Goal: Task Accomplishment & Management: Complete application form

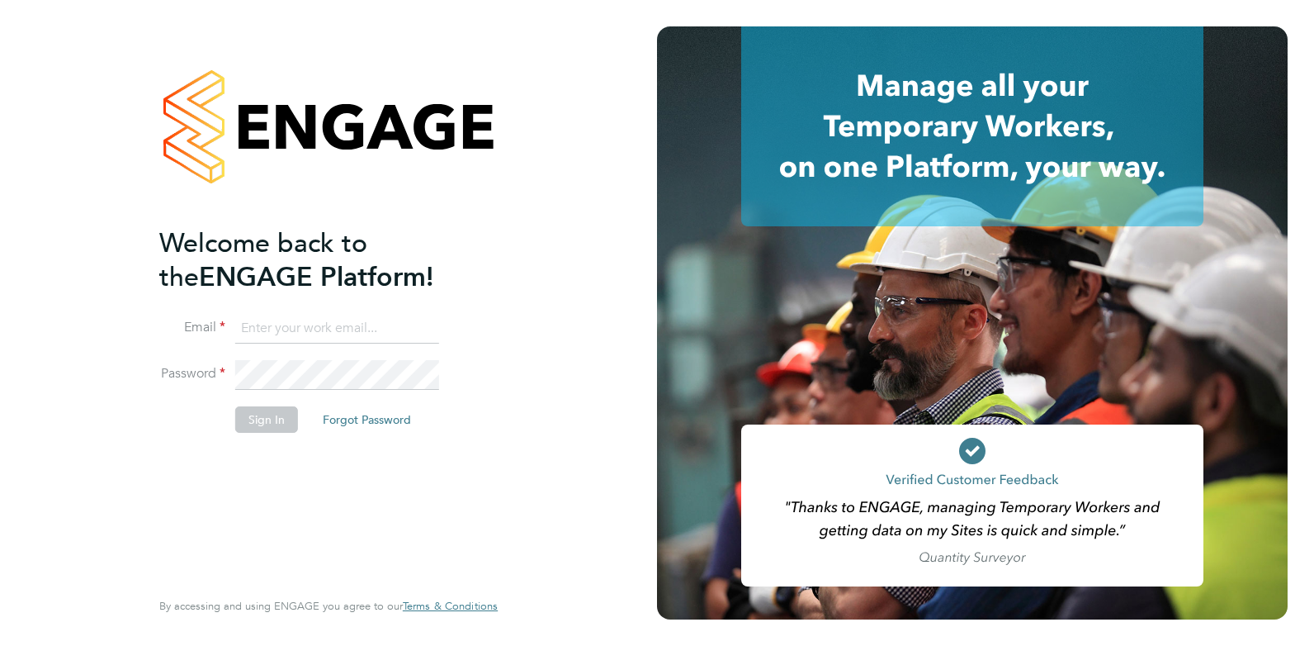
click at [305, 325] on input at bounding box center [337, 329] width 204 height 30
type input "charlotte@omniapeople.com"
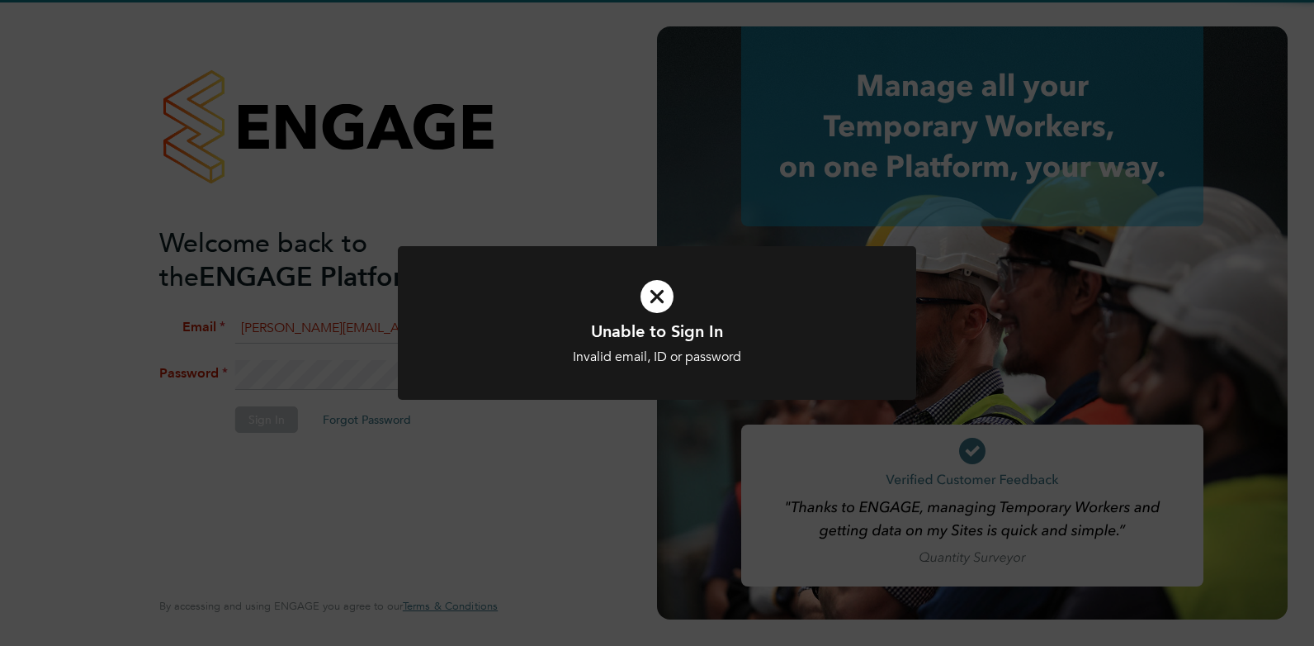
click at [518, 394] on div at bounding box center [657, 323] width 518 height 154
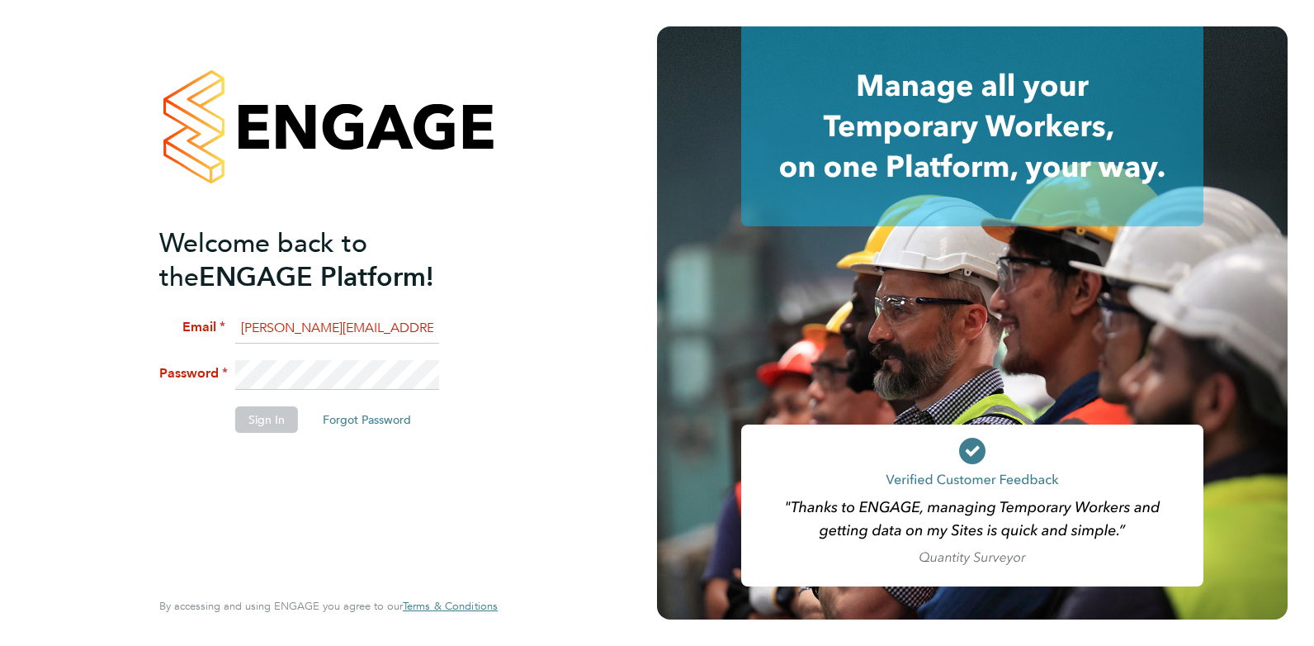
click at [385, 392] on li "Password" at bounding box center [320, 383] width 322 height 46
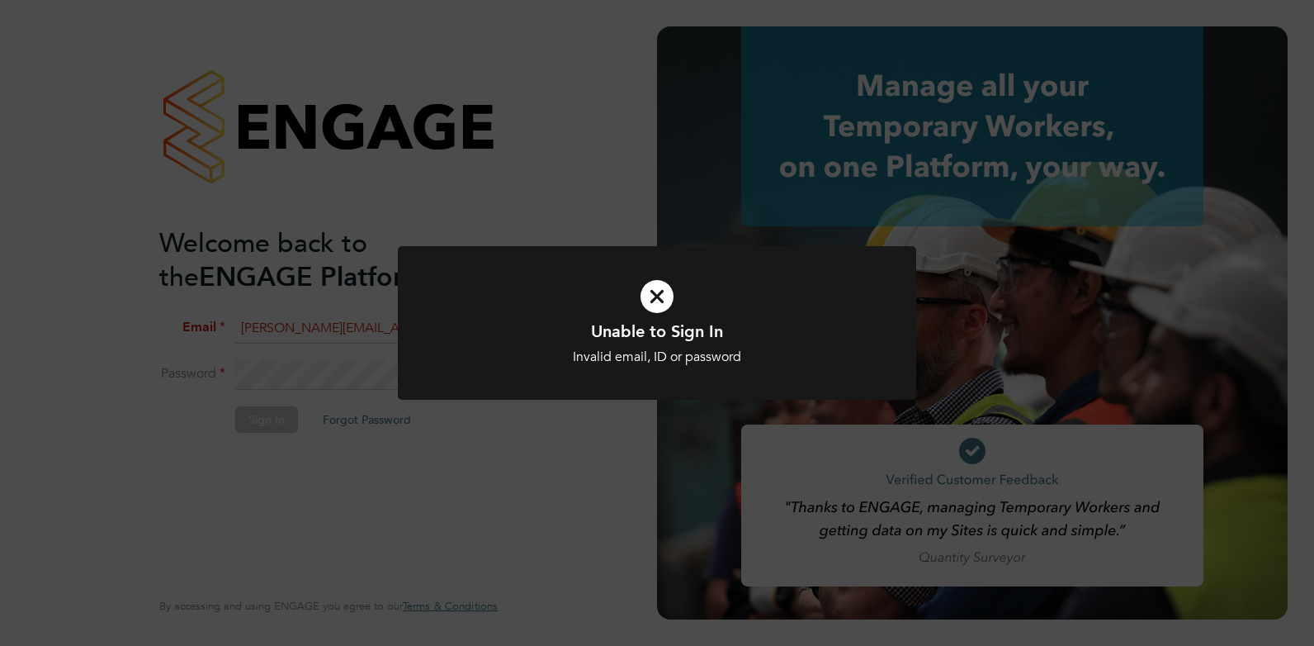
click at [656, 380] on div at bounding box center [657, 323] width 518 height 154
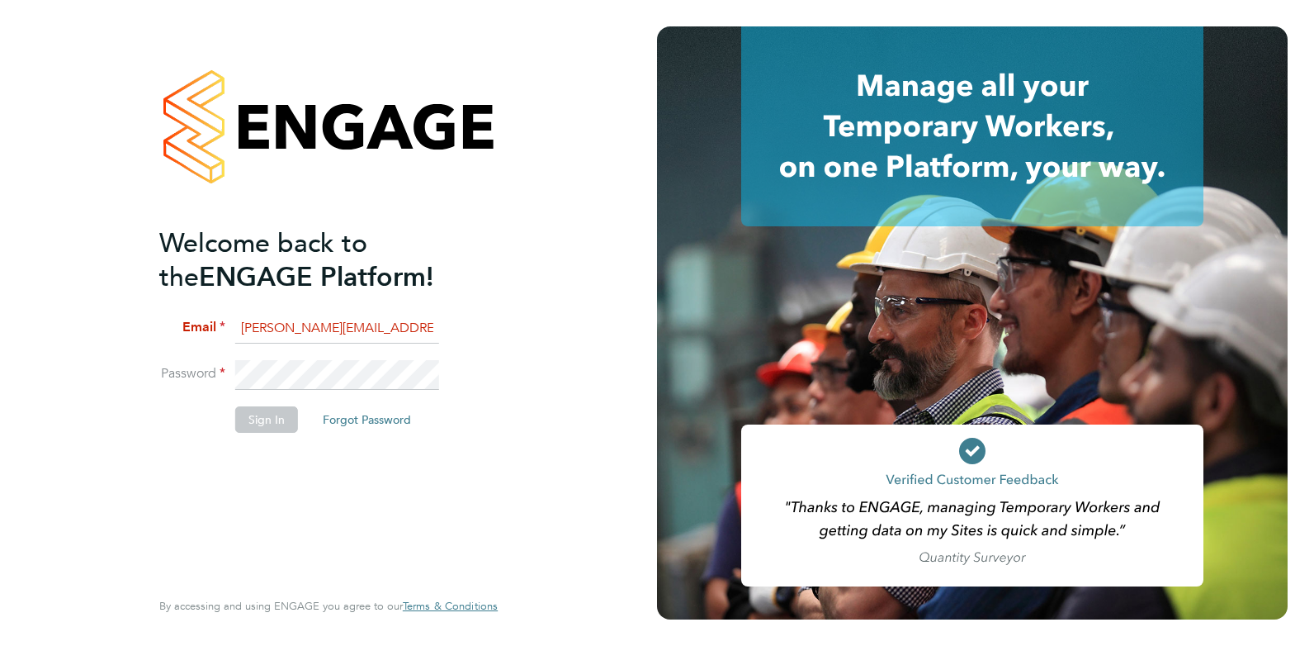
click at [481, 397] on div "Welcome back to the ENGAGE Platform! Email charlotte@omniapeople.com Password S…" at bounding box center [328, 319] width 338 height 586
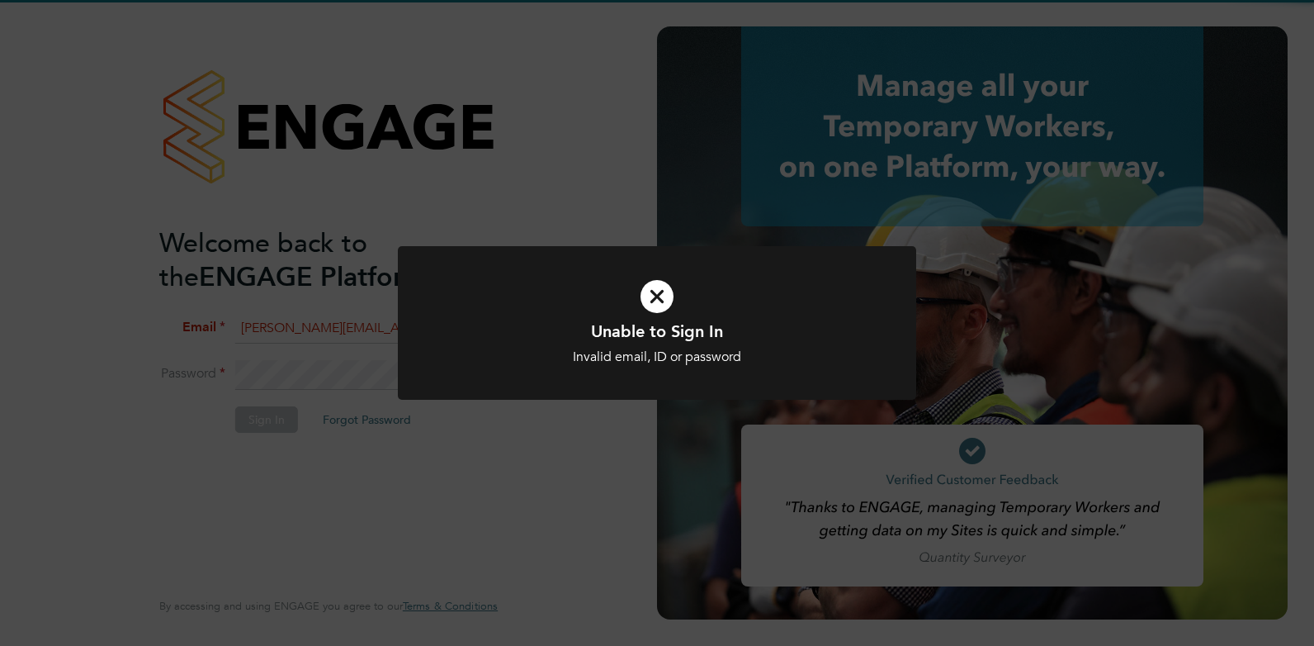
click at [761, 313] on icon at bounding box center [657, 296] width 429 height 64
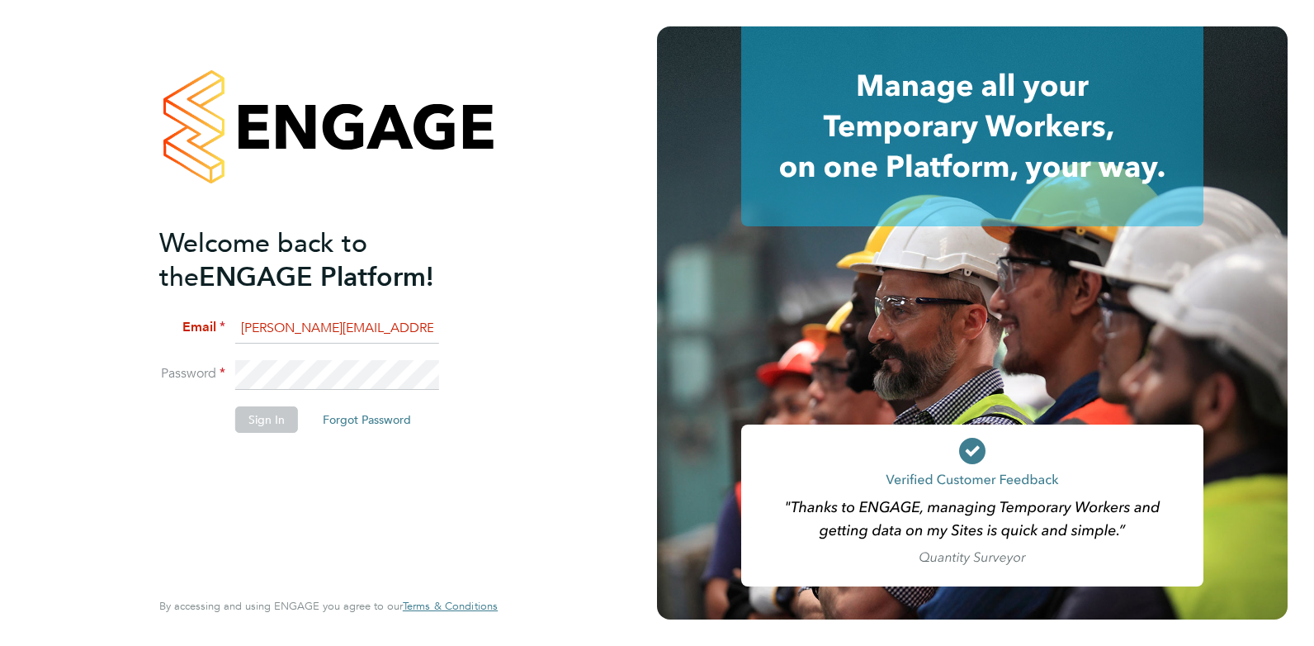
click at [192, 409] on div "Welcome back to the ENGAGE Platform! Email charlotte@omniapeople.com Password S…" at bounding box center [328, 323] width 657 height 646
click at [300, 389] on li "Password" at bounding box center [320, 383] width 322 height 46
click at [86, 362] on div "Welcome back to the ENGAGE Platform! Email charlotte@omniapeople.com Password S…" at bounding box center [328, 323] width 657 height 646
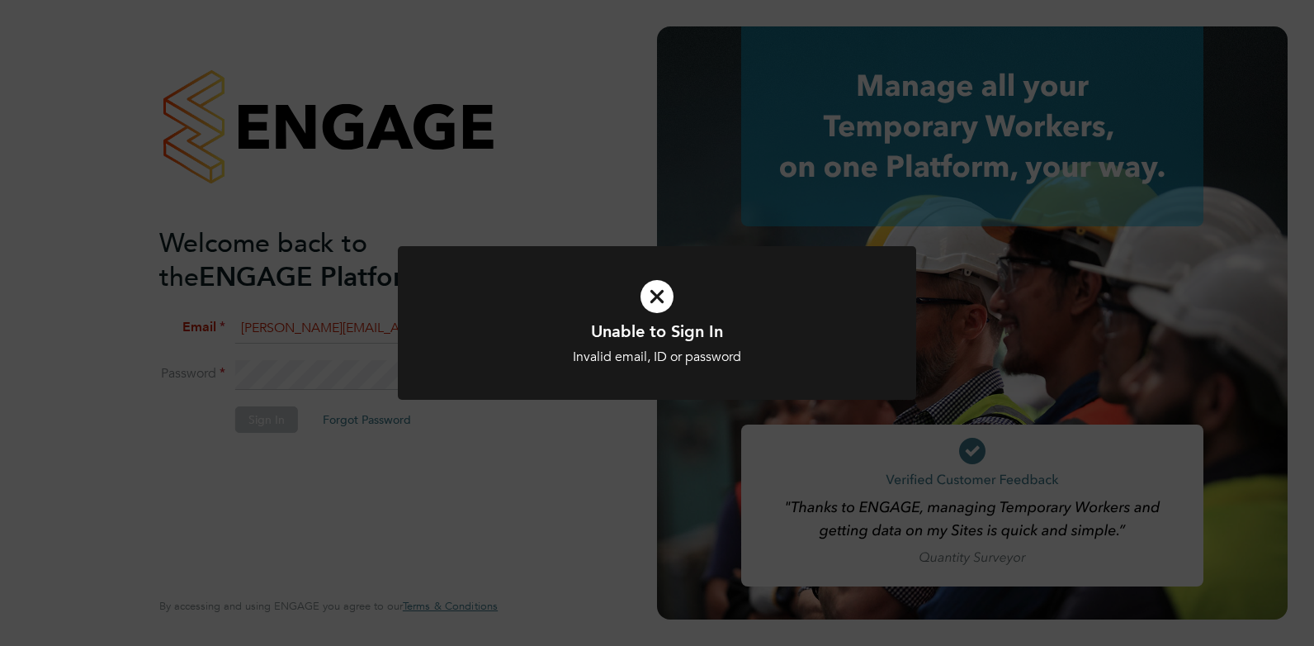
click at [583, 389] on div at bounding box center [657, 323] width 518 height 154
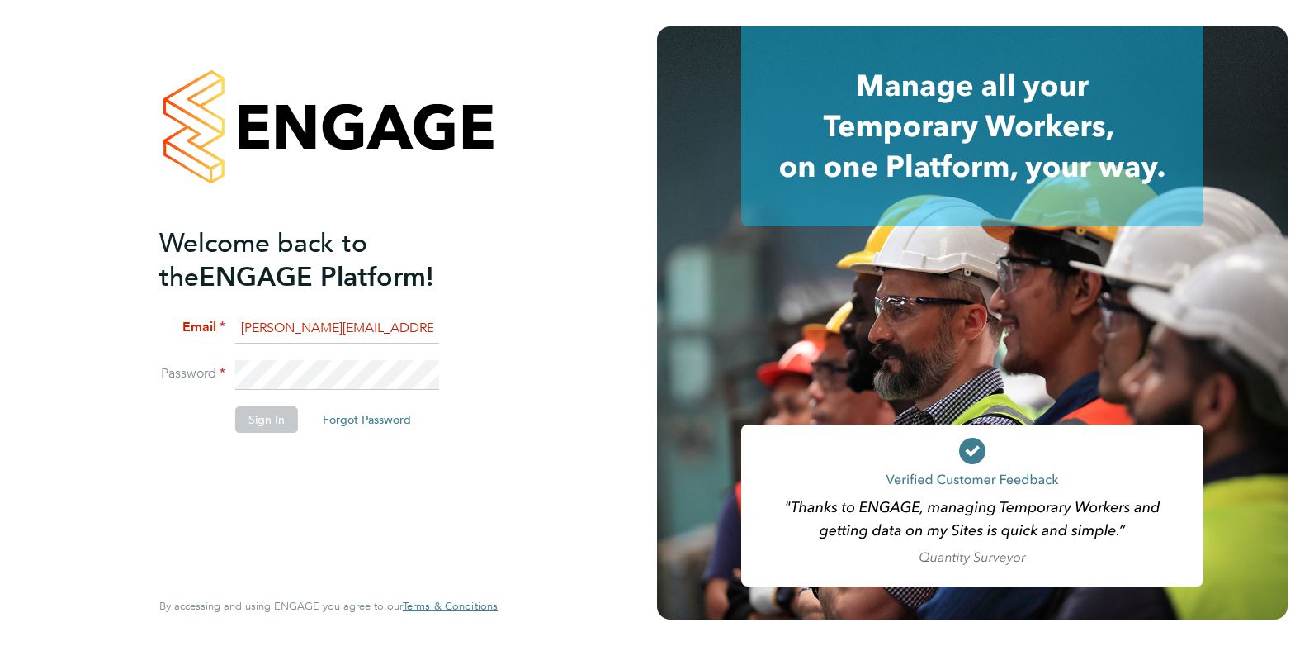
click at [375, 443] on li "Sign In Forgot Password" at bounding box center [320, 427] width 322 height 43
click at [0, 375] on html "Welcome back to the ENGAGE Platform! Email charlotte@omniapeople.com Password S…" at bounding box center [657, 323] width 1314 height 646
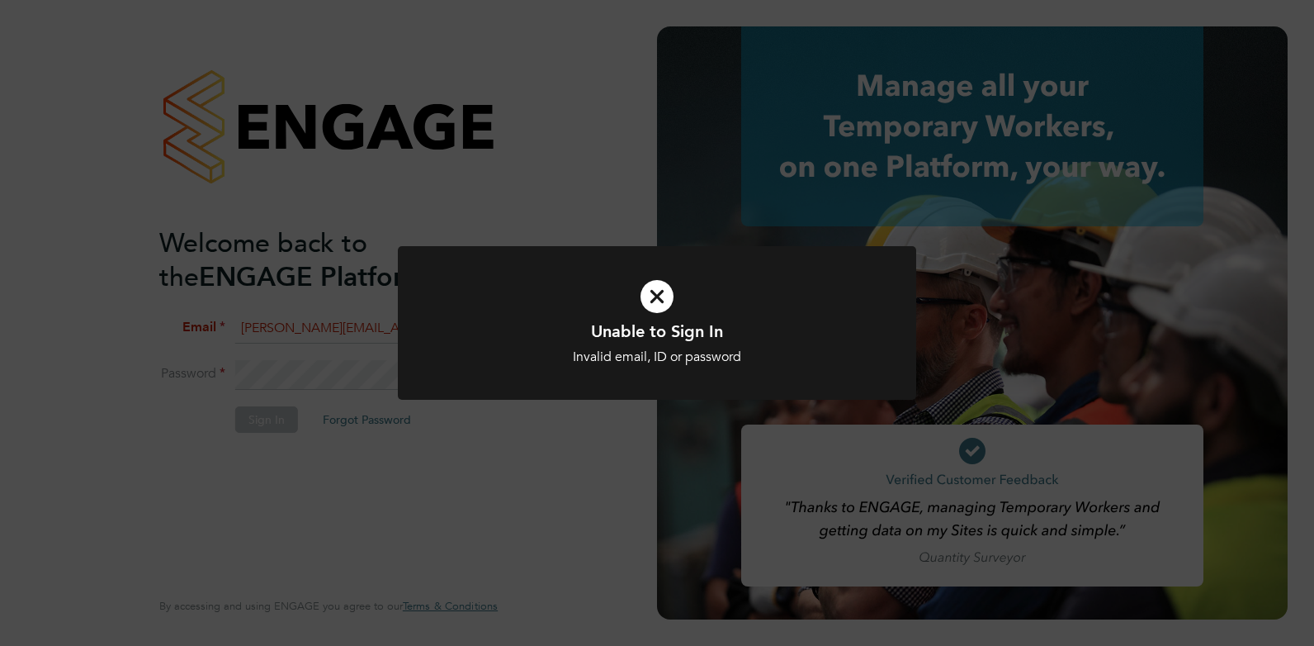
click at [327, 270] on div "Unable to Sign In Invalid email, ID or password Cancel Okay" at bounding box center [657, 323] width 1314 height 646
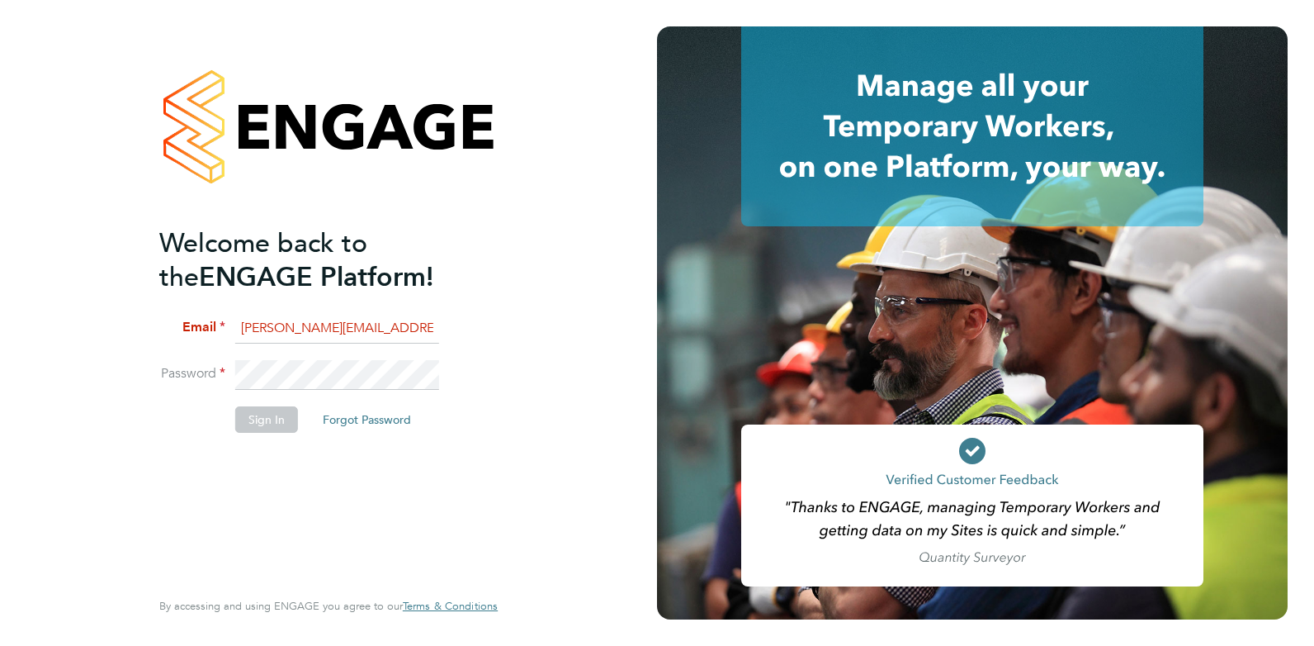
click at [523, 390] on div "Welcome back to the ENGAGE Platform! Email charlotte@omniapeople.com Password S…" at bounding box center [328, 323] width 405 height 646
click at [372, 419] on button "Forgot Password" at bounding box center [367, 419] width 115 height 26
click at [304, 282] on h2 "Welcome back to the ENGAGE Platform!" at bounding box center [320, 260] width 322 height 68
click at [306, 307] on ng-template "Welcome back to the ENGAGE Platform! Email Password Sign In Forgot Password" at bounding box center [320, 337] width 322 height 223
click at [326, 341] on input at bounding box center [337, 329] width 204 height 30
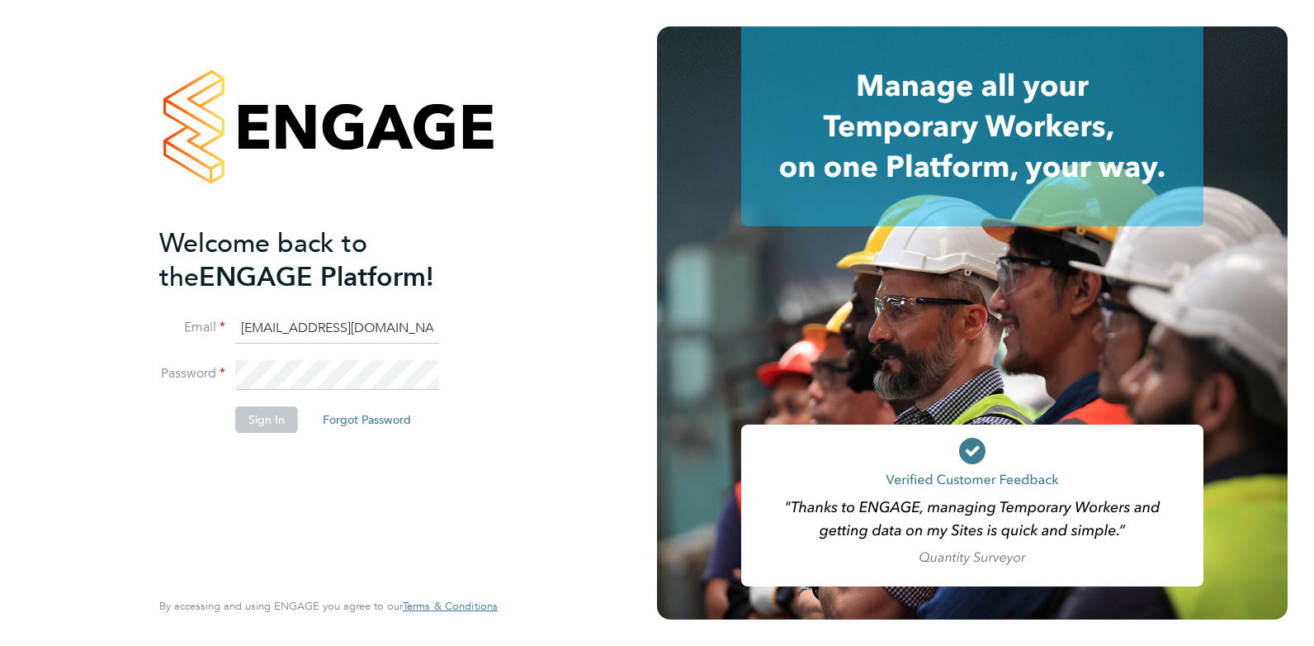
click at [379, 332] on input "cmallen010@gmail.com" at bounding box center [337, 329] width 204 height 30
drag, startPoint x: 410, startPoint y: 326, endPoint x: 94, endPoint y: 328, distance: 316.2
click at [94, 328] on div "Welcome back to the ENGAGE Platform! Email cmallen010@gmail.com Password Sign I…" at bounding box center [328, 323] width 657 height 646
type input "charlotte@omniapeople.com"
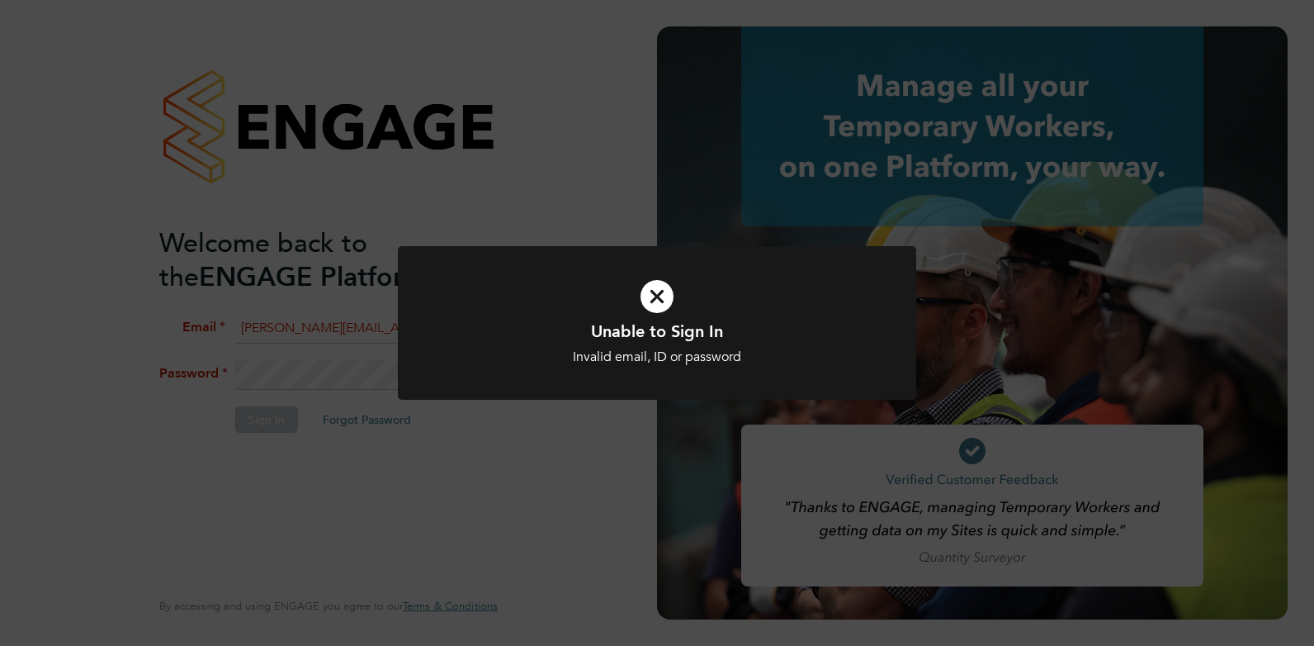
click at [308, 402] on div "Unable to Sign In Invalid email, ID or password Cancel Okay" at bounding box center [657, 323] width 1314 height 646
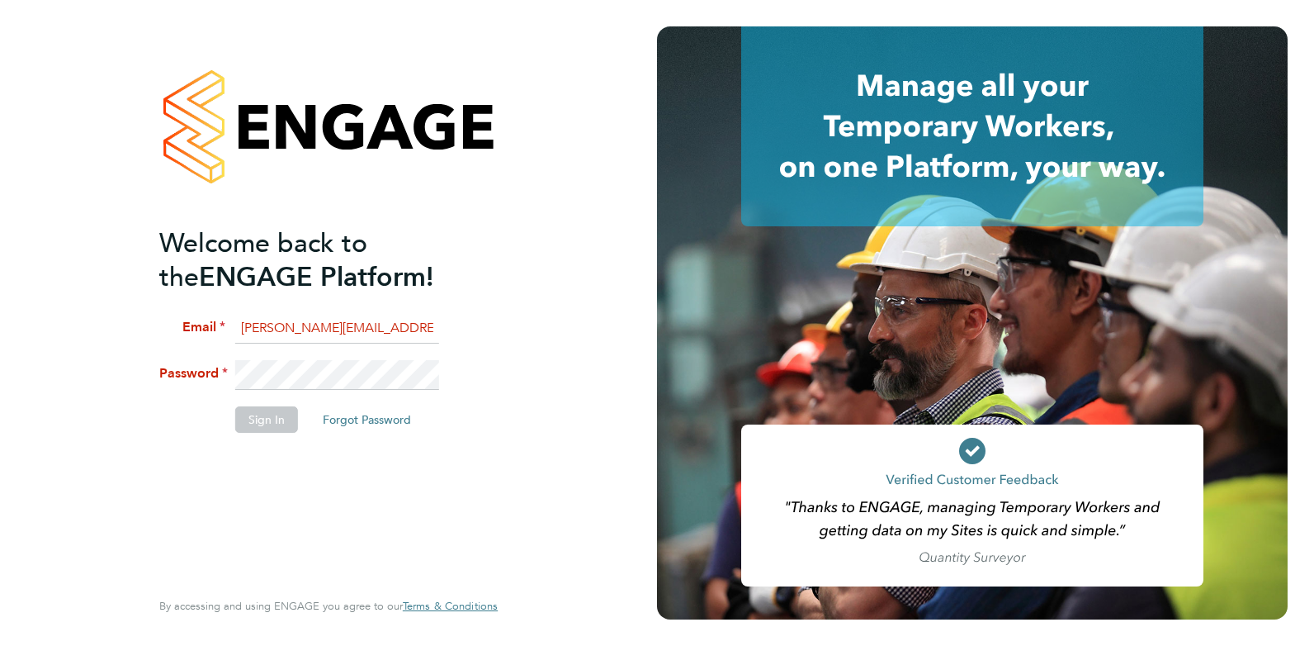
click at [515, 360] on div "Welcome back to the ENGAGE Platform! Email charlotte@omniapeople.com Password S…" at bounding box center [328, 323] width 405 height 646
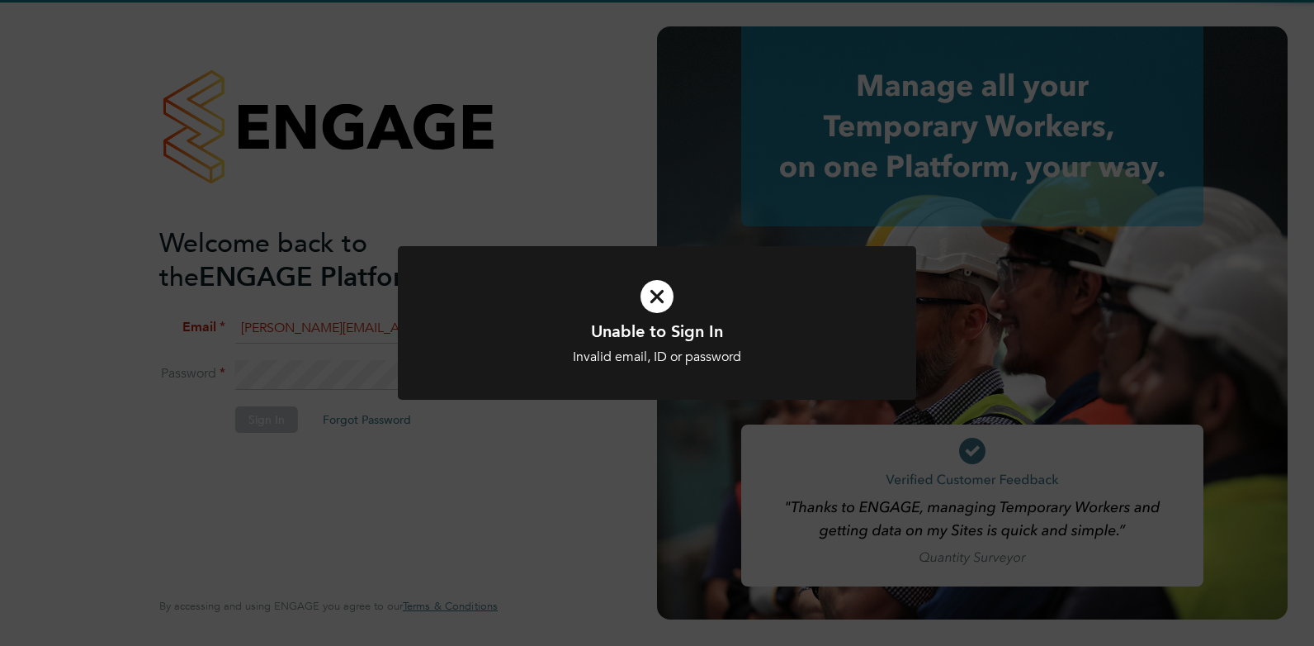
click at [566, 320] on h1 "Unable to Sign In" at bounding box center [657, 330] width 429 height 21
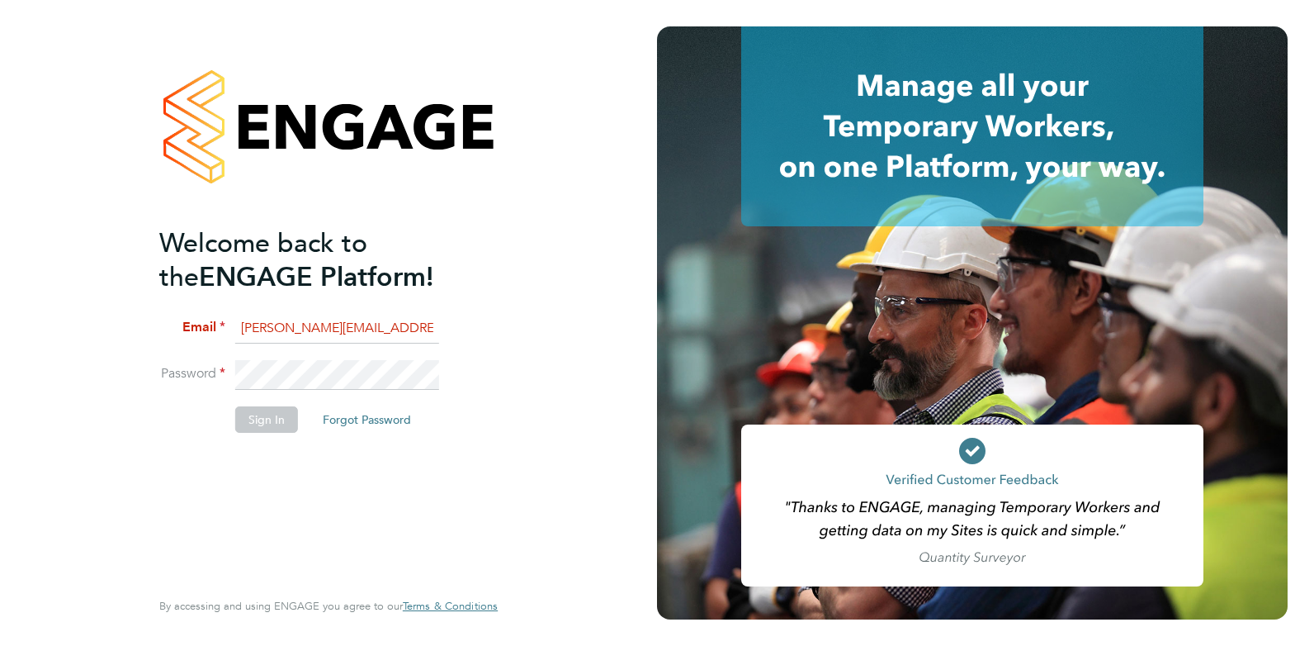
click at [146, 374] on div "Welcome back to the ENGAGE Platform! Email charlotte@omniapeople.com Password S…" at bounding box center [328, 323] width 405 height 646
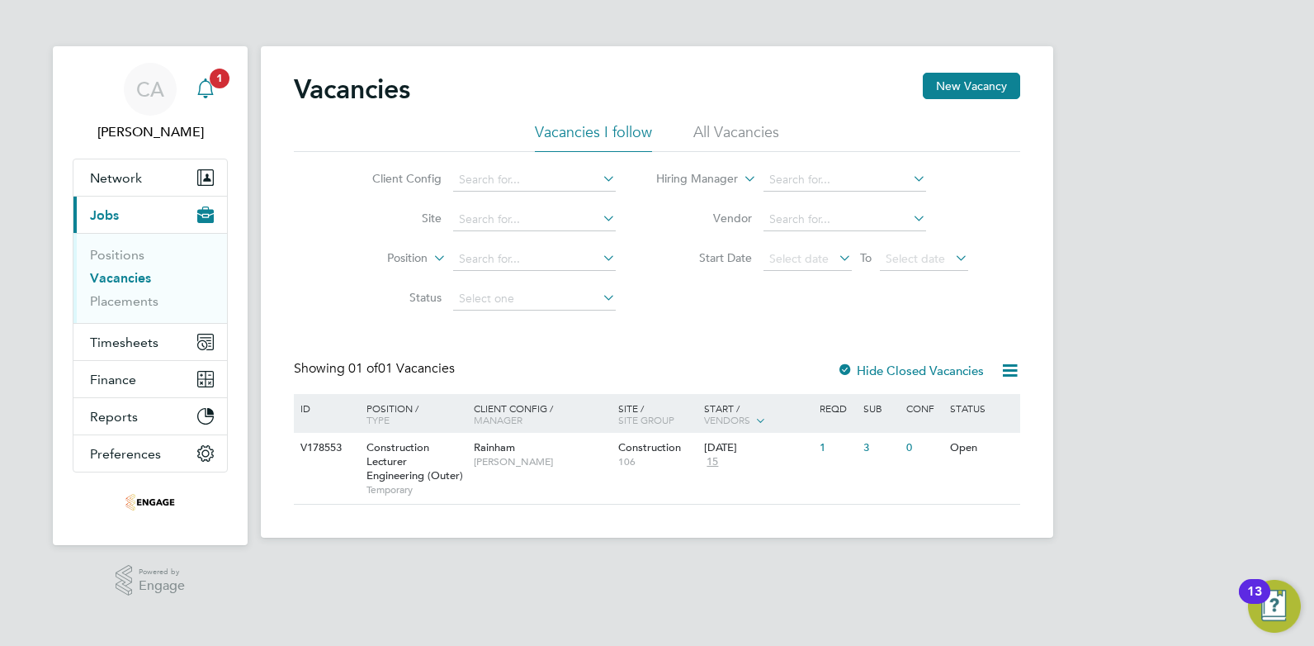
click at [215, 91] on div "Main navigation" at bounding box center [205, 89] width 33 height 33
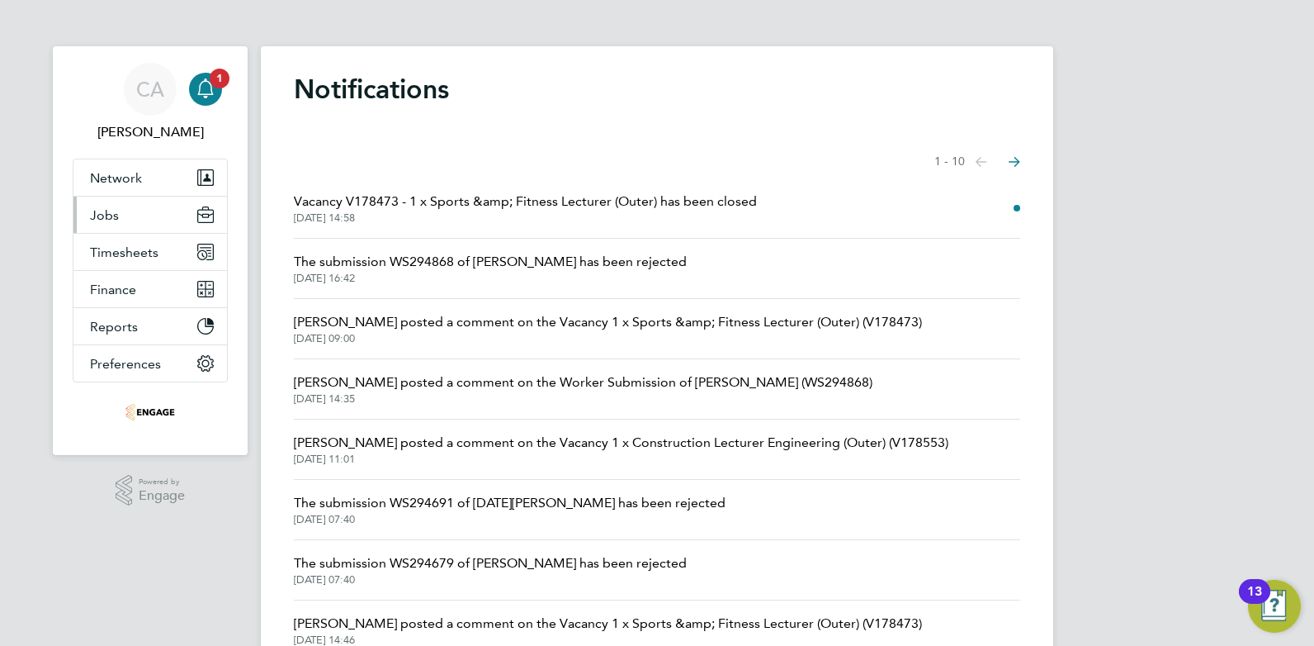
click at [104, 217] on span "Jobs" at bounding box center [104, 215] width 29 height 16
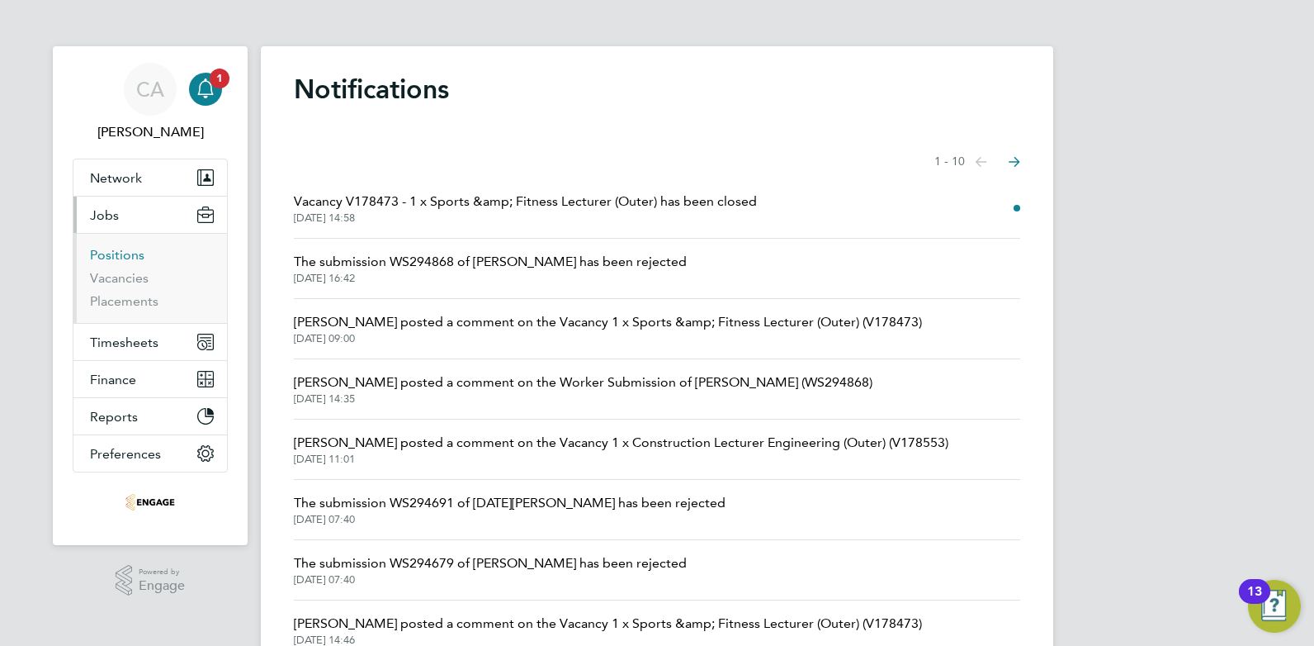
click at [136, 251] on link "Positions" at bounding box center [117, 255] width 54 height 16
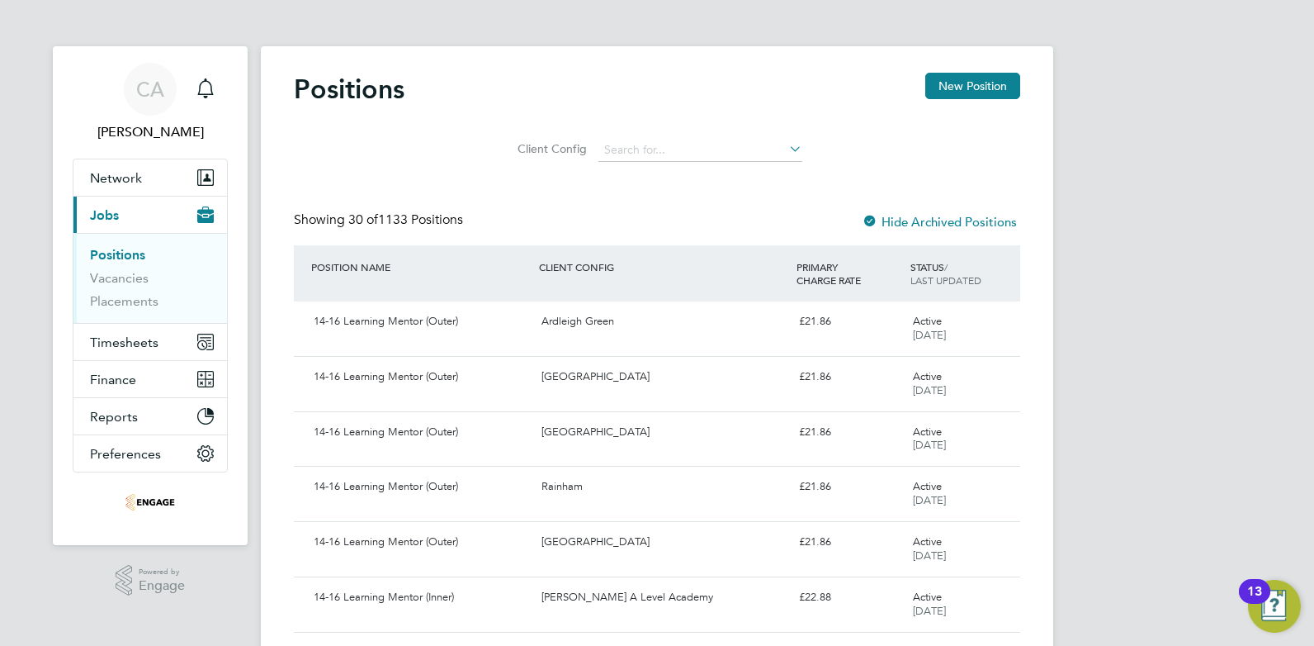
click at [677, 136] on li "Client Config" at bounding box center [657, 150] width 331 height 40
click at [667, 144] on input at bounding box center [701, 150] width 204 height 23
type input "motor vehicle"
click at [779, 149] on input at bounding box center [701, 150] width 204 height 23
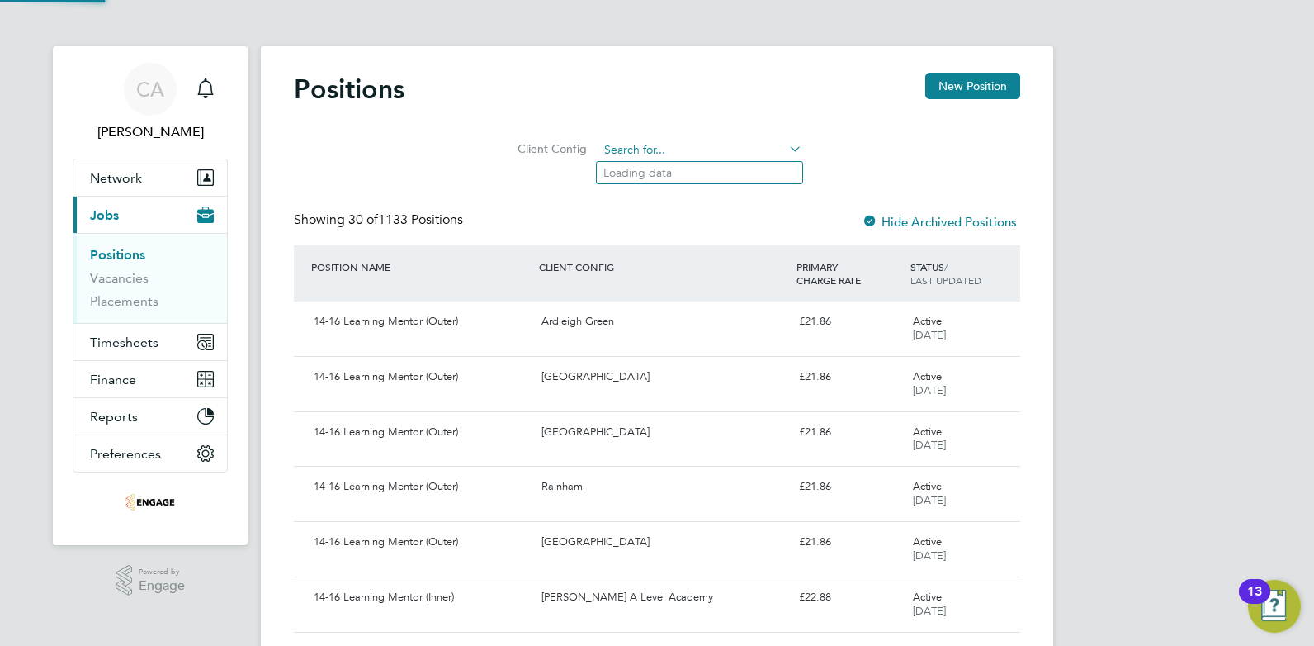
click at [642, 156] on input at bounding box center [701, 150] width 204 height 23
type input "motor vehi"
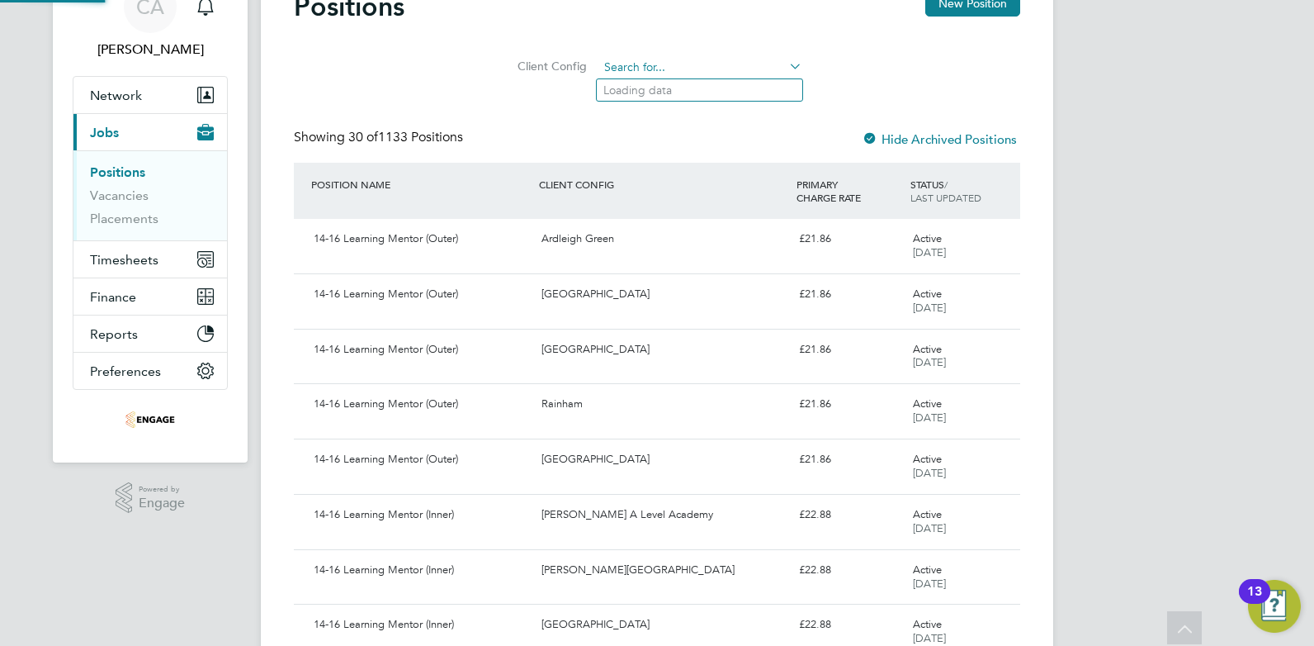
click at [628, 73] on input at bounding box center [701, 67] width 204 height 23
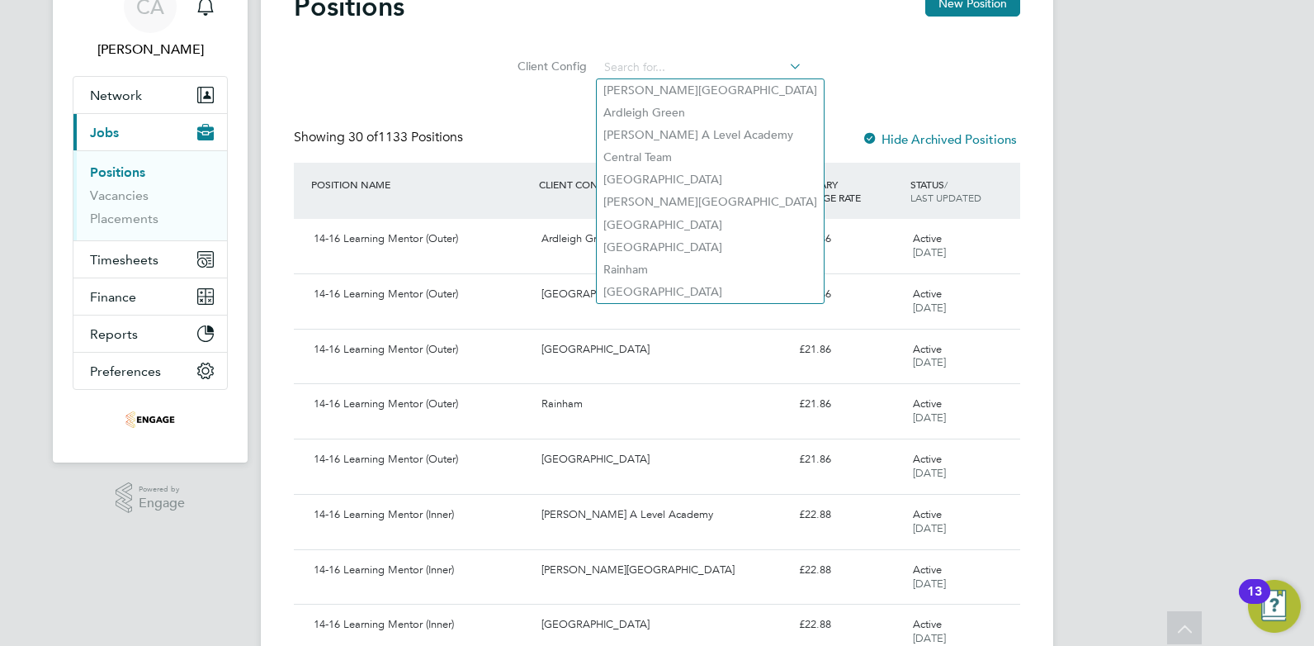
click at [466, 130] on div "Showing 30 of 1133 Positions" at bounding box center [380, 137] width 173 height 17
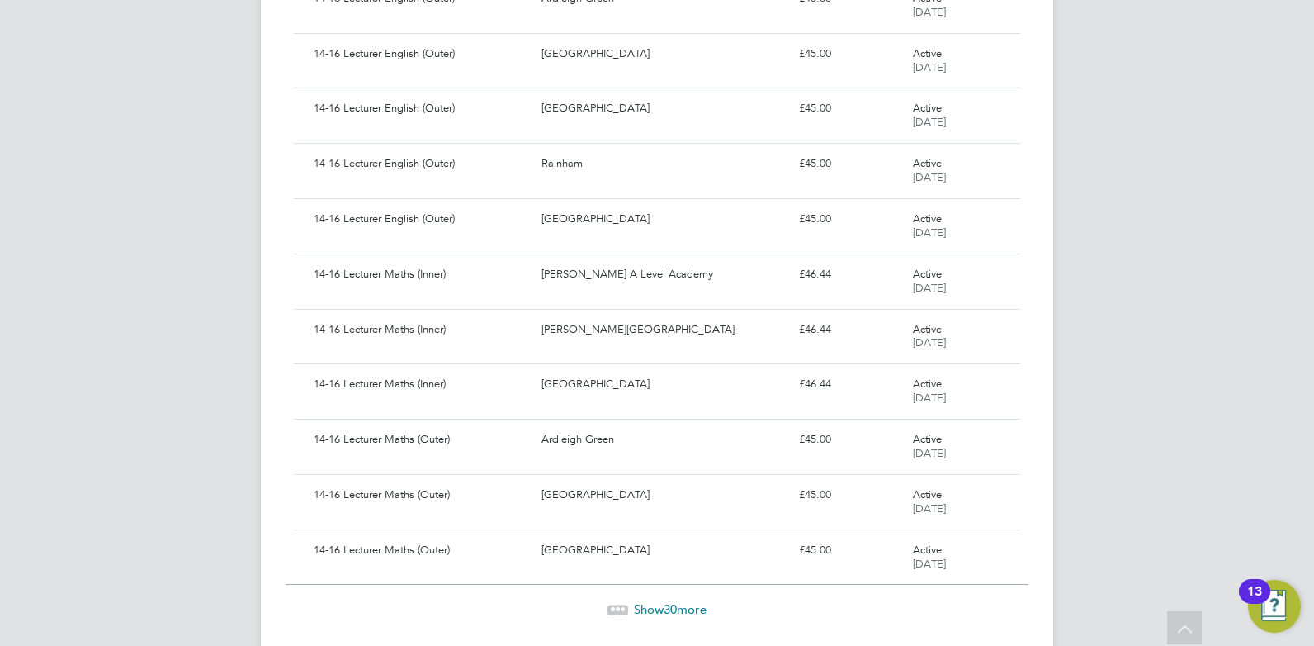
scroll to position [1418, 0]
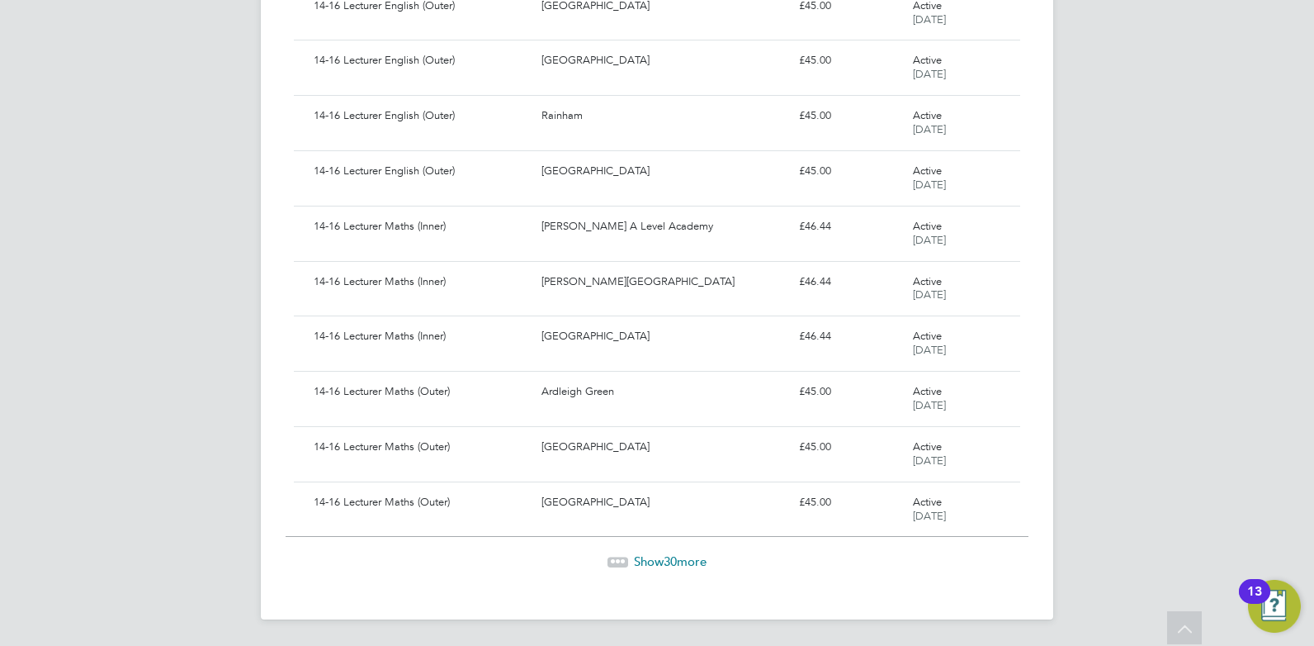
click at [646, 553] on span "Show 30 more" at bounding box center [670, 561] width 73 height 16
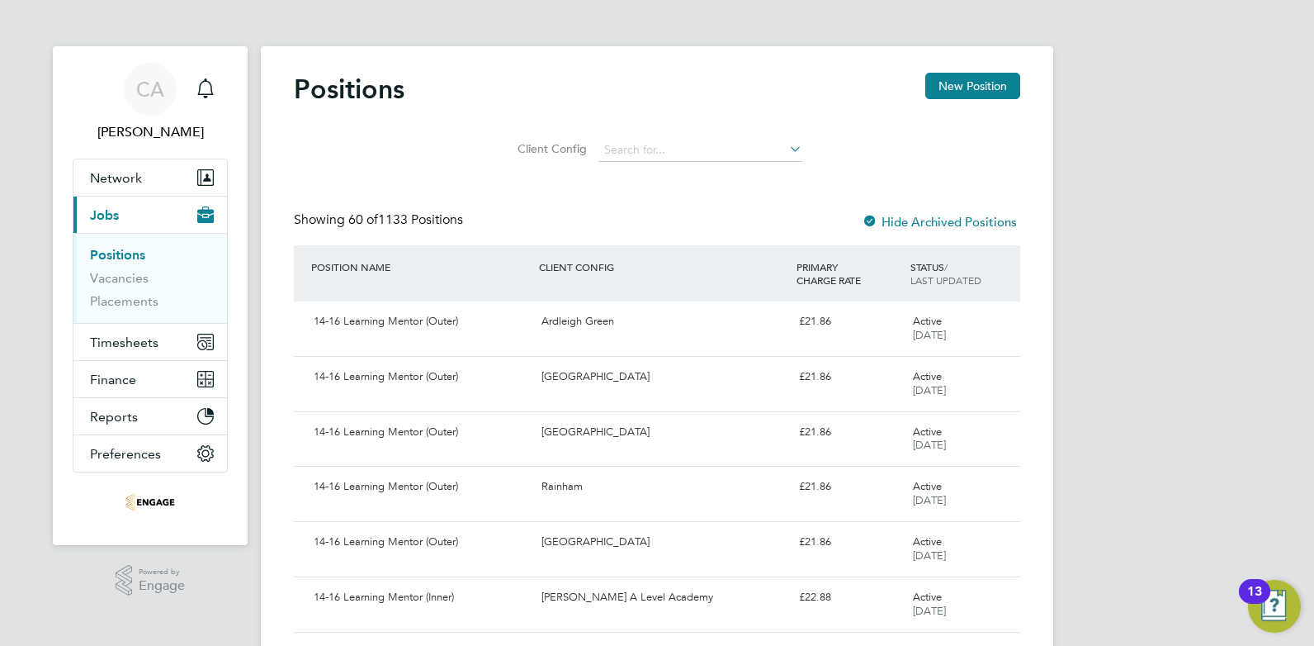
scroll to position [83, 0]
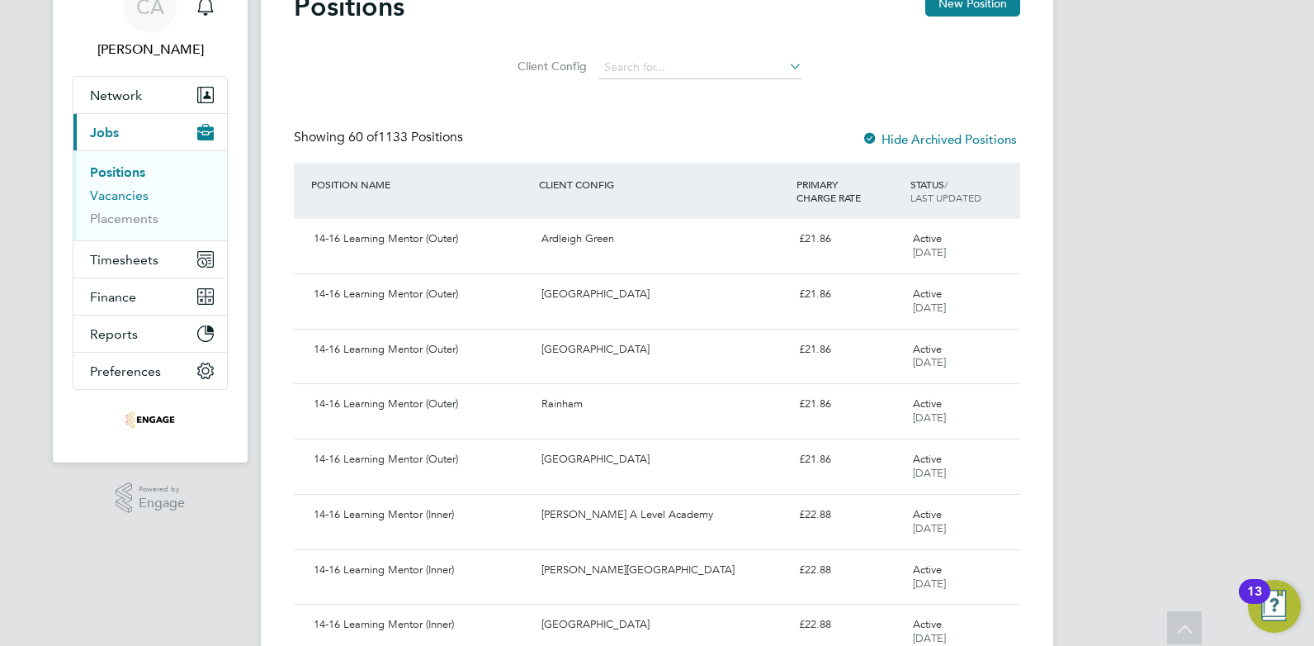
click at [123, 196] on link "Vacancies" at bounding box center [119, 195] width 59 height 16
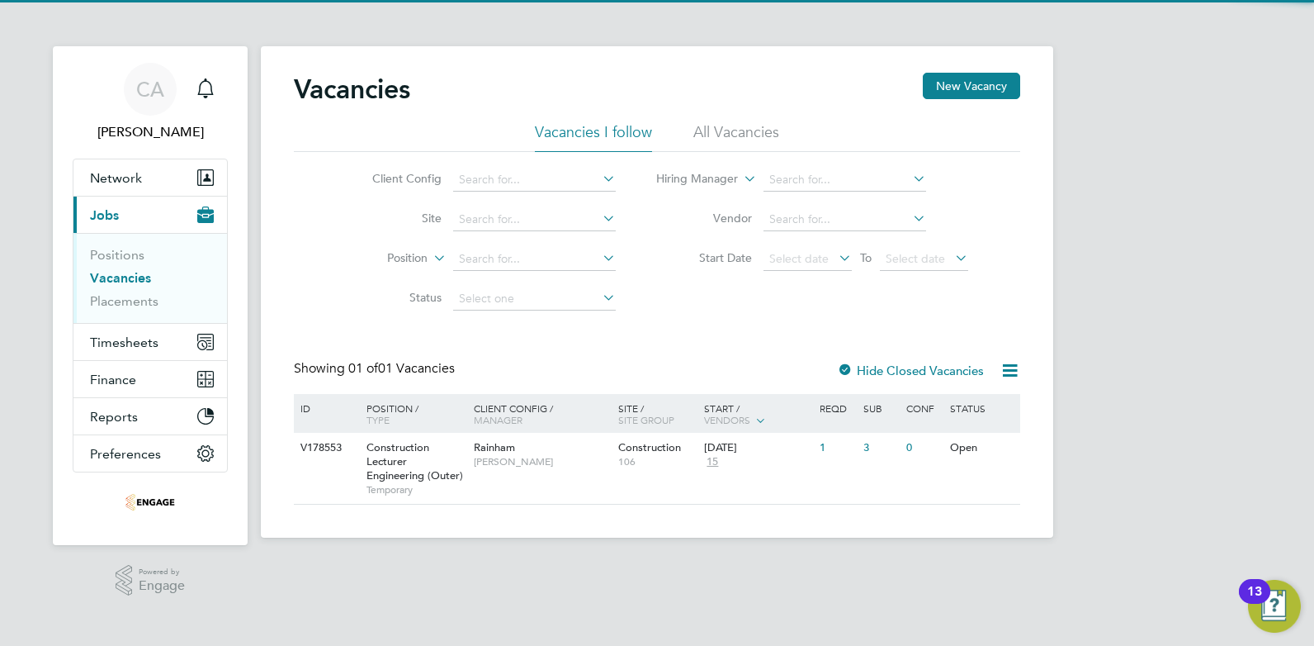
click at [749, 138] on li "All Vacancies" at bounding box center [736, 137] width 86 height 30
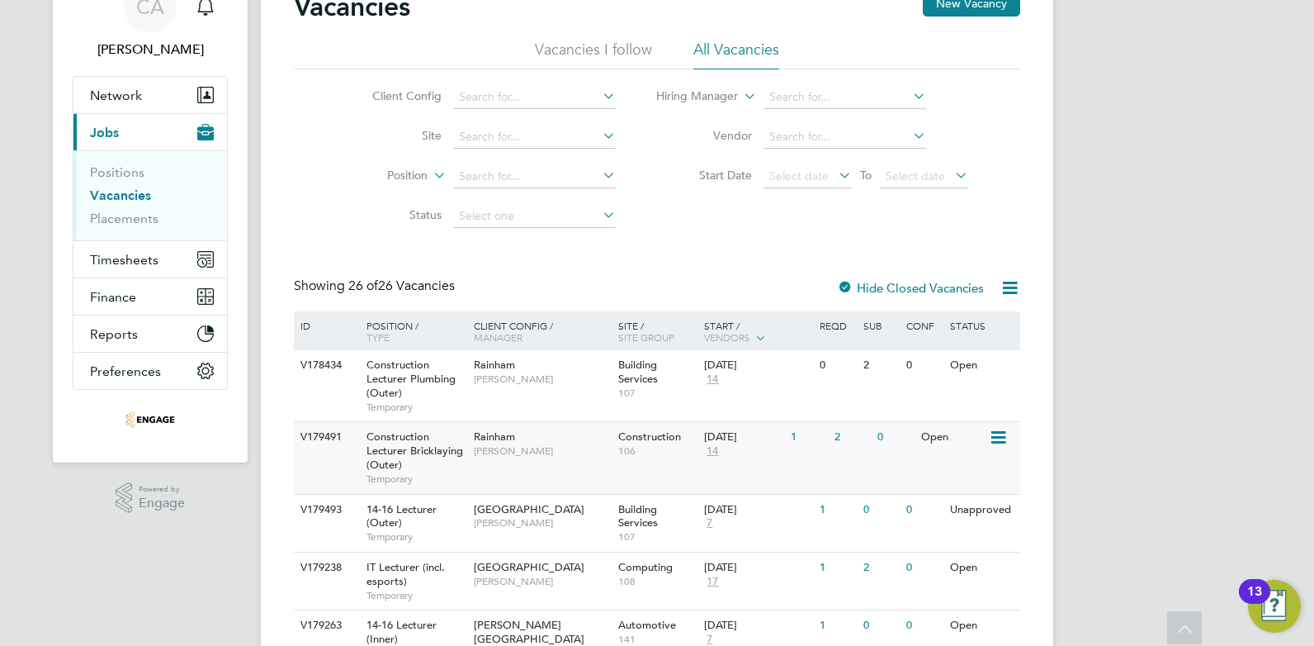
scroll to position [165, 0]
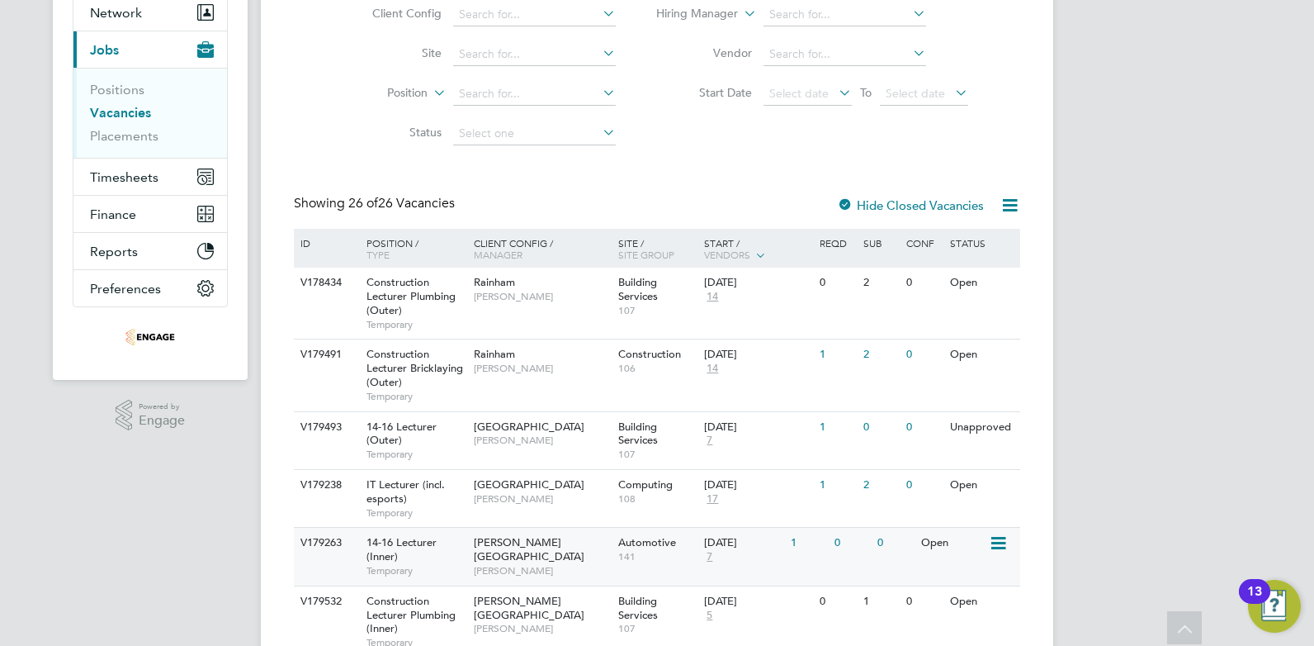
click at [646, 547] on span "Automotive" at bounding box center [647, 542] width 58 height 14
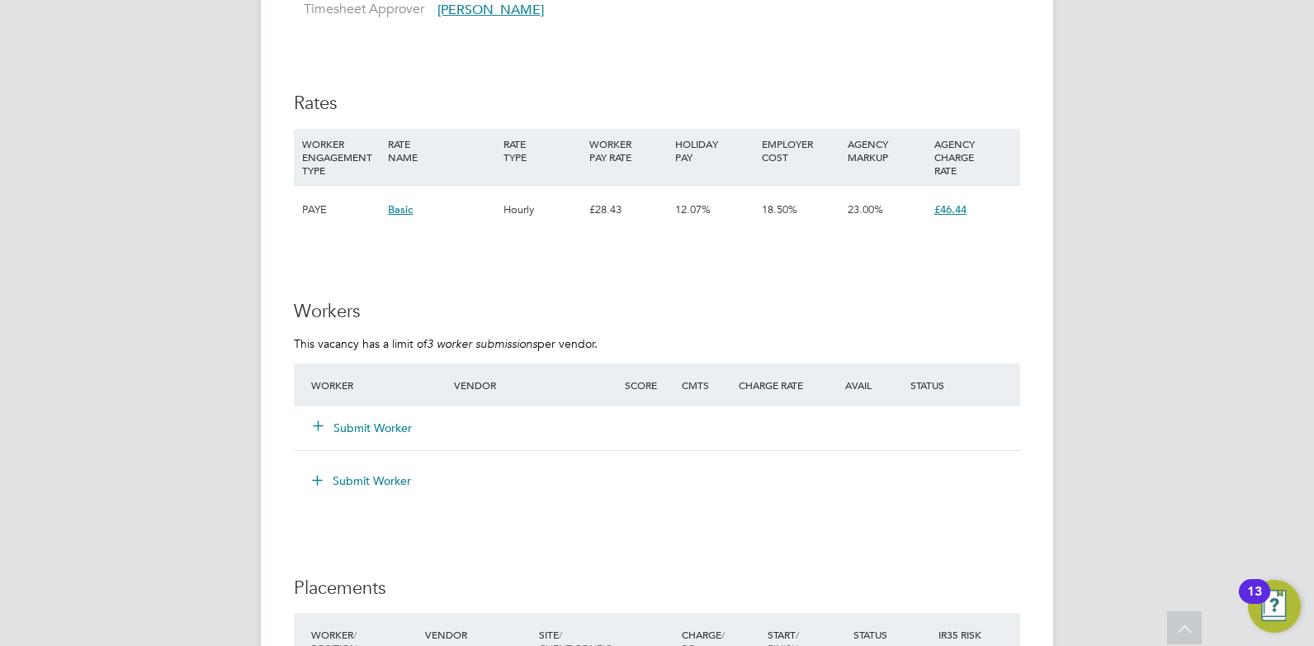
scroll to position [2873, 0]
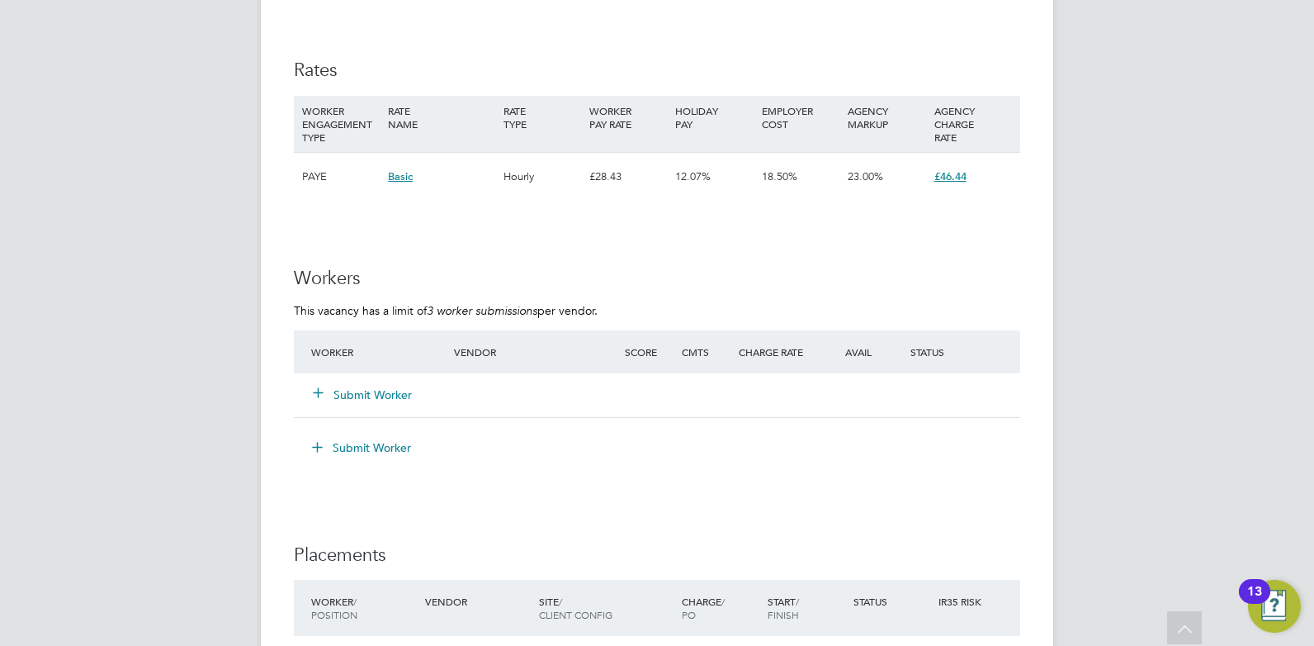
click at [366, 388] on button "Submit Worker" at bounding box center [363, 394] width 99 height 17
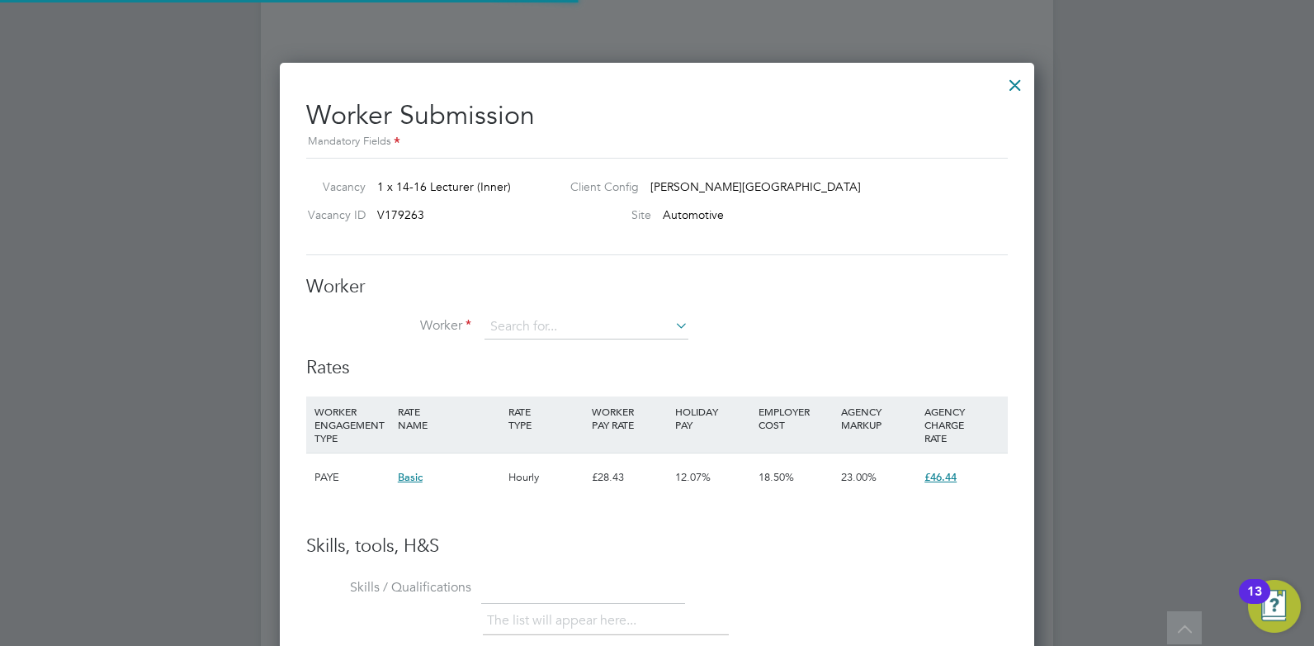
scroll to position [49, 112]
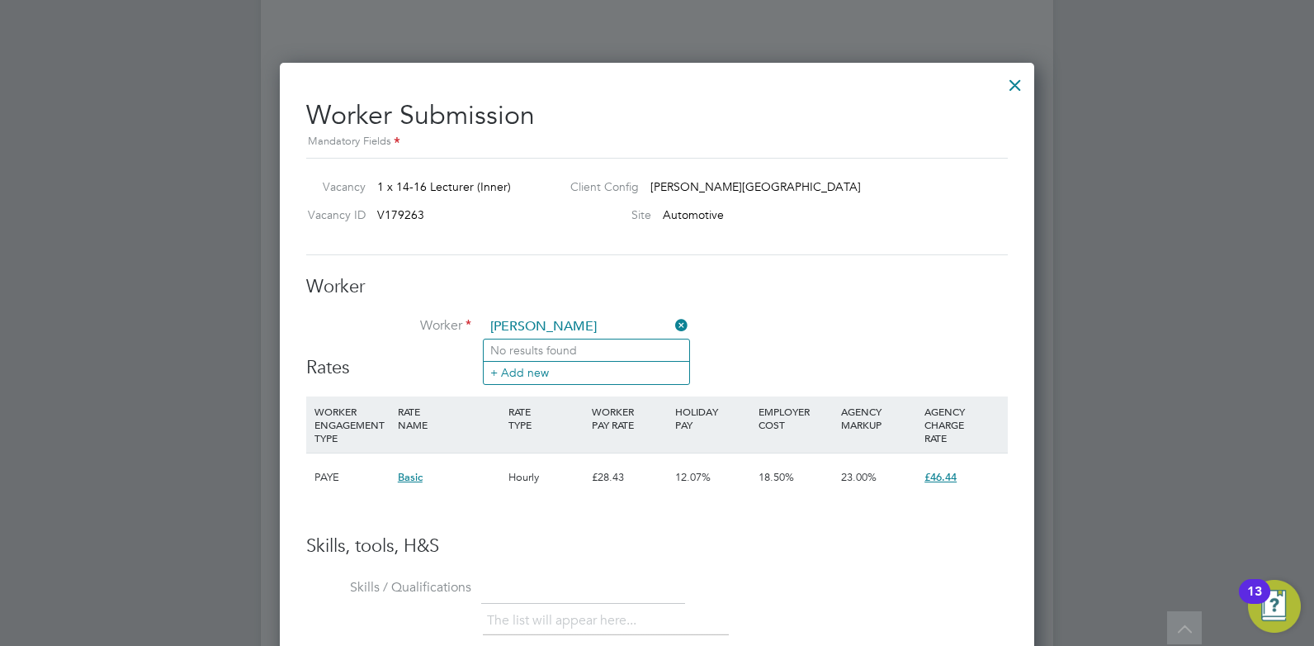
type input "[PERSON_NAME]"
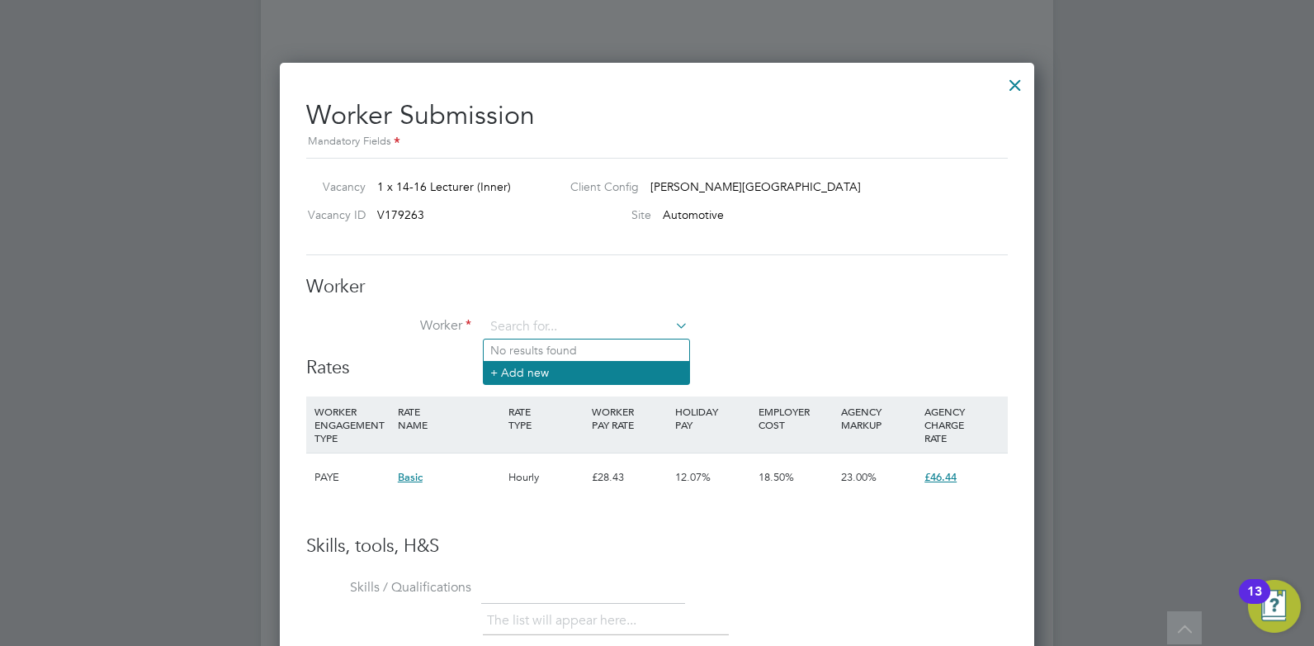
click at [528, 374] on li "+ Add new" at bounding box center [587, 372] width 206 height 22
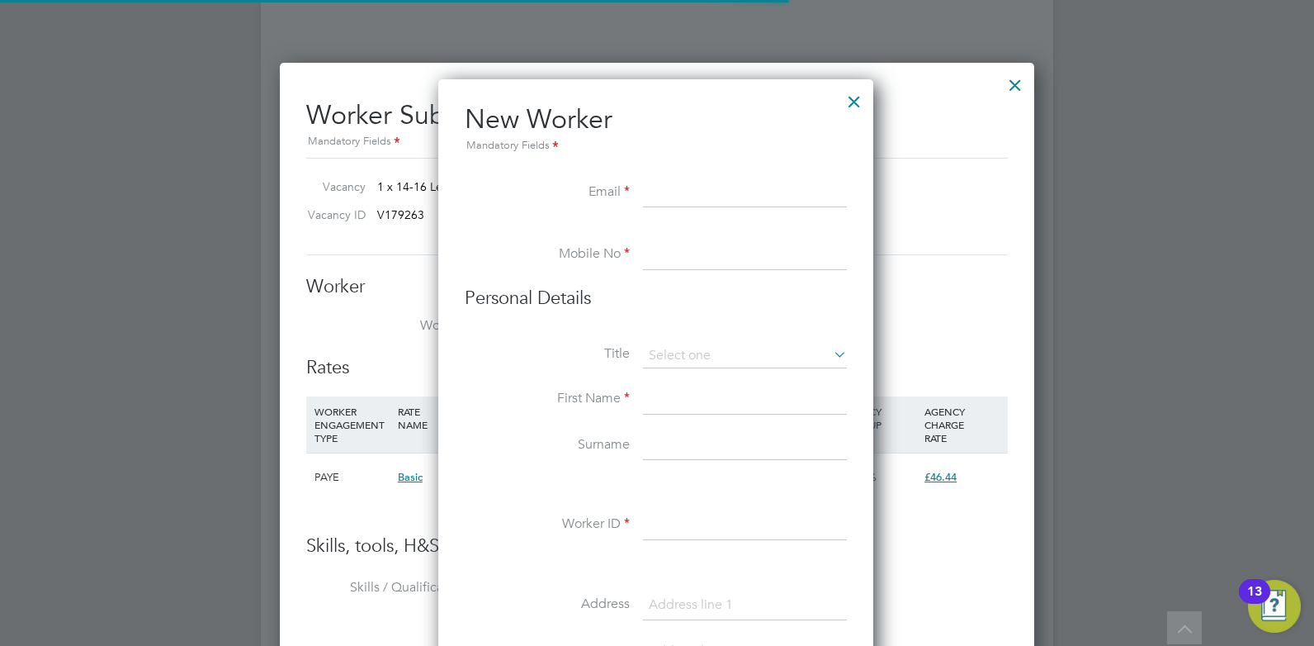
scroll to position [1405, 438]
paste input "[EMAIL_ADDRESS][DOMAIN_NAME]"
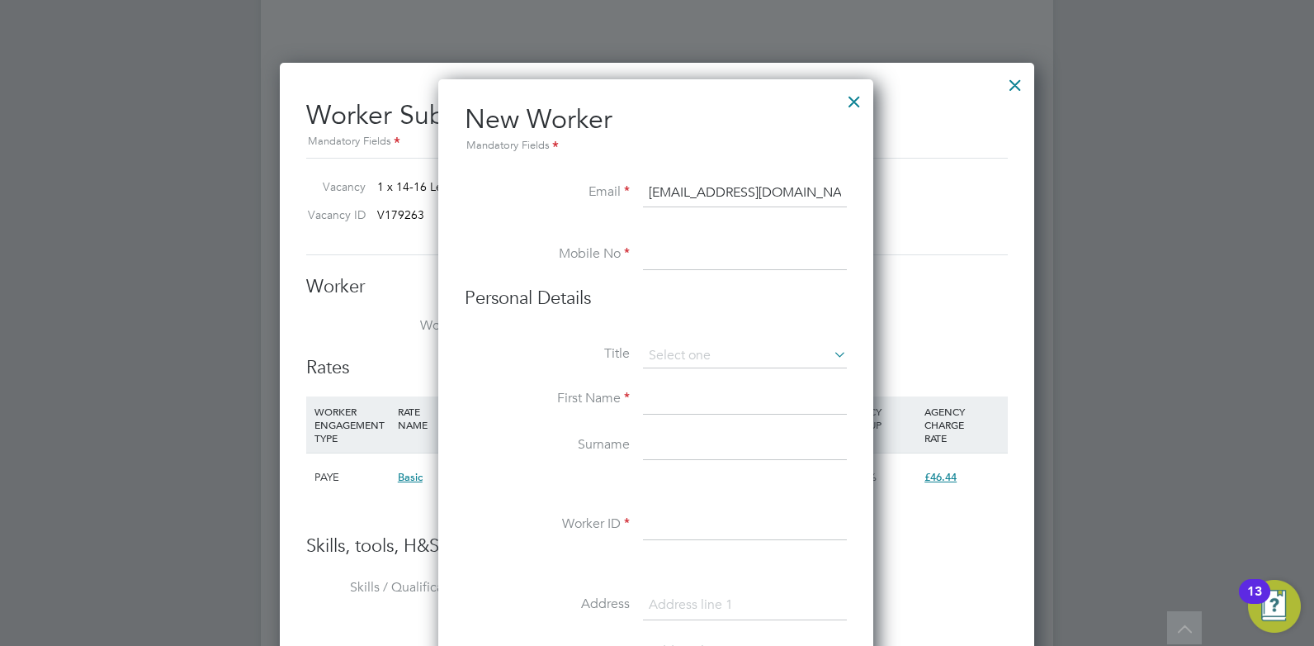
type input "[EMAIL_ADDRESS][DOMAIN_NAME]"
click at [695, 274] on li "Mobile No" at bounding box center [656, 263] width 382 height 46
click at [688, 253] on input at bounding box center [745, 255] width 204 height 30
click at [572, 358] on label "Title" at bounding box center [547, 353] width 165 height 17
click at [661, 270] on input at bounding box center [745, 255] width 204 height 30
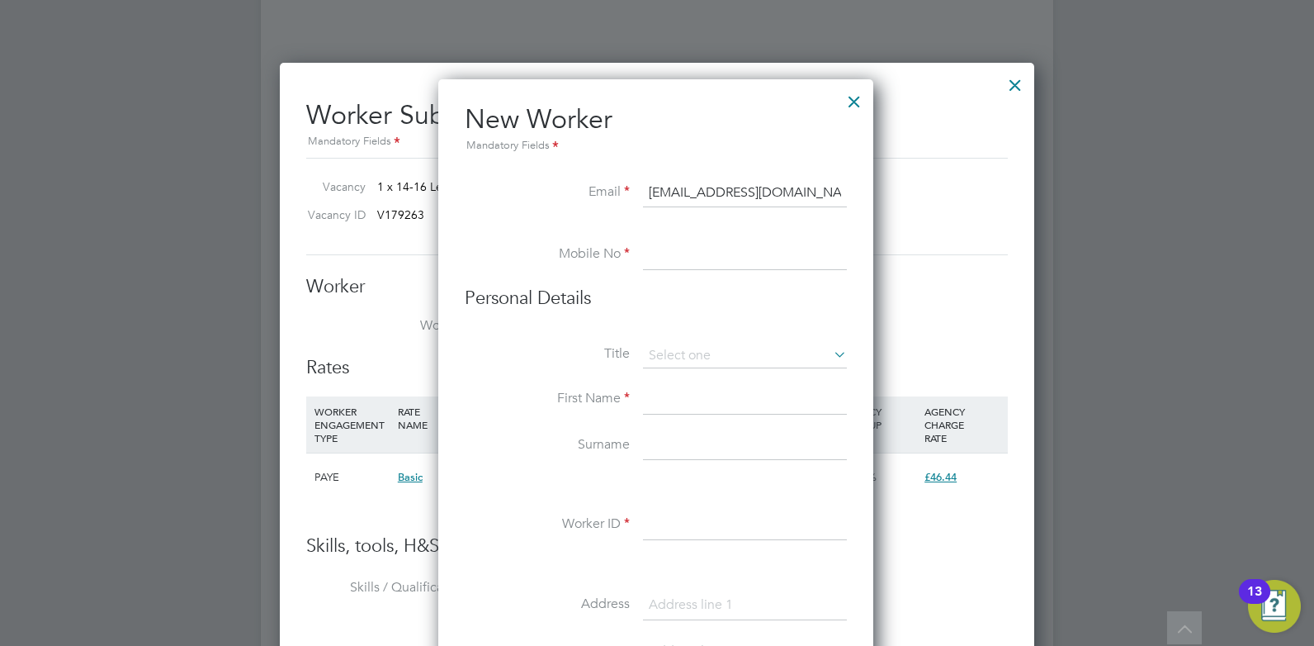
paste input "07493237140"
type input "07493237140"
click at [668, 417] on li "First Name" at bounding box center [656, 408] width 382 height 46
click at [667, 408] on input at bounding box center [745, 400] width 204 height 30
type input "Steven"
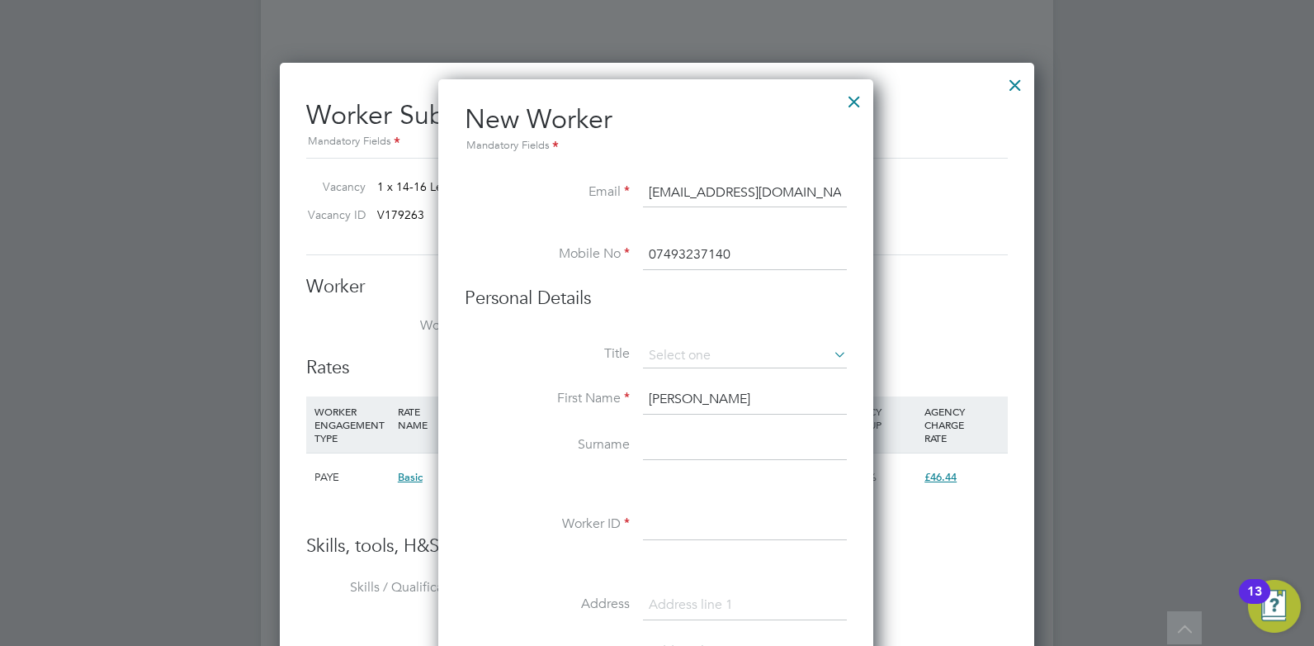
click at [699, 537] on input at bounding box center [745, 525] width 204 height 30
type input "HQ00458089"
click at [685, 599] on input at bounding box center [745, 605] width 204 height 30
click at [527, 491] on li at bounding box center [656, 484] width 382 height 17
click at [687, 108] on h2 "New Worker Mandatory Fields" at bounding box center [656, 128] width 382 height 53
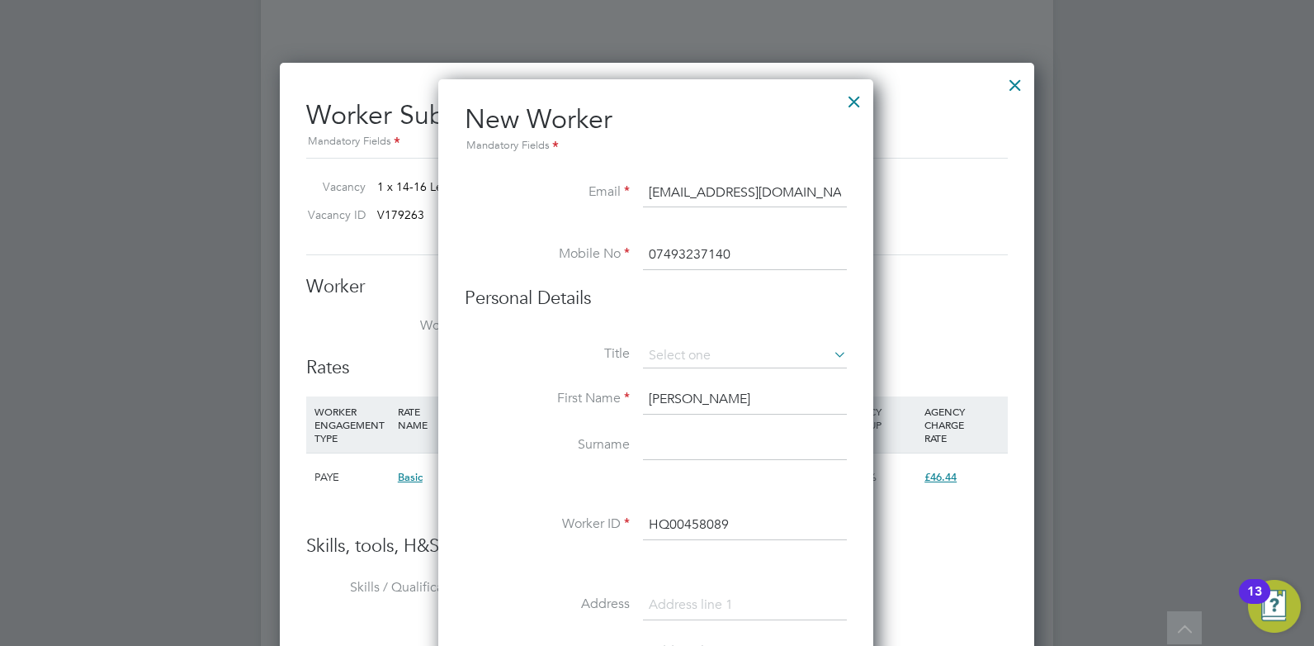
click at [1081, 444] on div at bounding box center [657, 323] width 1314 height 646
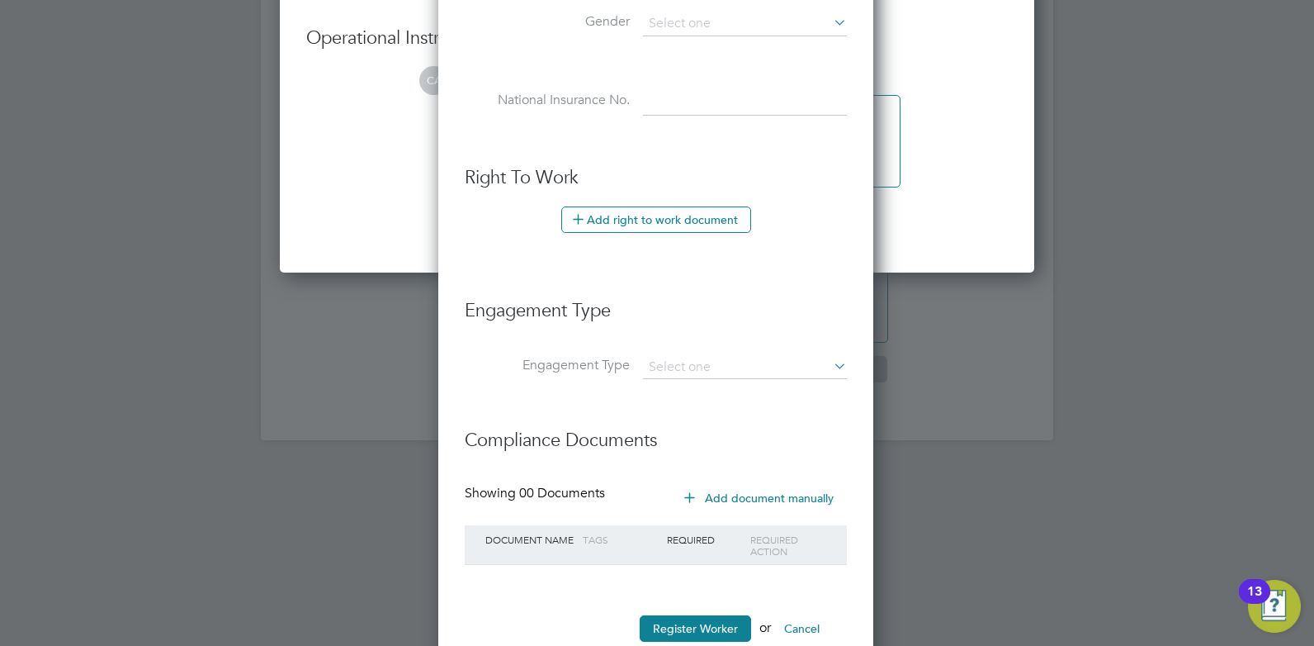
scroll to position [3711, 0]
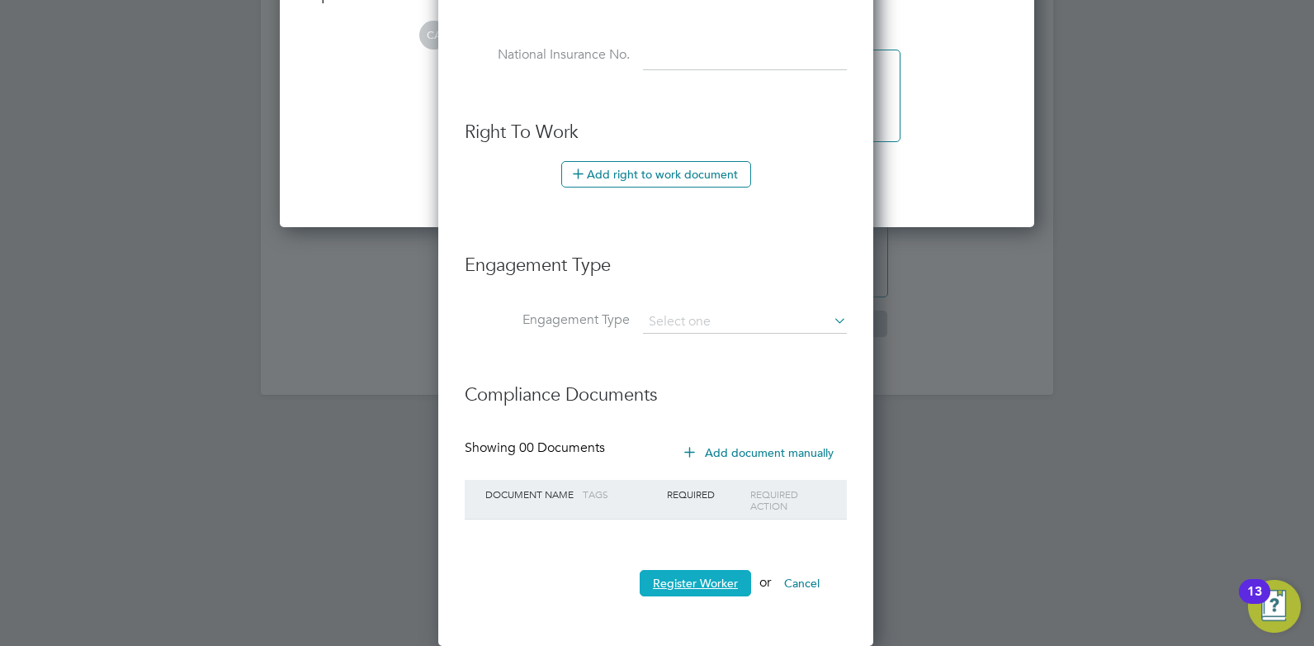
click at [686, 586] on button "Register Worker" at bounding box center [695, 583] width 111 height 26
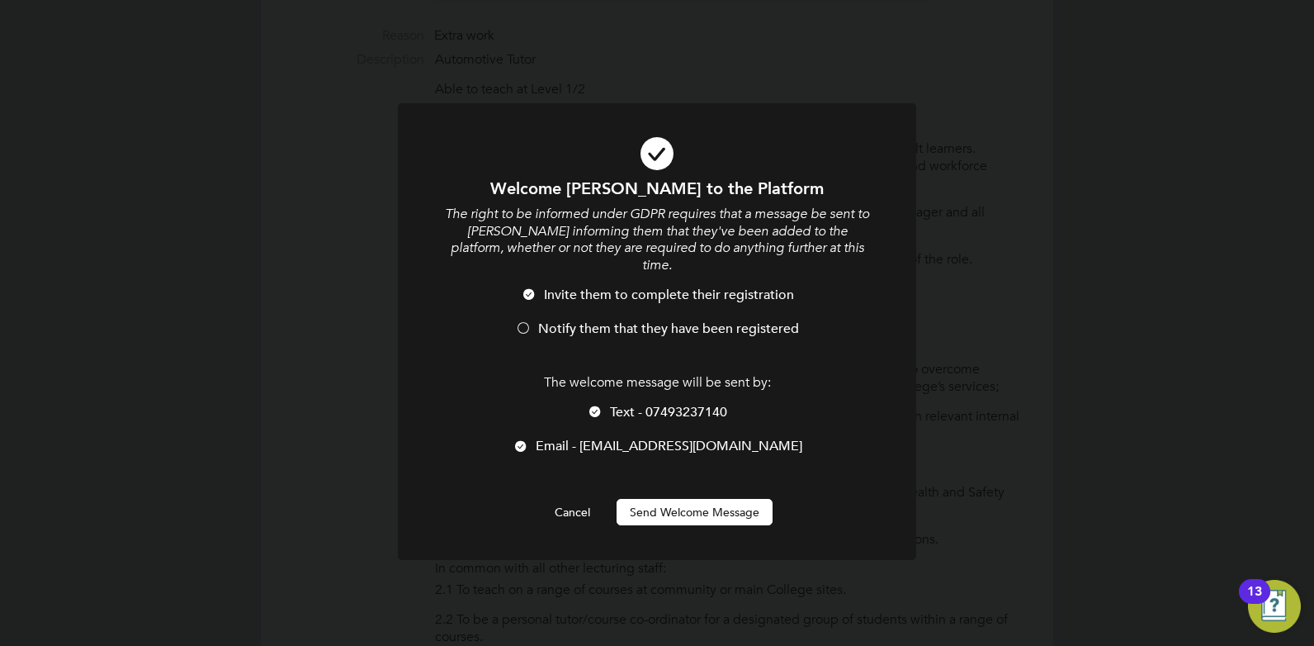
scroll to position [1405, 438]
click at [593, 405] on div at bounding box center [595, 413] width 17 height 17
click at [657, 320] on span "Notify them that they have been registered" at bounding box center [668, 328] width 261 height 17
click at [693, 510] on div at bounding box center [657, 331] width 518 height 457
click at [703, 499] on button "Send Welcome Message" at bounding box center [695, 512] width 156 height 26
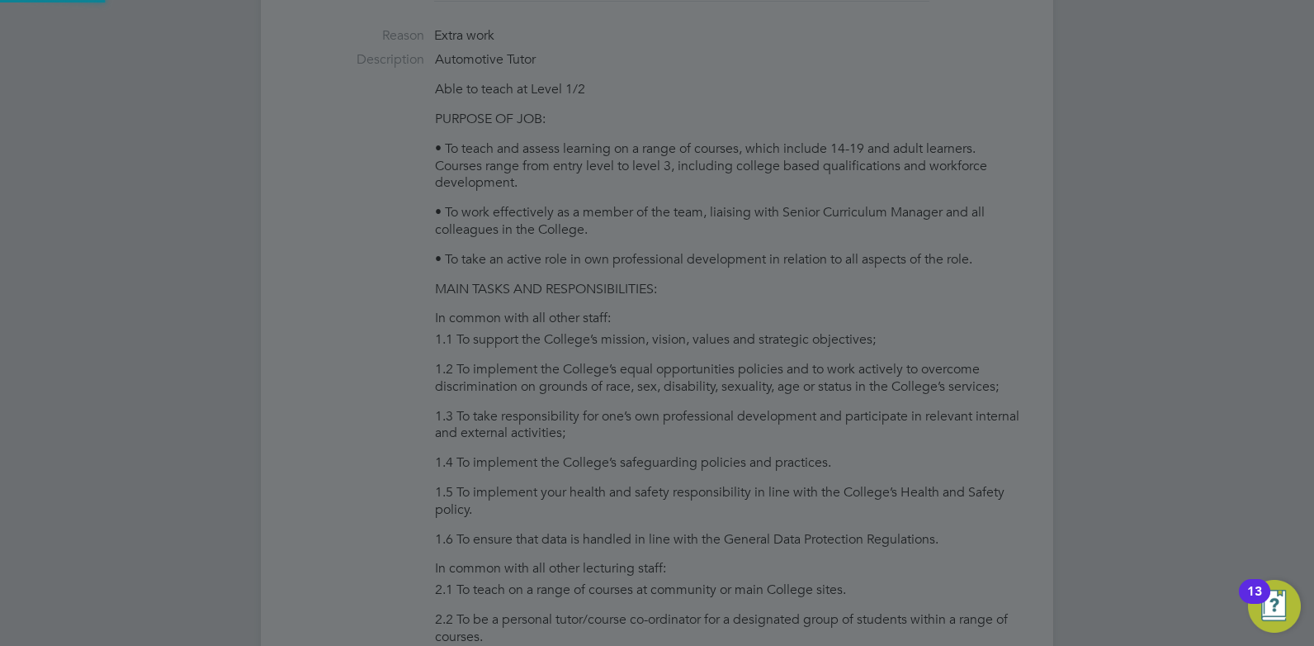
type input "Steven (HQ00458089)"
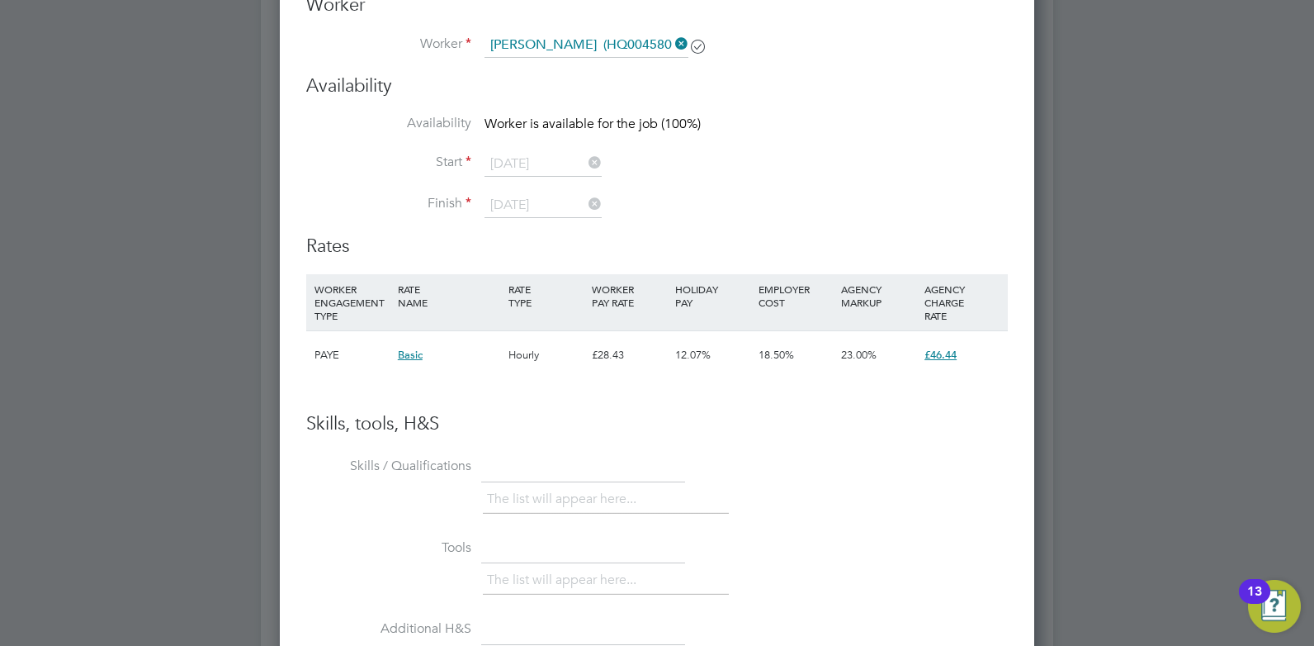
scroll to position [2923, 0]
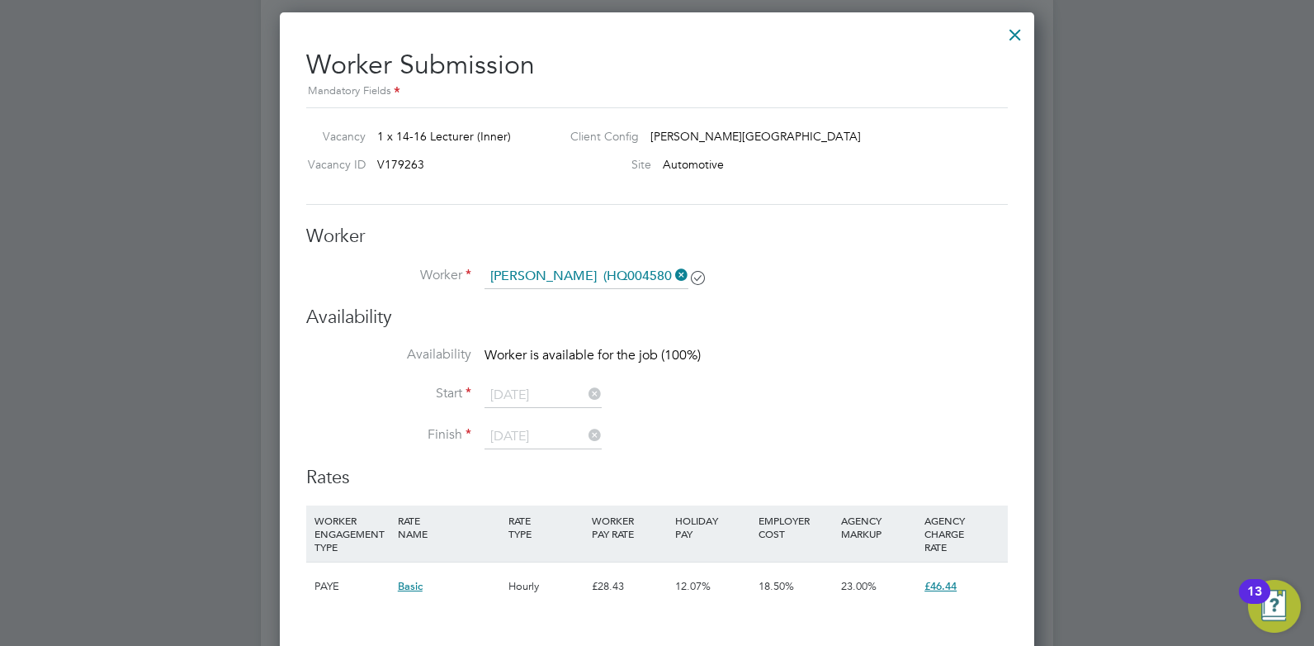
click at [1007, 38] on div at bounding box center [1016, 31] width 30 height 30
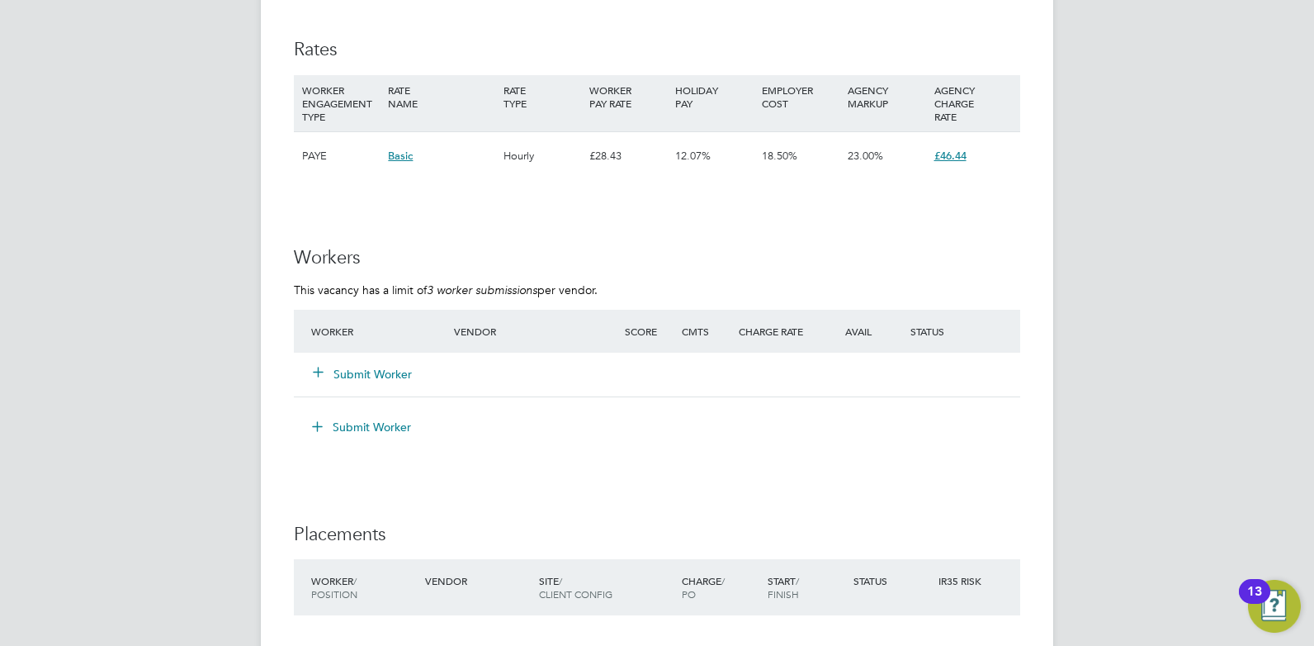
scroll to position [2873, 0]
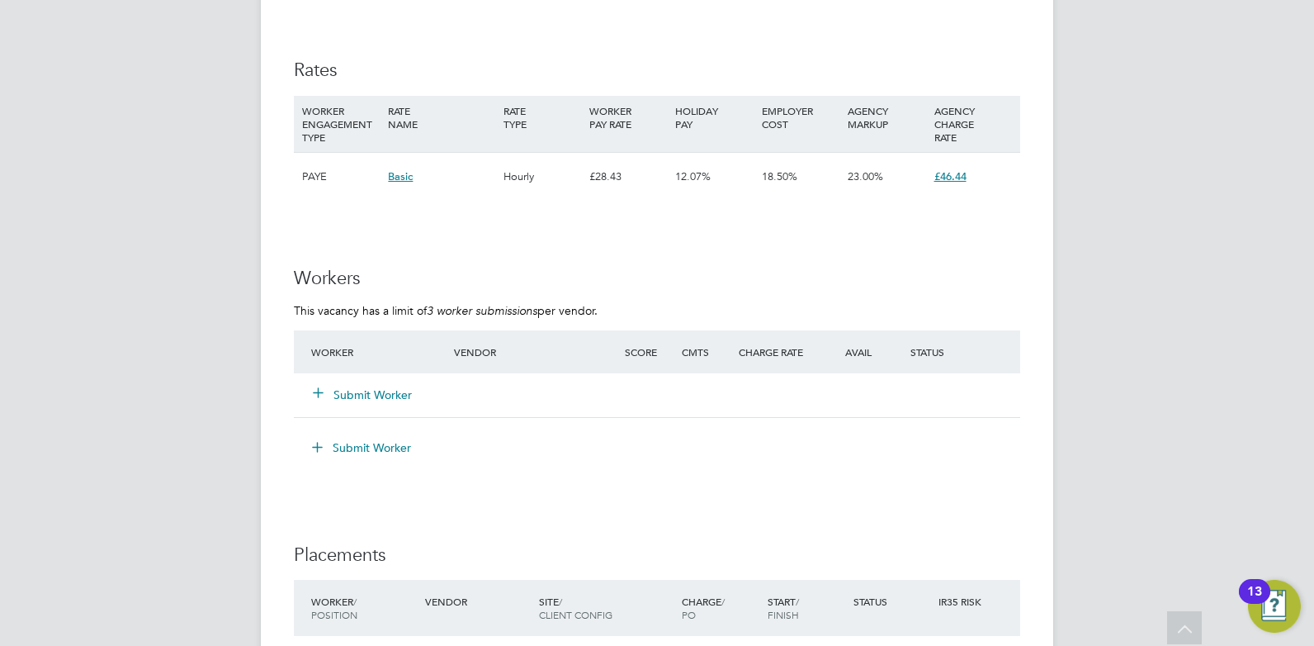
click at [360, 391] on button "Submit Worker" at bounding box center [363, 394] width 99 height 17
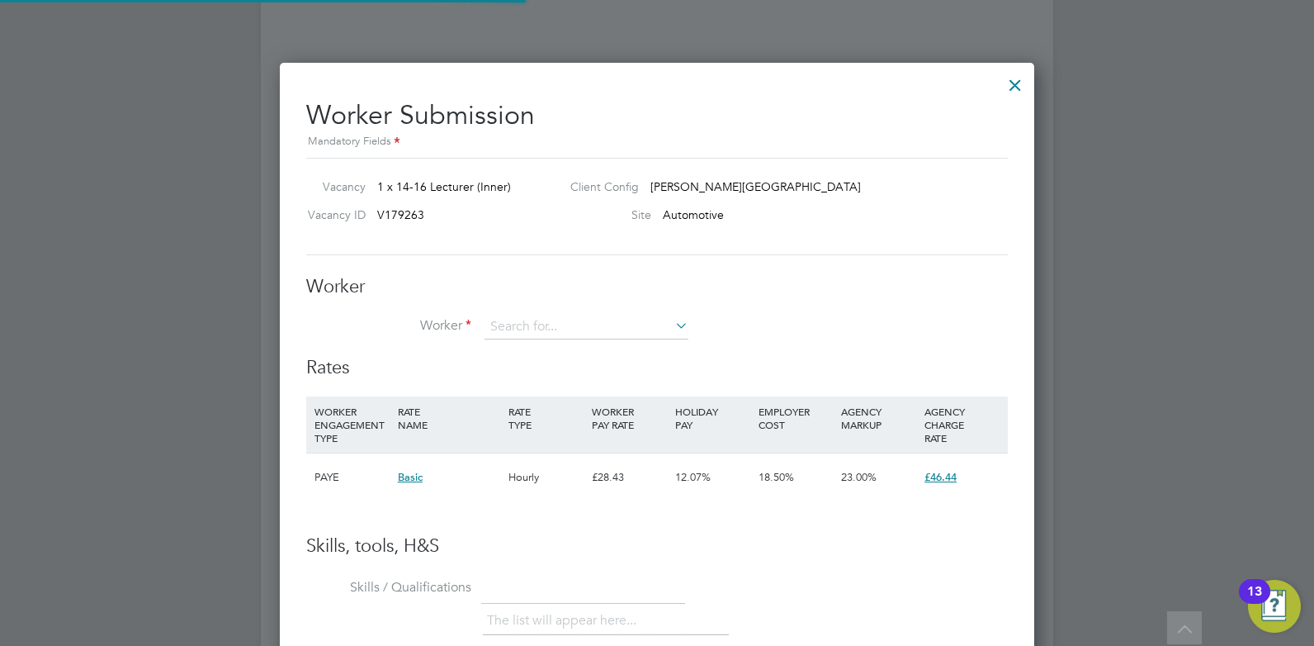
scroll to position [1002, 755]
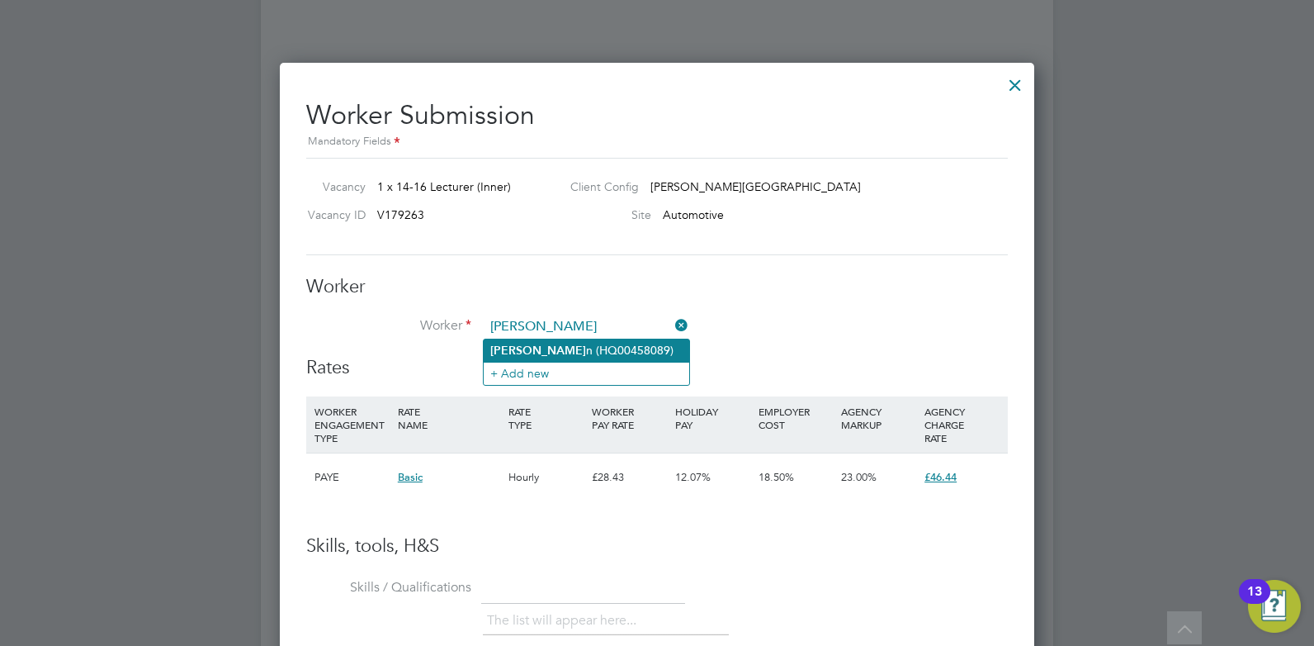
click at [584, 348] on li "Steve n (HQ00458089)" at bounding box center [587, 350] width 206 height 22
type input "Steven (HQ00458089)"
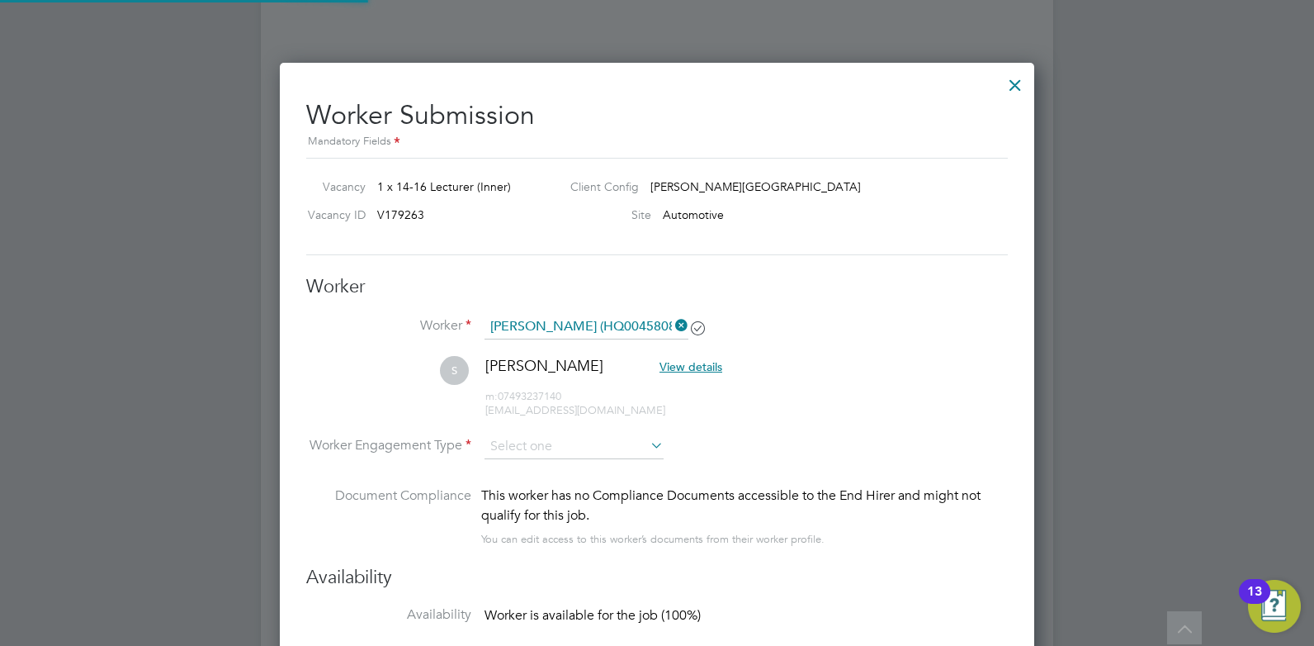
scroll to position [1372, 755]
click at [551, 451] on input at bounding box center [574, 447] width 179 height 25
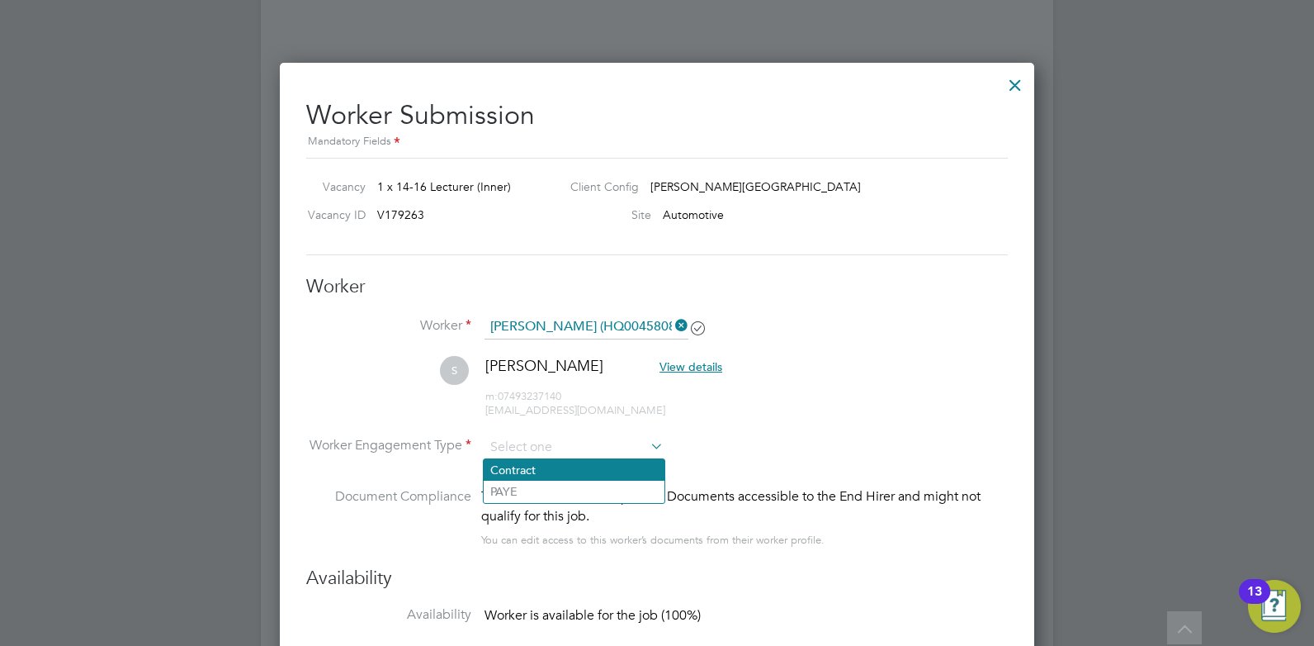
click at [530, 474] on li "Contract" at bounding box center [574, 469] width 181 height 21
type input "Contract"
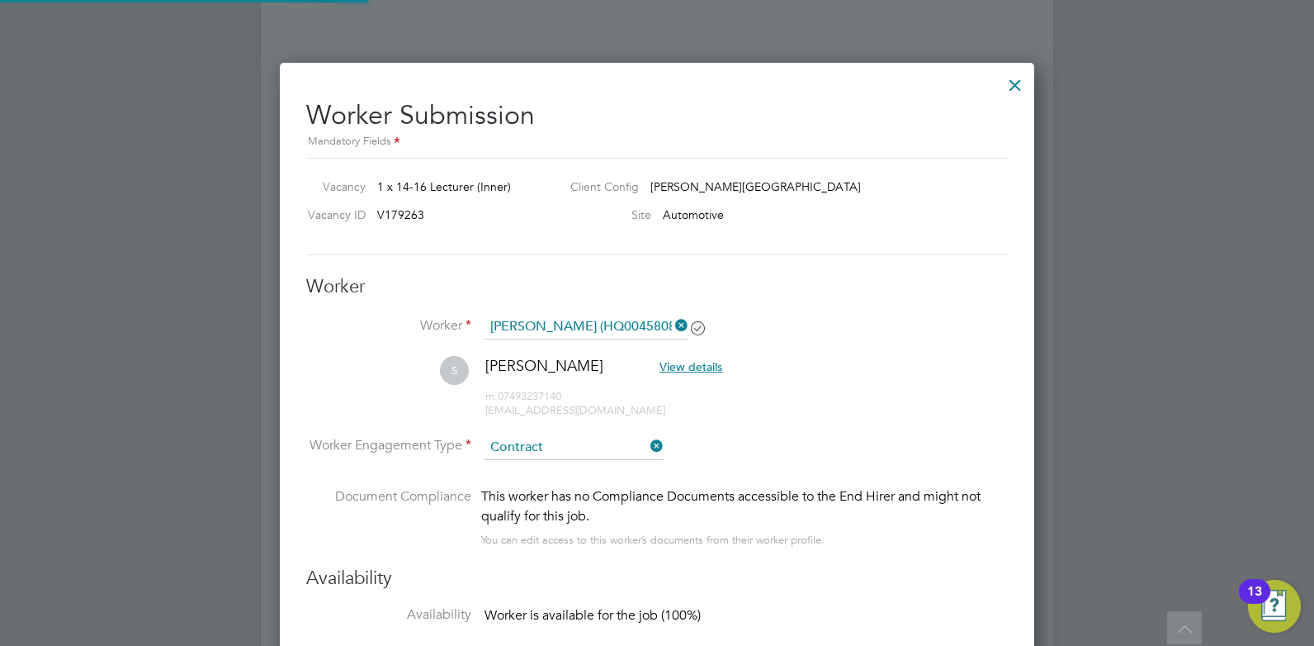
scroll to position [8, 8]
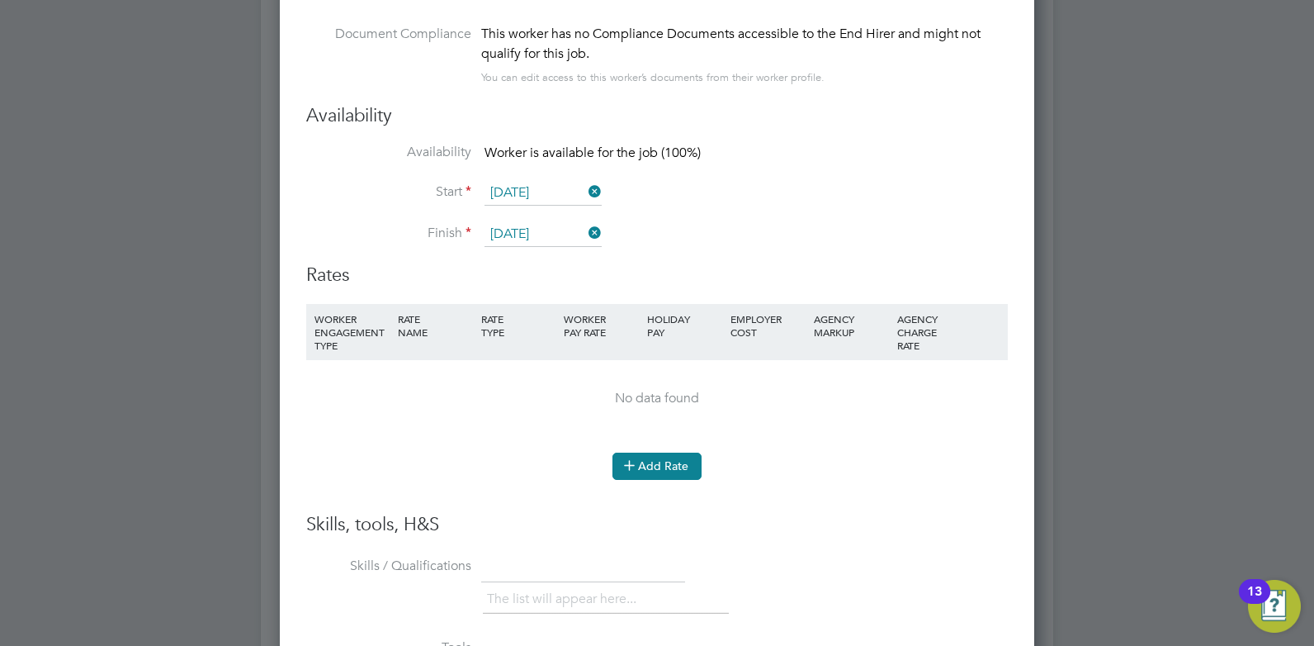
click at [667, 464] on button "Add Rate" at bounding box center [657, 465] width 89 height 26
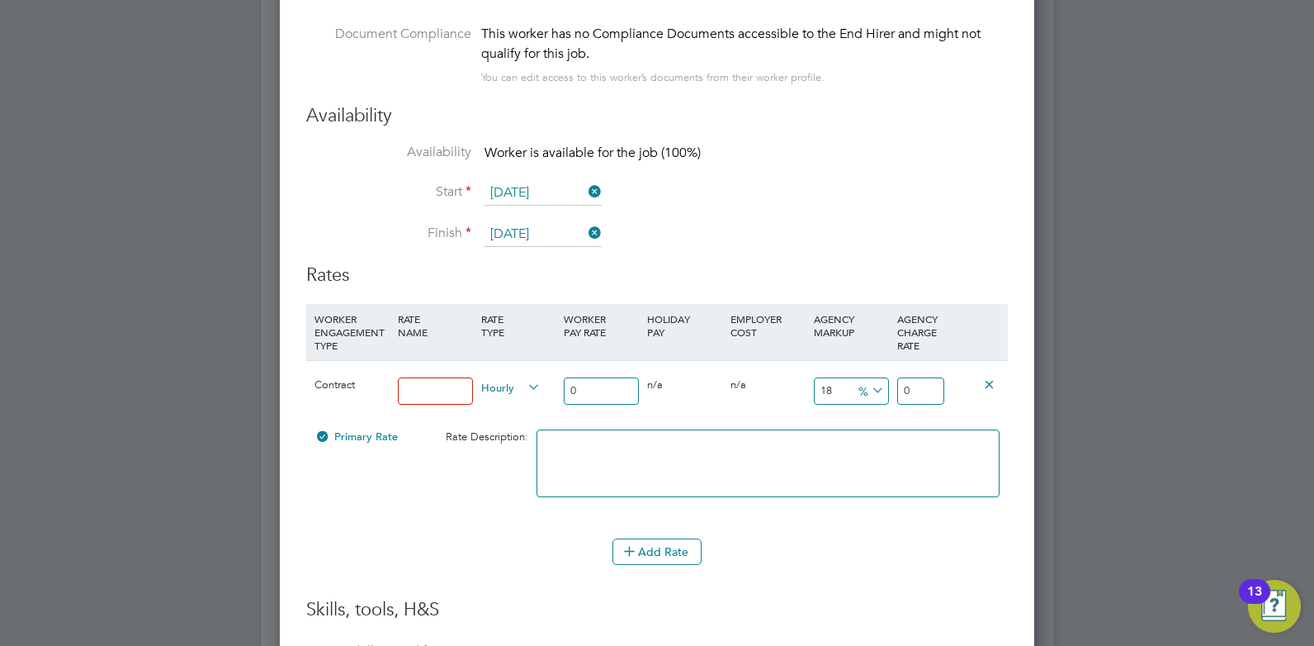
click at [416, 386] on input at bounding box center [435, 390] width 75 height 27
type input "Rate"
click at [600, 390] on input "0" at bounding box center [601, 390] width 75 height 27
drag, startPoint x: 600, startPoint y: 390, endPoint x: 575, endPoint y: 390, distance: 25.6
click at [575, 390] on input "0" at bounding box center [601, 390] width 75 height 27
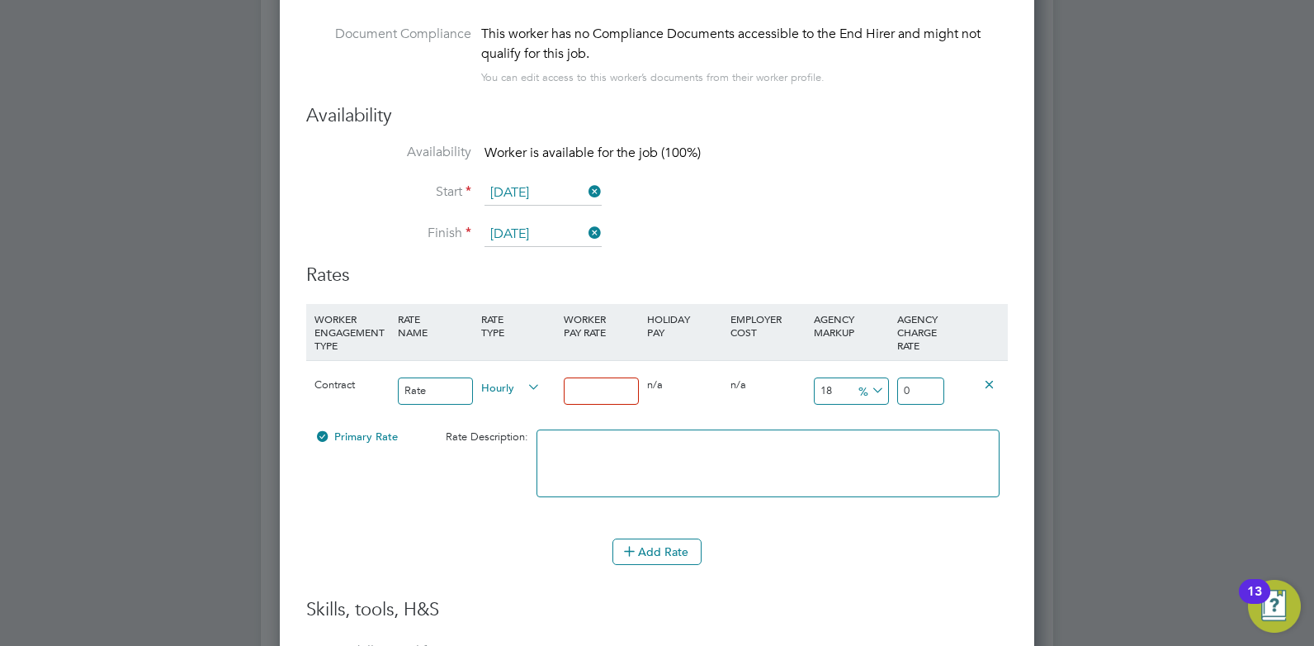
type input "0"
click at [935, 387] on input "0" at bounding box center [920, 390] width 47 height 27
type input "4"
type input "0"
type input "4"
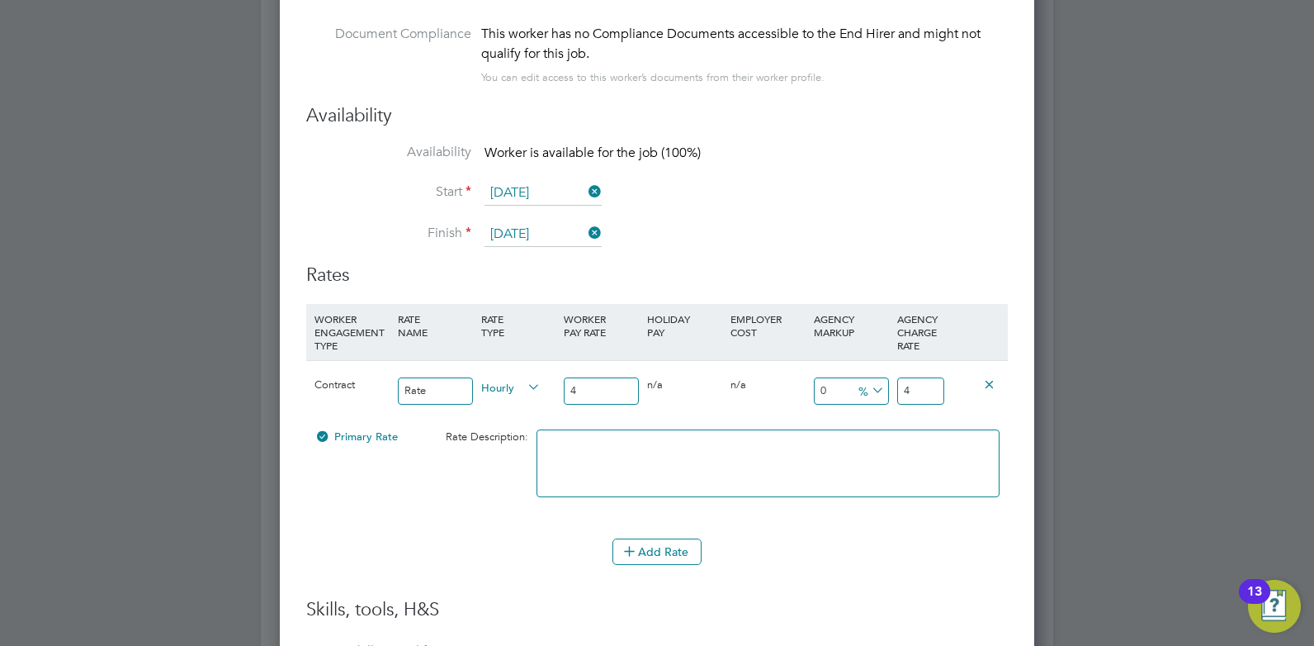
type input "1125"
type input "49"
type input "1145"
type input "49.80"
click at [806, 520] on div at bounding box center [767, 471] width 471 height 101
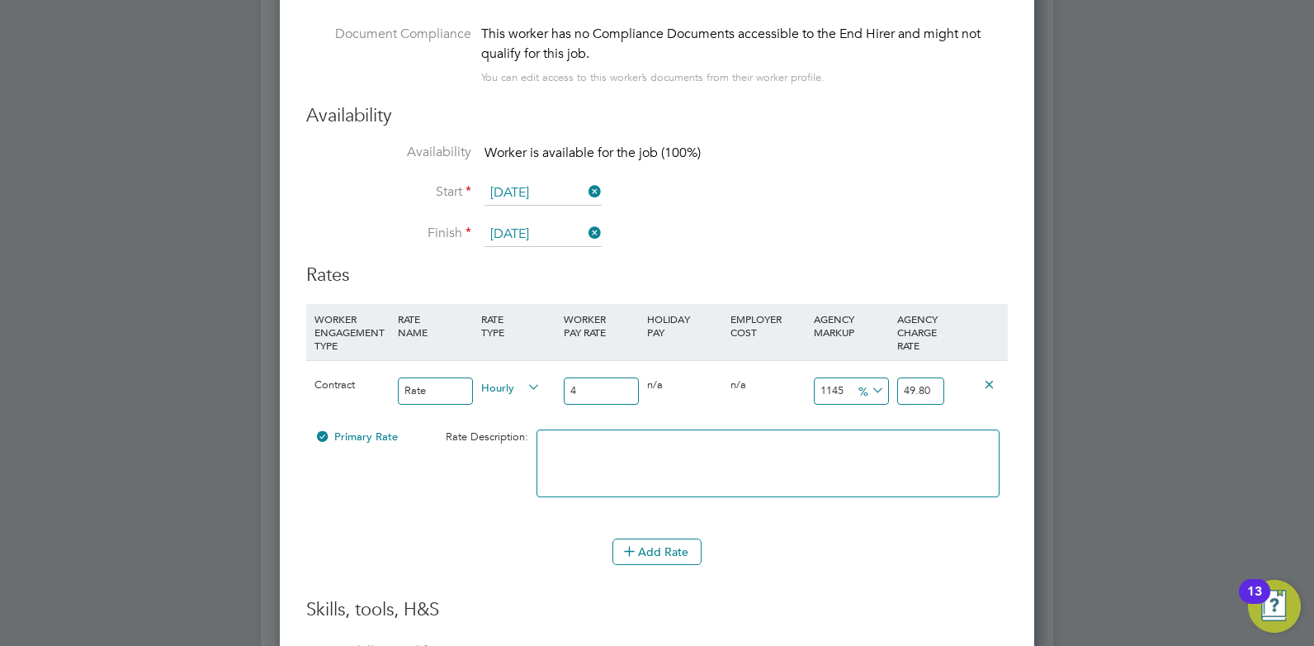
click at [561, 470] on textarea at bounding box center [768, 463] width 463 height 68
click at [592, 386] on input "4" at bounding box center [601, 390] width 75 height 27
type input "0"
click at [776, 575] on li "Add Rate" at bounding box center [657, 559] width 702 height 43
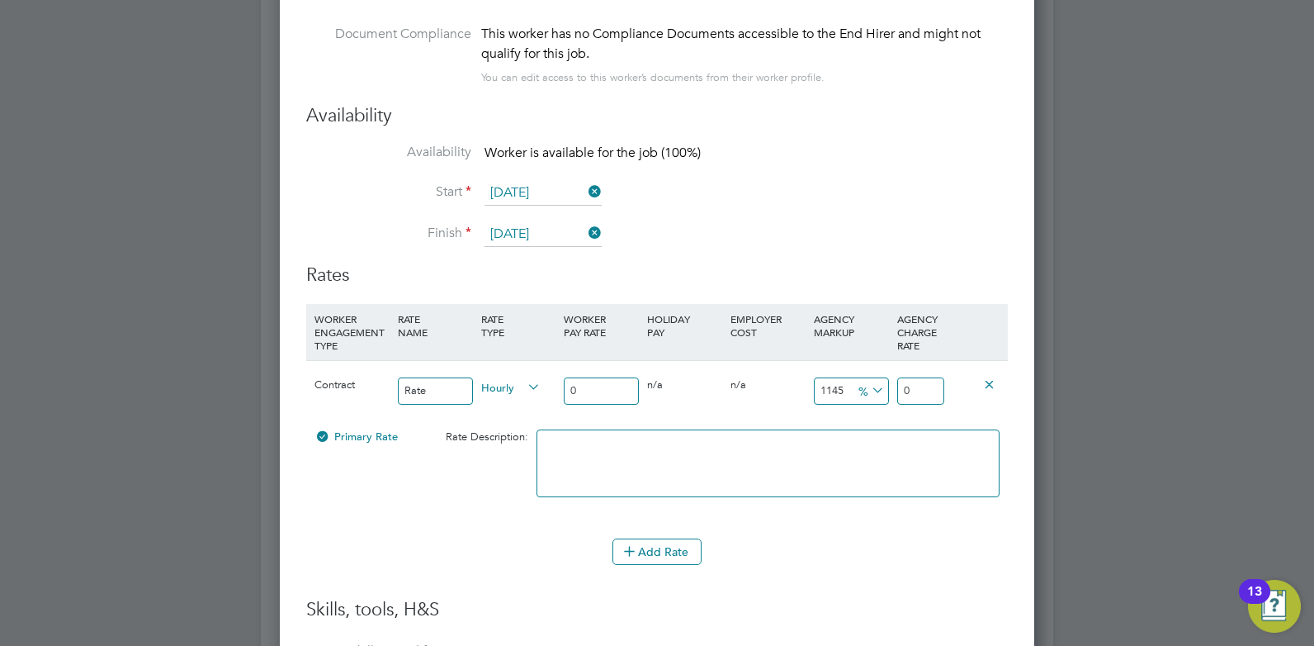
click at [930, 390] on input "0" at bounding box center [920, 390] width 47 height 27
drag, startPoint x: 930, startPoint y: 390, endPoint x: 870, endPoint y: 390, distance: 60.3
click at [870, 390] on div "Contract Rate Hourly 0 0 n/a 0 n/a 1145 0 % 0" at bounding box center [657, 390] width 702 height 61
type input "4"
type input "0"
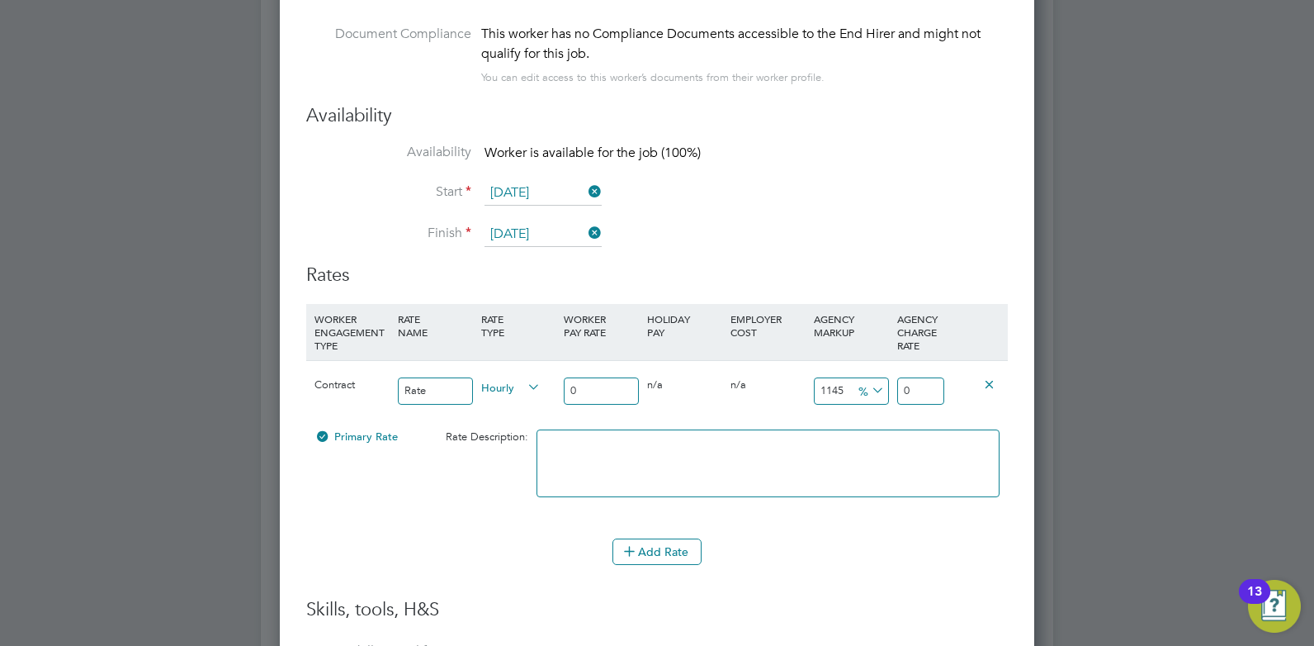
type input "4"
type input "1125"
type input "49"
type input "1142.5"
type input "49.7"
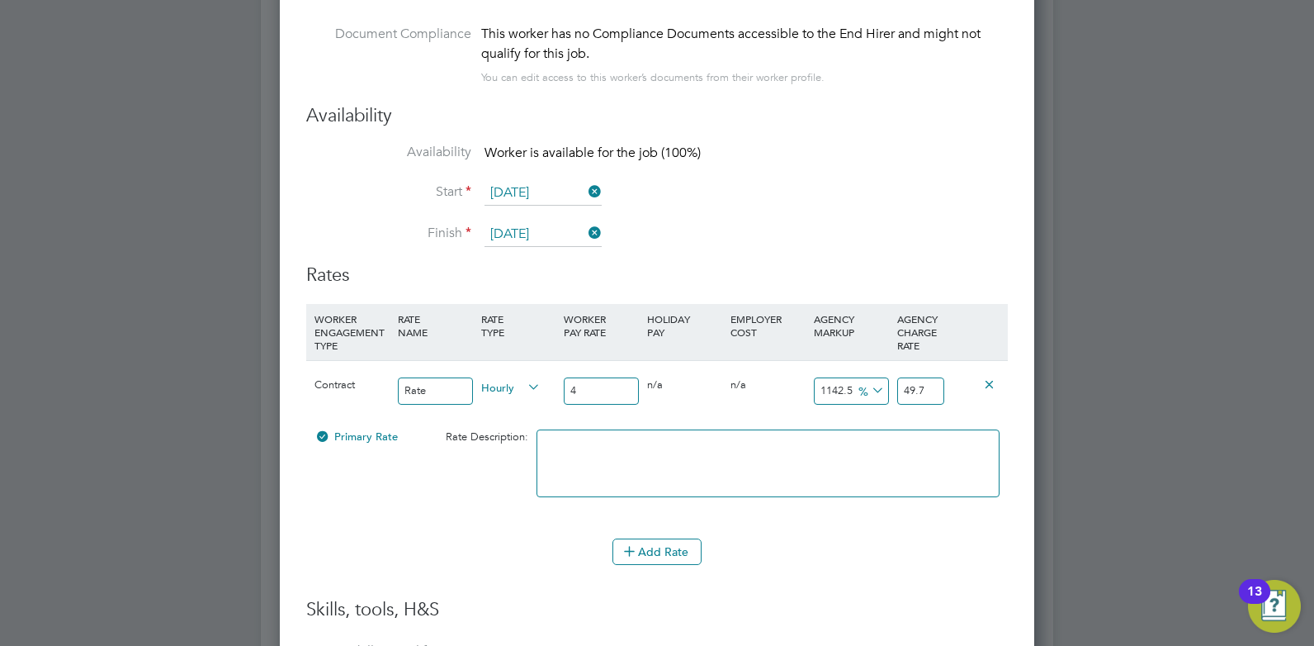
type input "1125"
type input "49"
type input "1145"
type input "49.80"
click at [859, 493] on textarea at bounding box center [768, 463] width 463 height 68
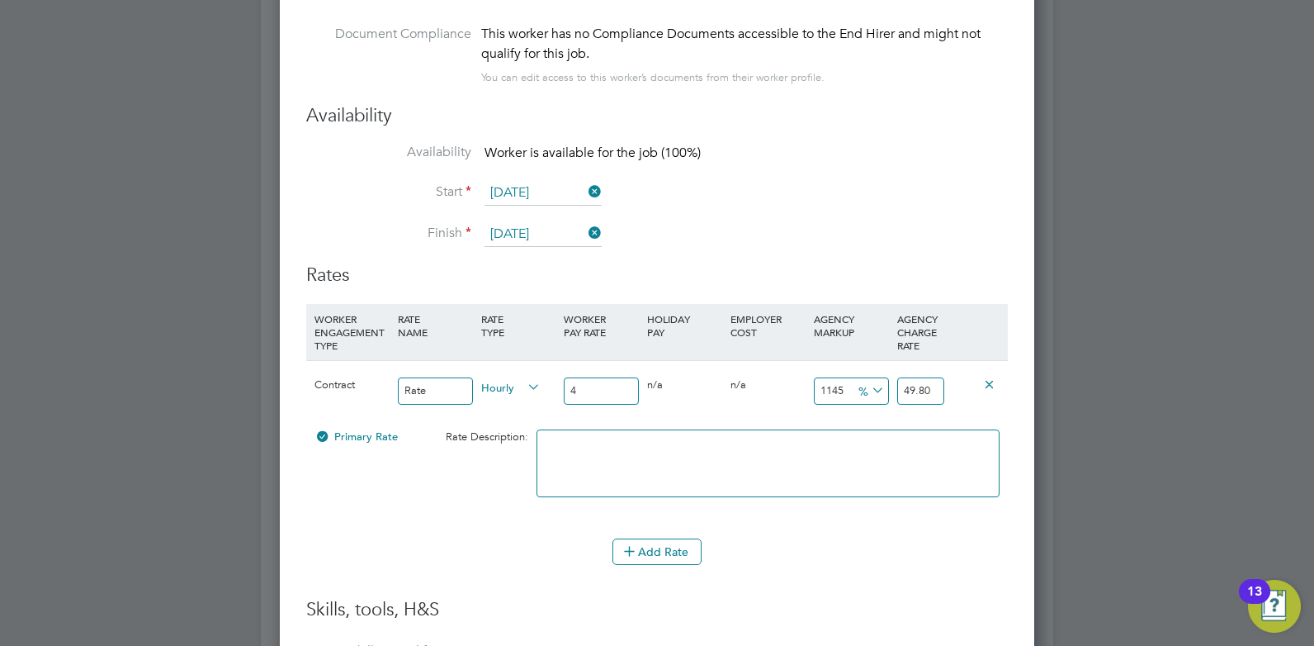
click at [594, 377] on input "4" at bounding box center [601, 390] width 75 height 27
type input "0"
click at [927, 381] on input "0" at bounding box center [920, 390] width 47 height 27
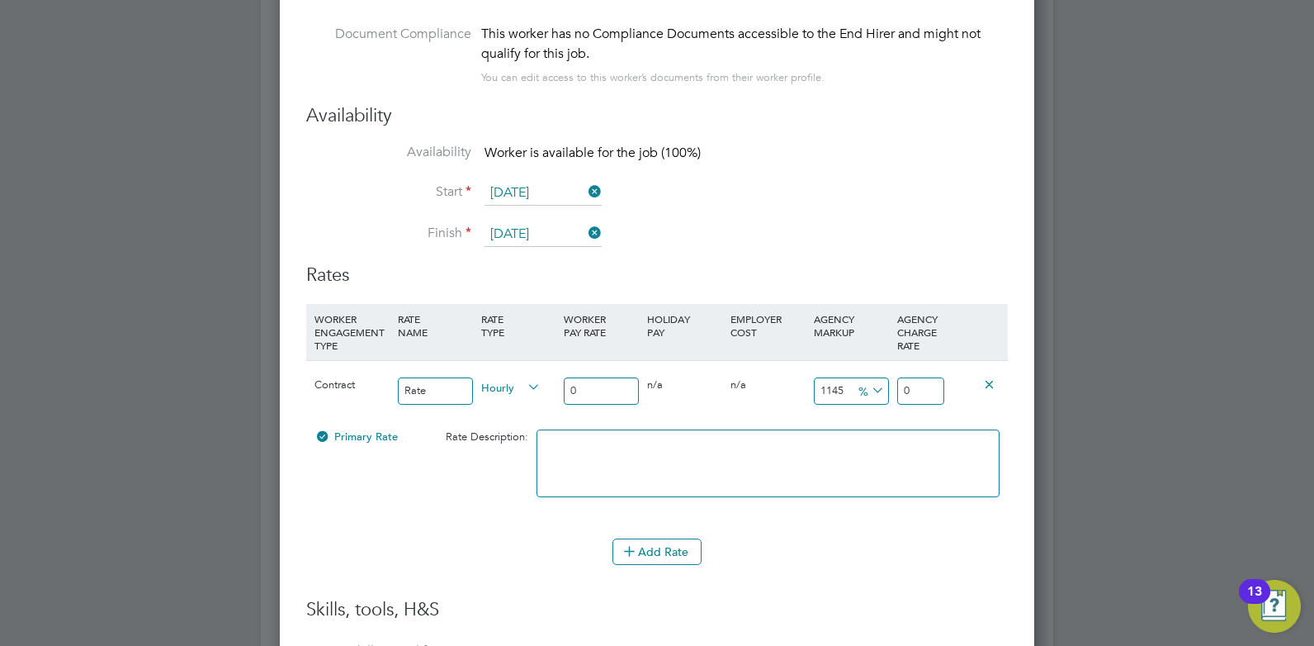
drag, startPoint x: 848, startPoint y: 382, endPoint x: 805, endPoint y: 382, distance: 42.9
click at [805, 382] on div "Contract Rate Hourly 0 0 n/a 0 n/a 1145 0 % 0" at bounding box center [657, 390] width 702 height 61
type input "0"
click at [923, 395] on input "0" at bounding box center [920, 390] width 47 height 27
drag, startPoint x: 923, startPoint y: 392, endPoint x: 898, endPoint y: 390, distance: 24.9
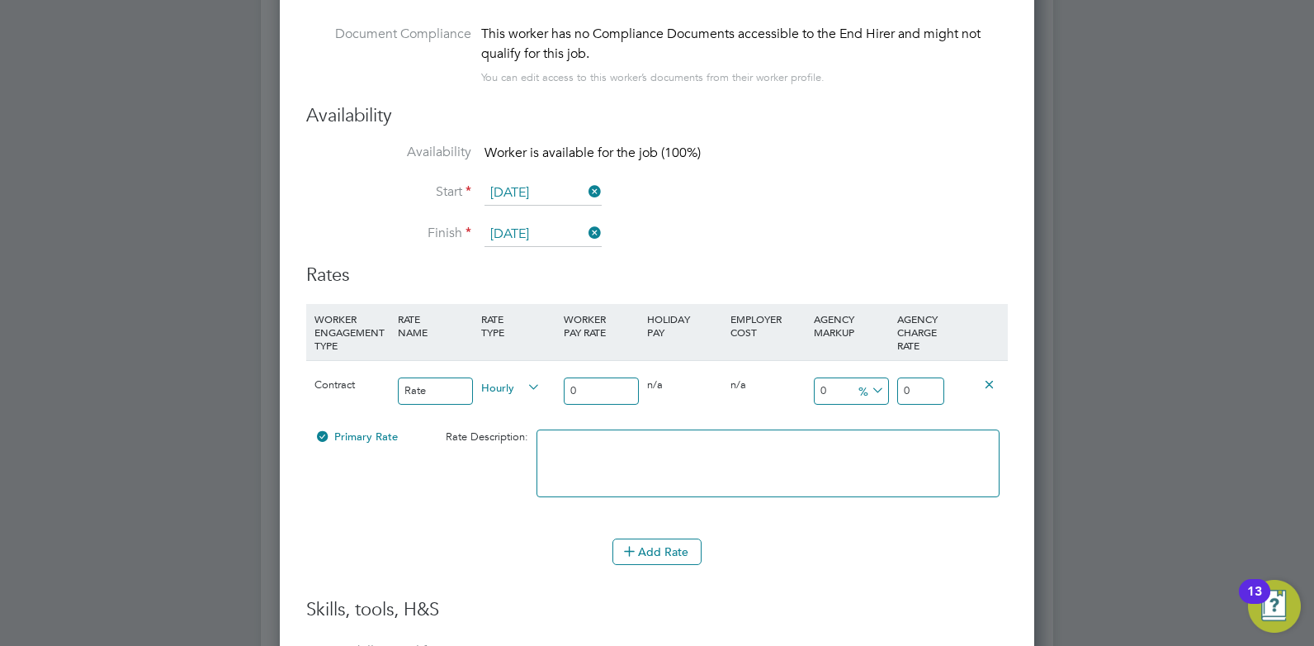
click at [898, 390] on input "0" at bounding box center [920, 390] width 47 height 27
type input "49.8"
click at [952, 508] on li at bounding box center [768, 471] width 463 height 84
click at [896, 539] on div "Add Rate" at bounding box center [657, 551] width 702 height 26
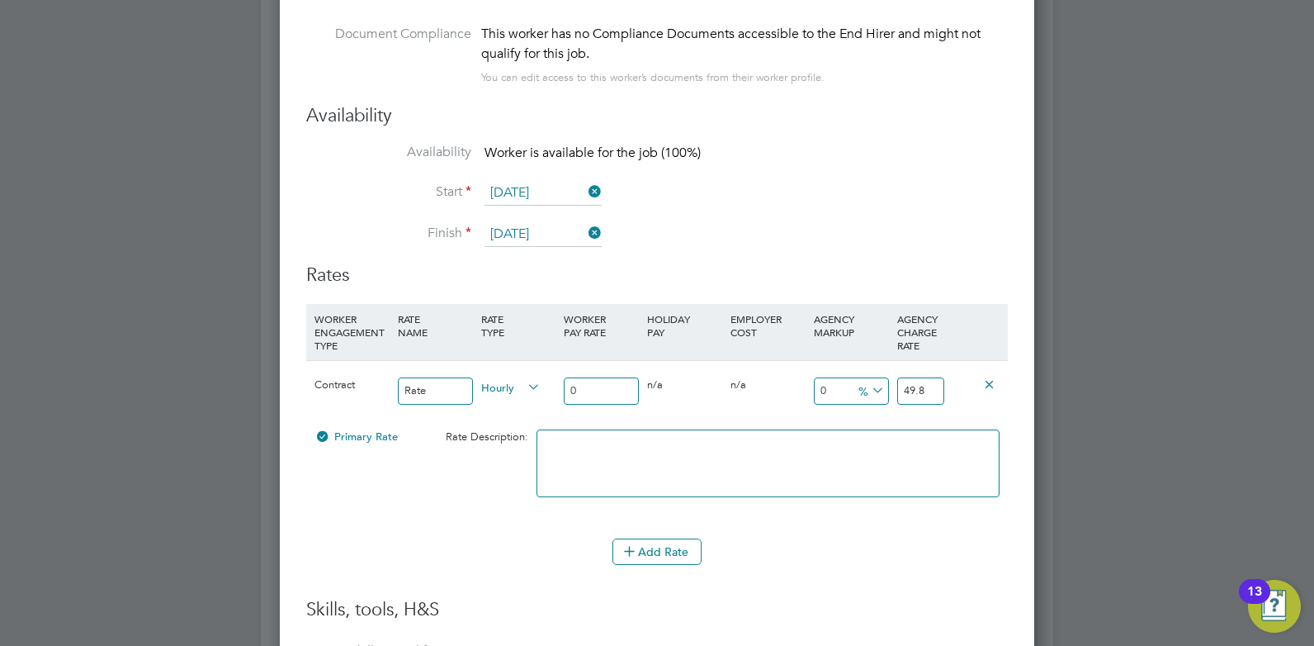
click at [836, 580] on li "Add Rate" at bounding box center [657, 559] width 702 height 43
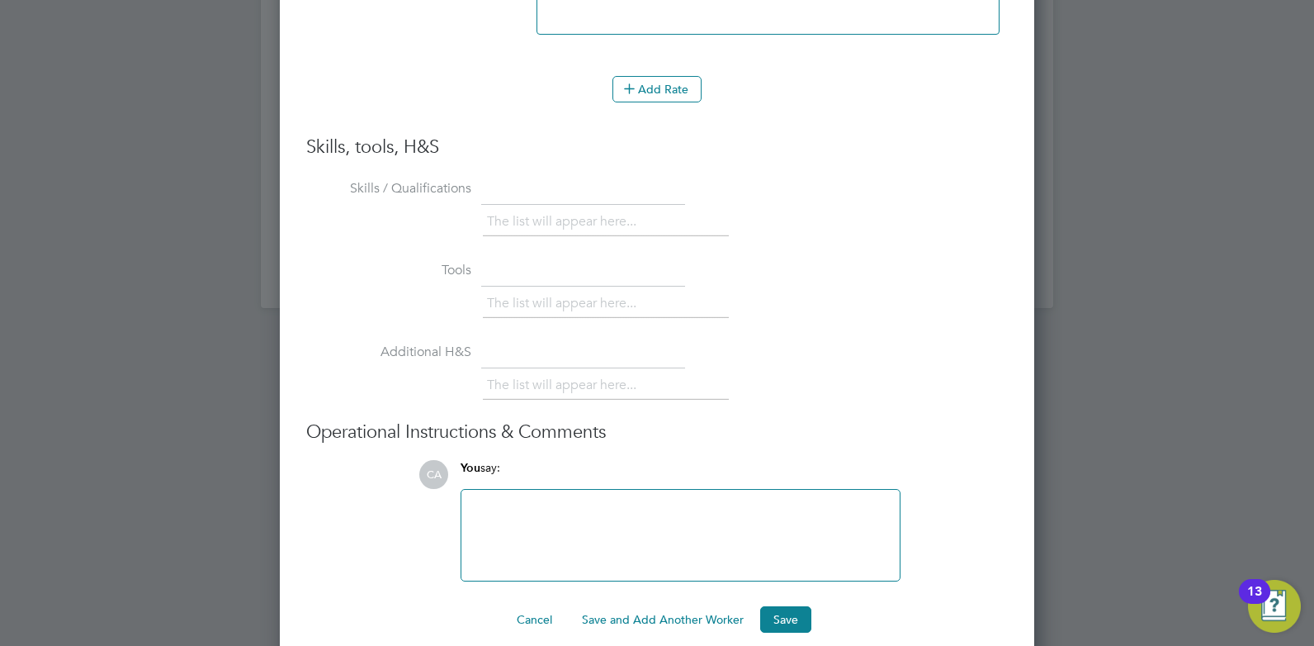
scroll to position [3817, 0]
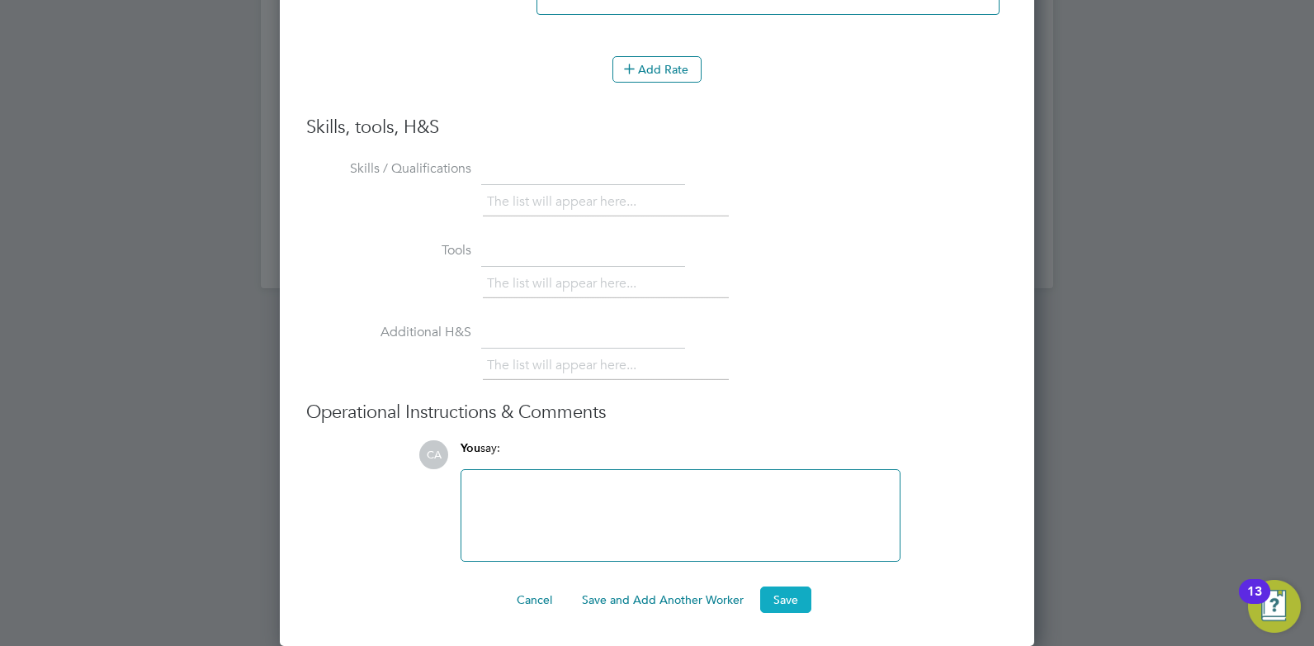
click at [780, 597] on button "Save" at bounding box center [785, 599] width 51 height 26
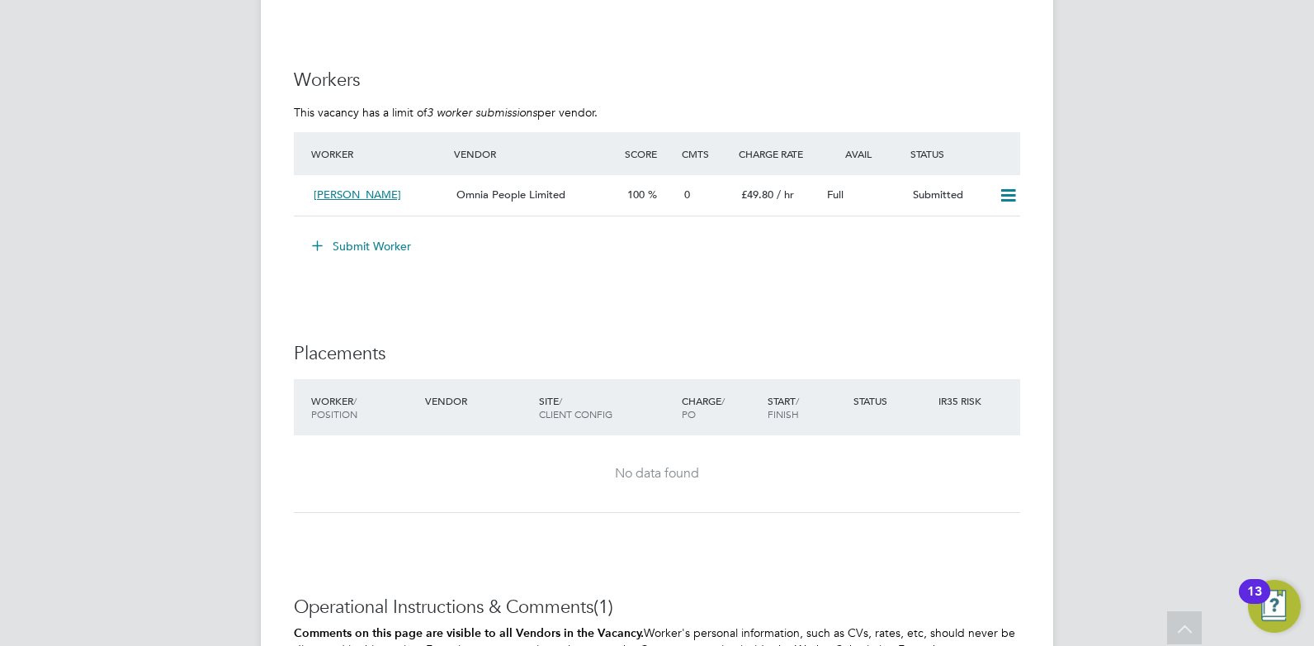
scroll to position [2939, 0]
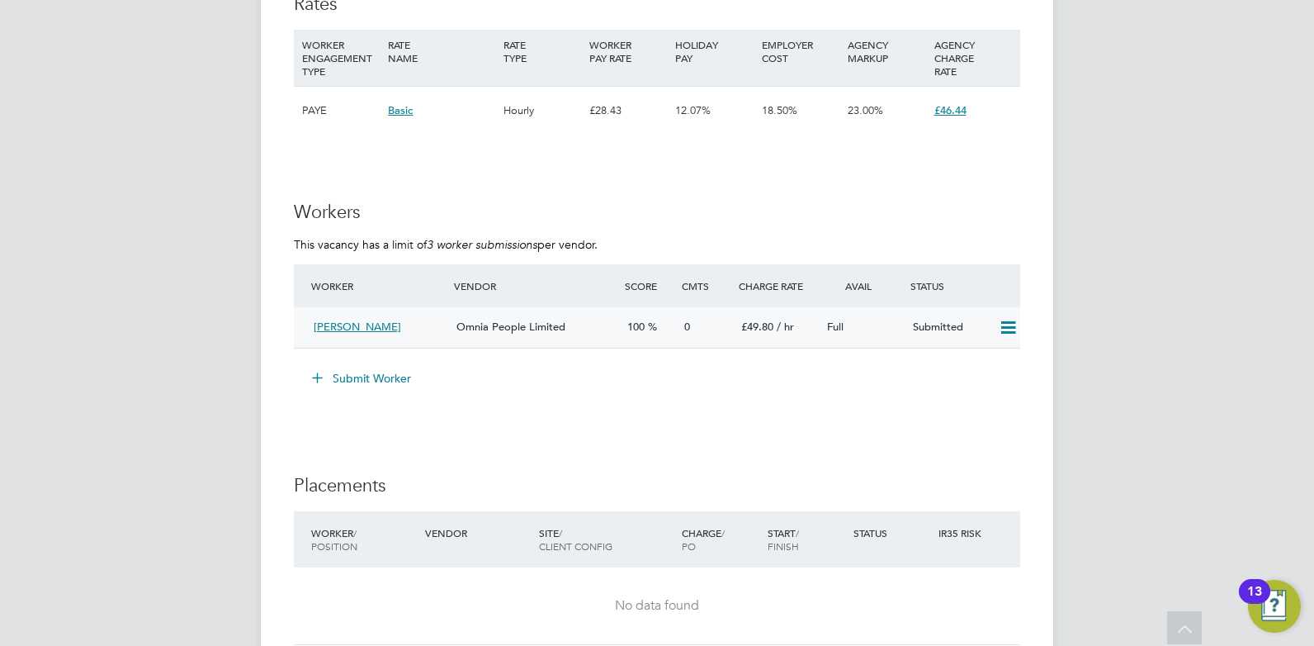
click at [335, 328] on span "Steven" at bounding box center [358, 326] width 88 height 14
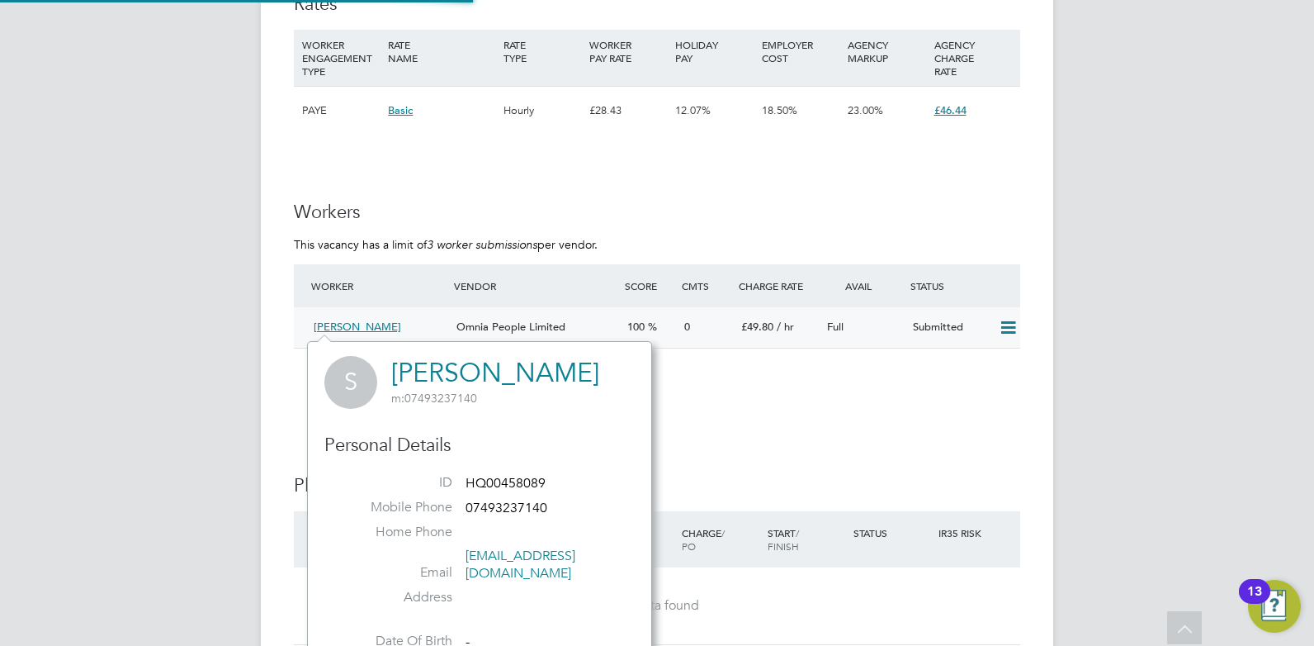
scroll to position [387, 345]
click at [527, 323] on span "Omnia People Limited" at bounding box center [511, 326] width 109 height 14
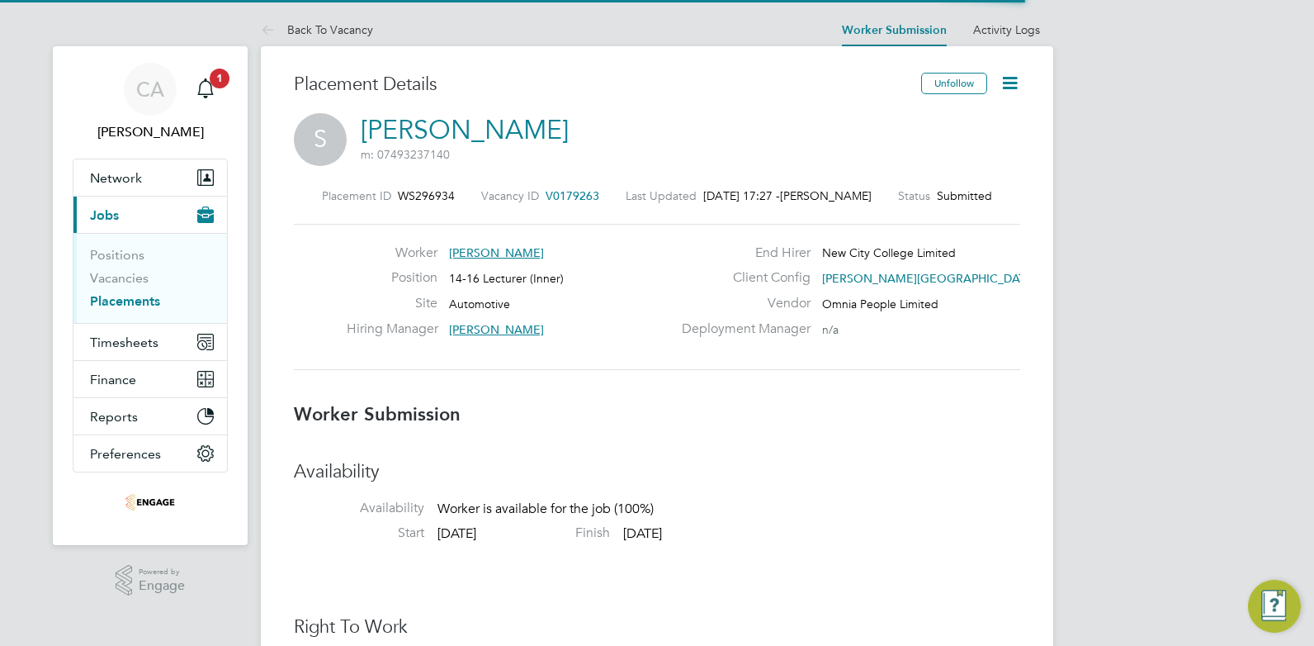
scroll to position [8, 8]
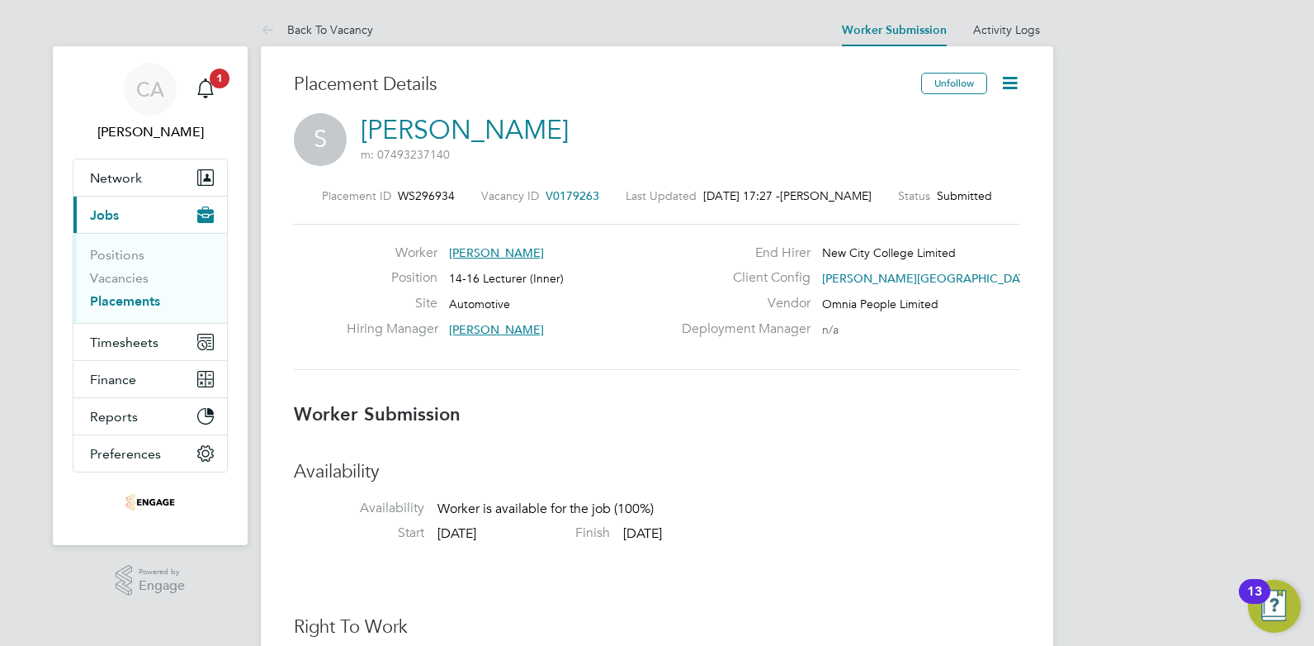
click at [406, 127] on link "Steven" at bounding box center [465, 130] width 208 height 32
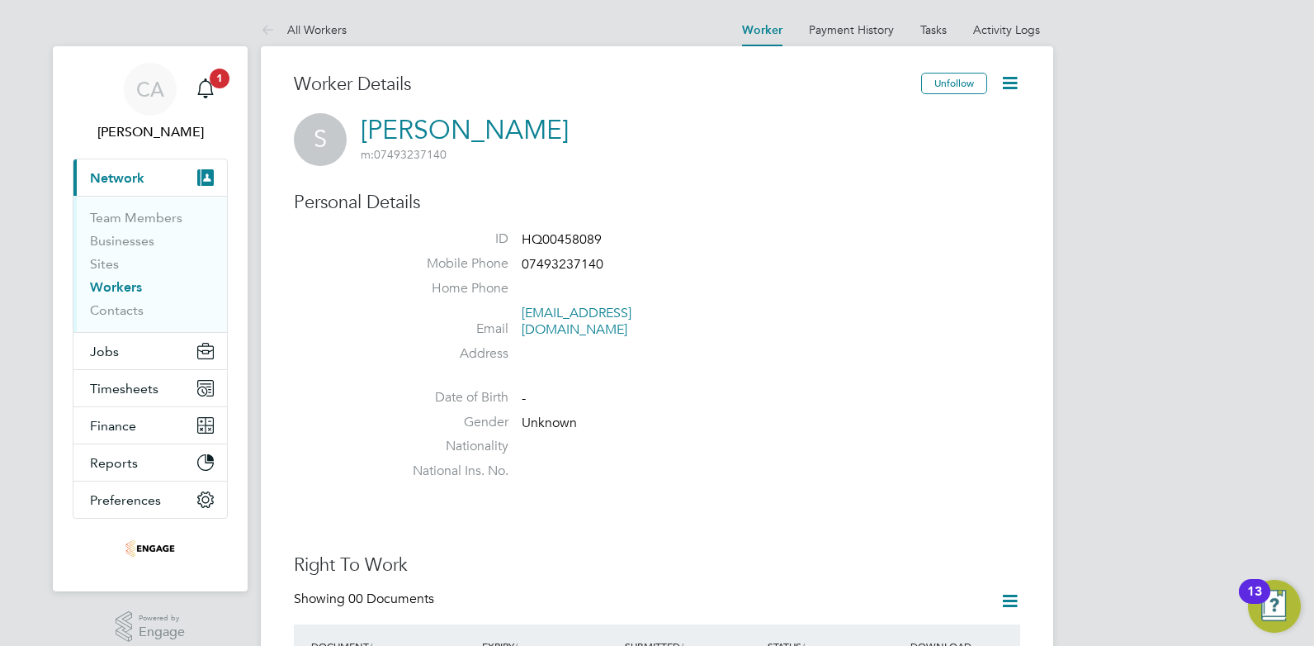
click at [1006, 81] on icon at bounding box center [1010, 83] width 21 height 21
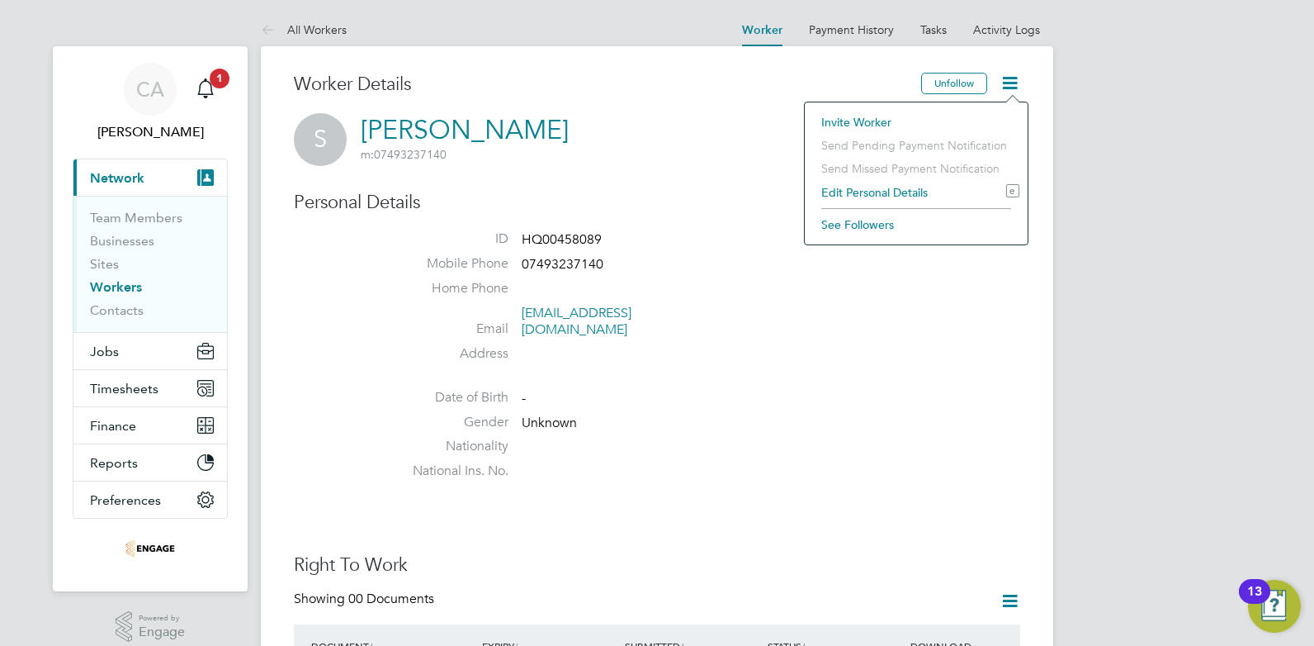
click at [868, 182] on li "Edit Personal Details e" at bounding box center [916, 192] width 206 height 23
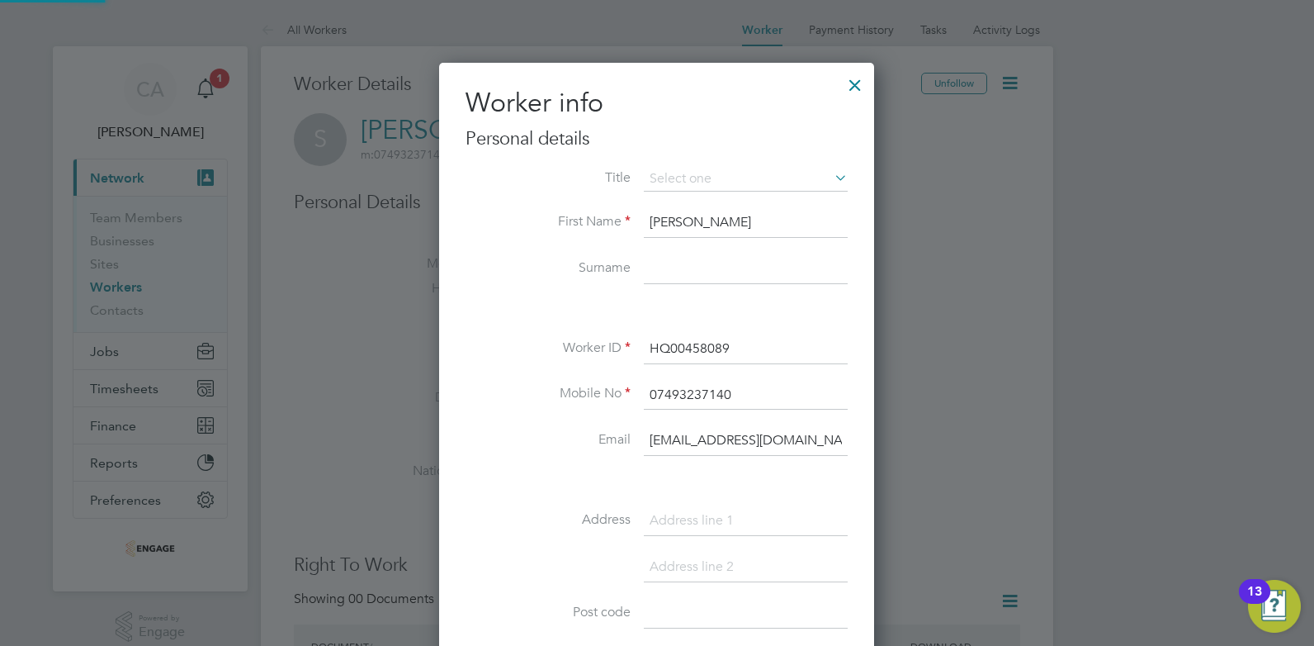
scroll to position [935, 437]
click at [495, 261] on label "Surname" at bounding box center [548, 267] width 165 height 17
click at [721, 220] on input "Steven" at bounding box center [746, 223] width 204 height 30
click at [656, 258] on input at bounding box center [746, 269] width 204 height 30
type input "Williams"
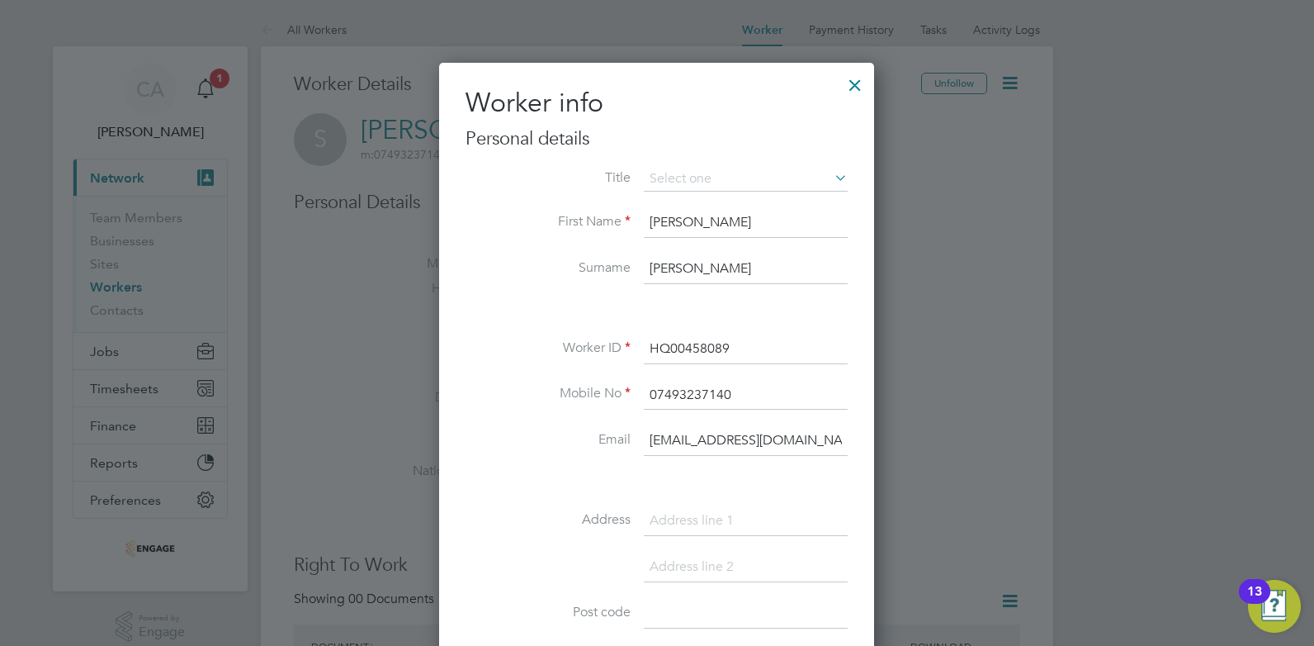
click at [452, 361] on div "Worker info Personal details Title First Name Steven Surname Williams Worker ID…" at bounding box center [656, 530] width 435 height 934
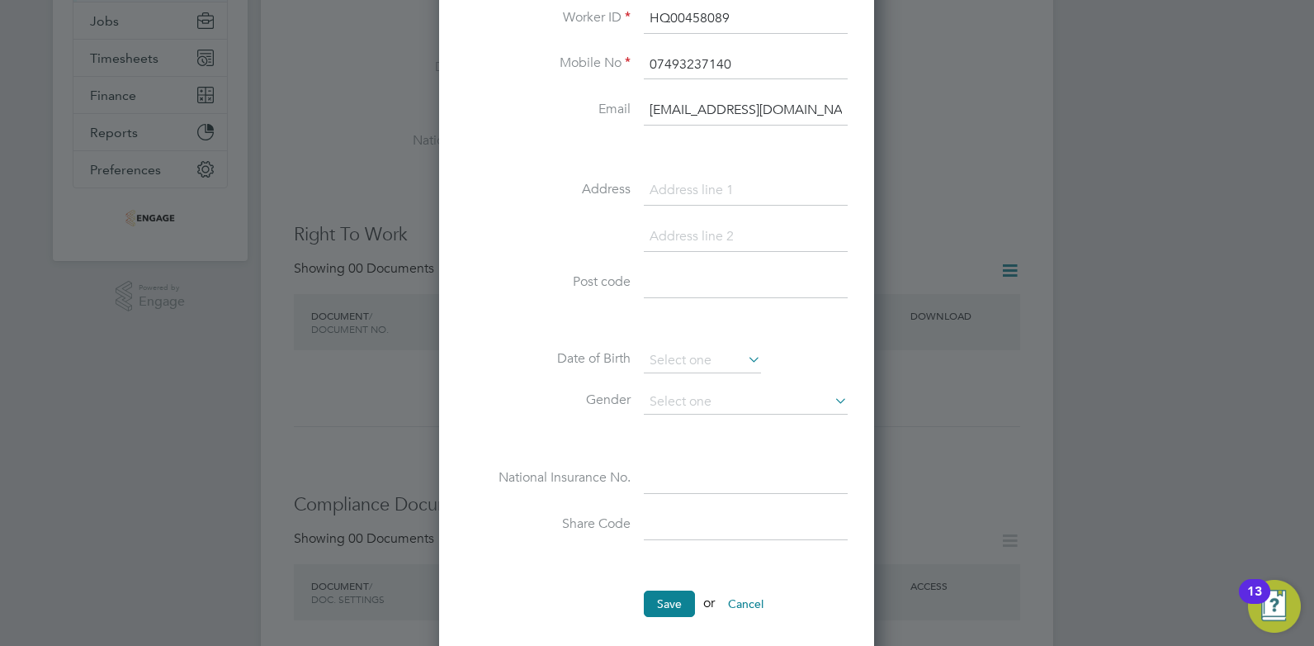
scroll to position [363, 0]
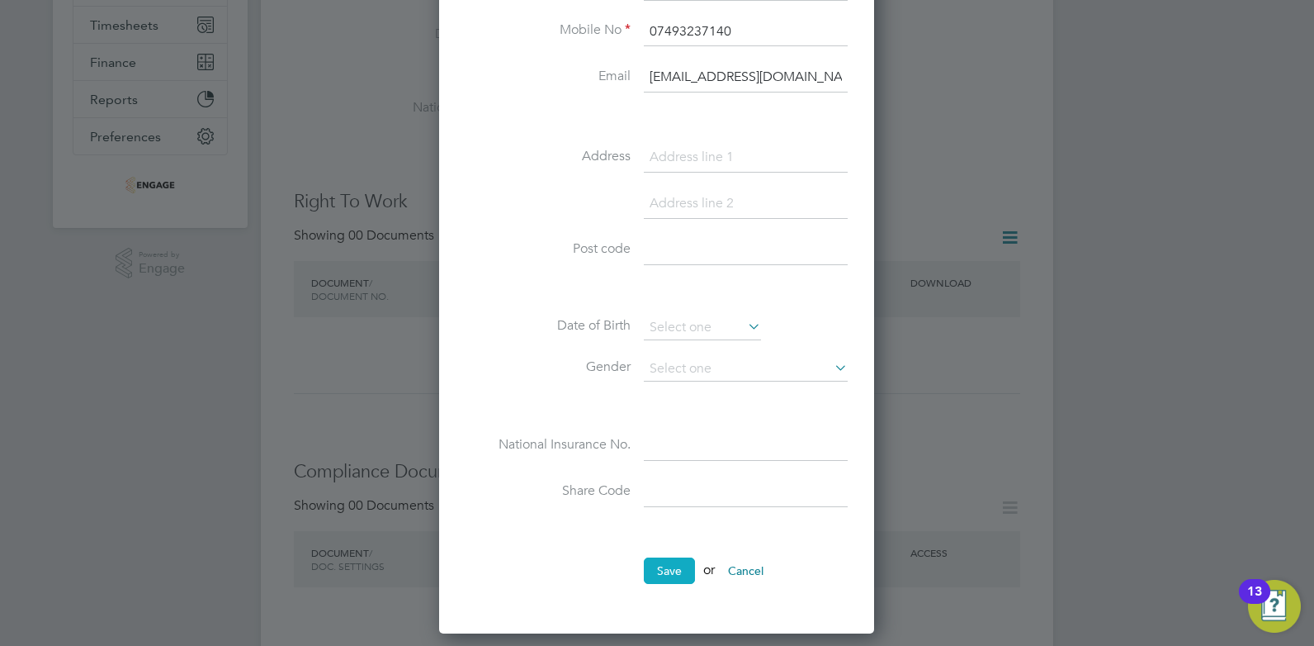
click at [657, 571] on button "Save" at bounding box center [669, 570] width 51 height 26
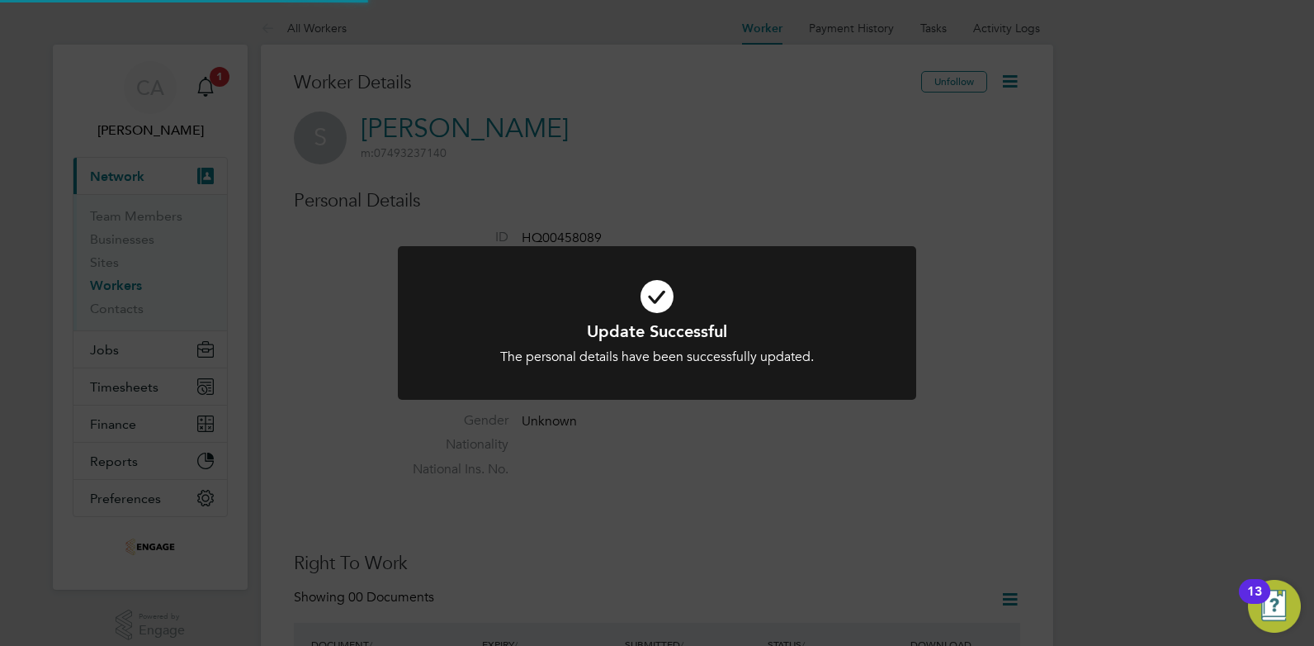
scroll to position [0, 0]
click at [856, 164] on div "Update Successful The personal details have been successfully updated. Cancel O…" at bounding box center [657, 323] width 1314 height 646
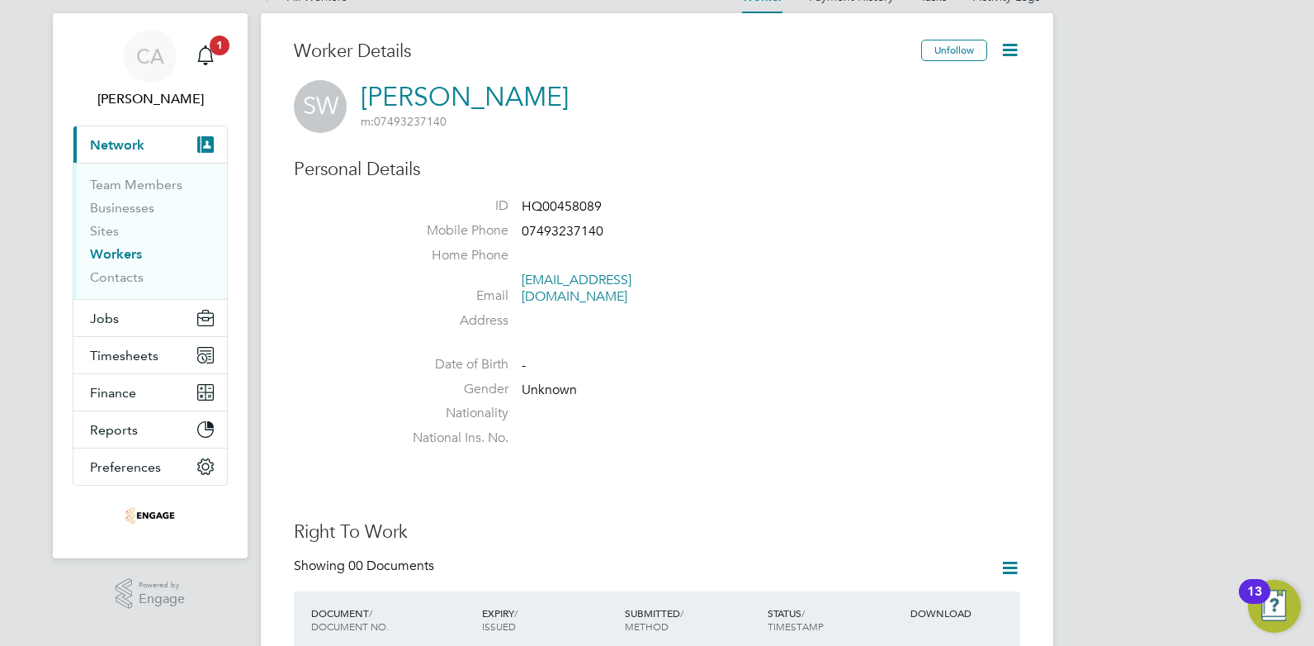
scroll to position [198, 0]
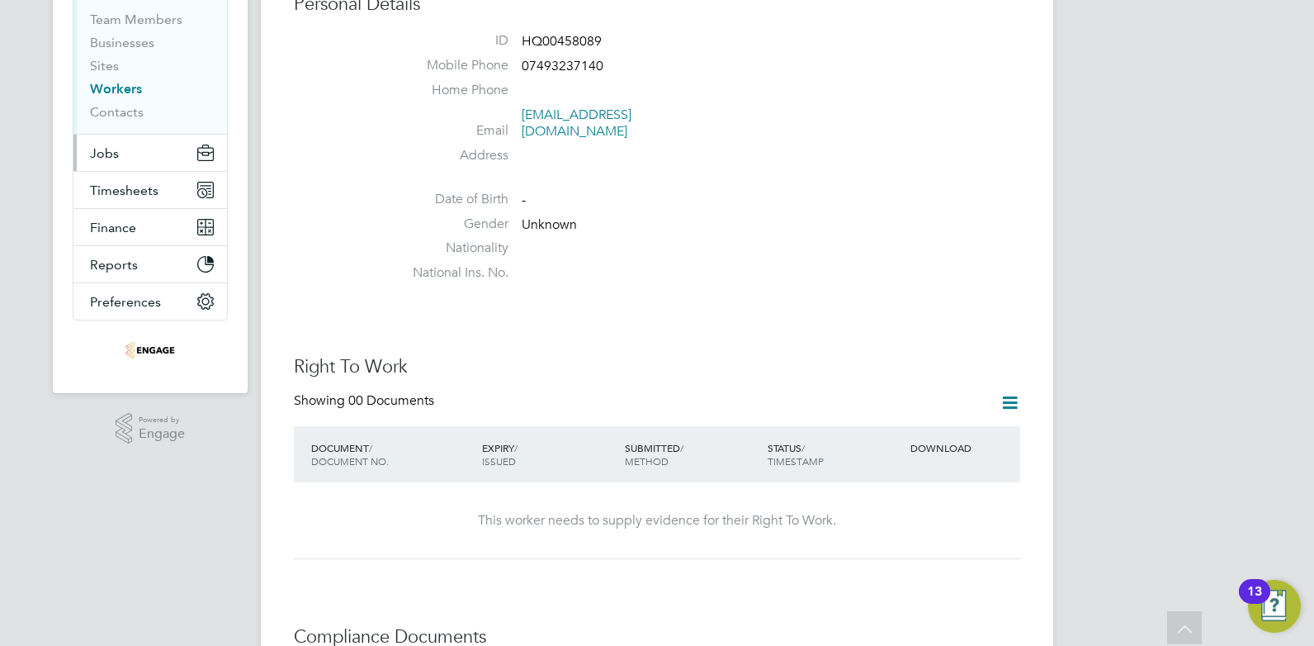
click at [110, 156] on span "Jobs" at bounding box center [104, 153] width 29 height 16
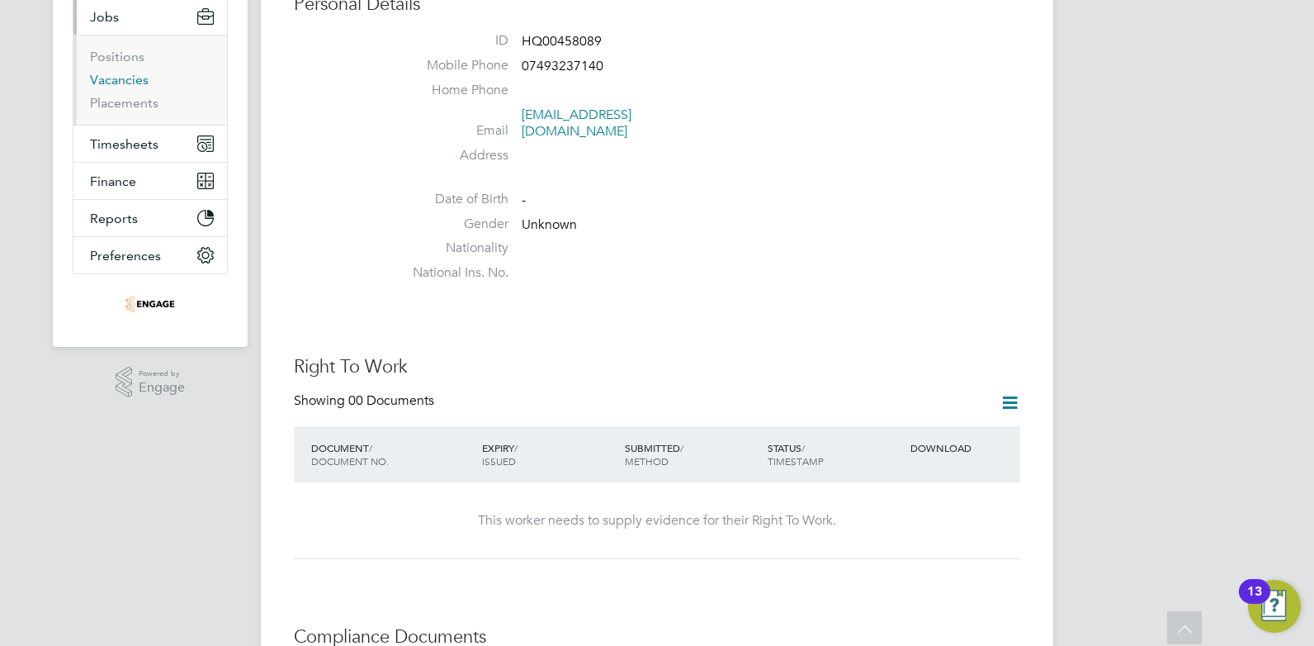
click at [135, 79] on link "Vacancies" at bounding box center [119, 80] width 59 height 16
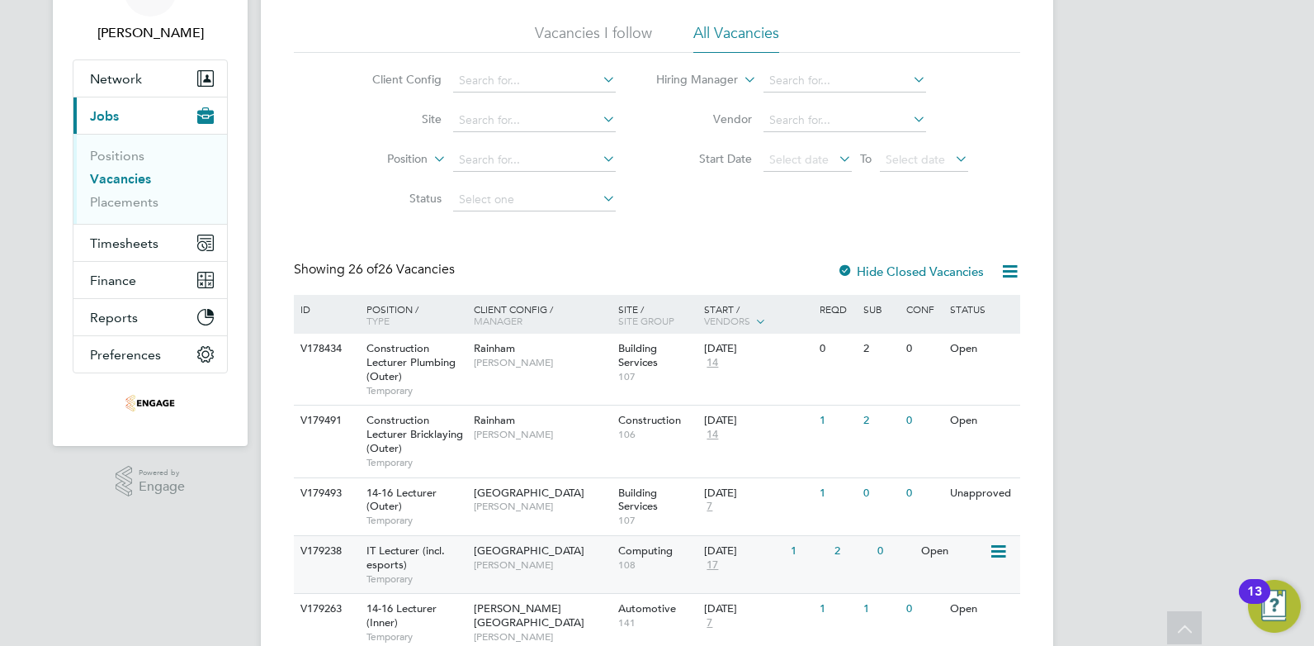
scroll to position [132, 0]
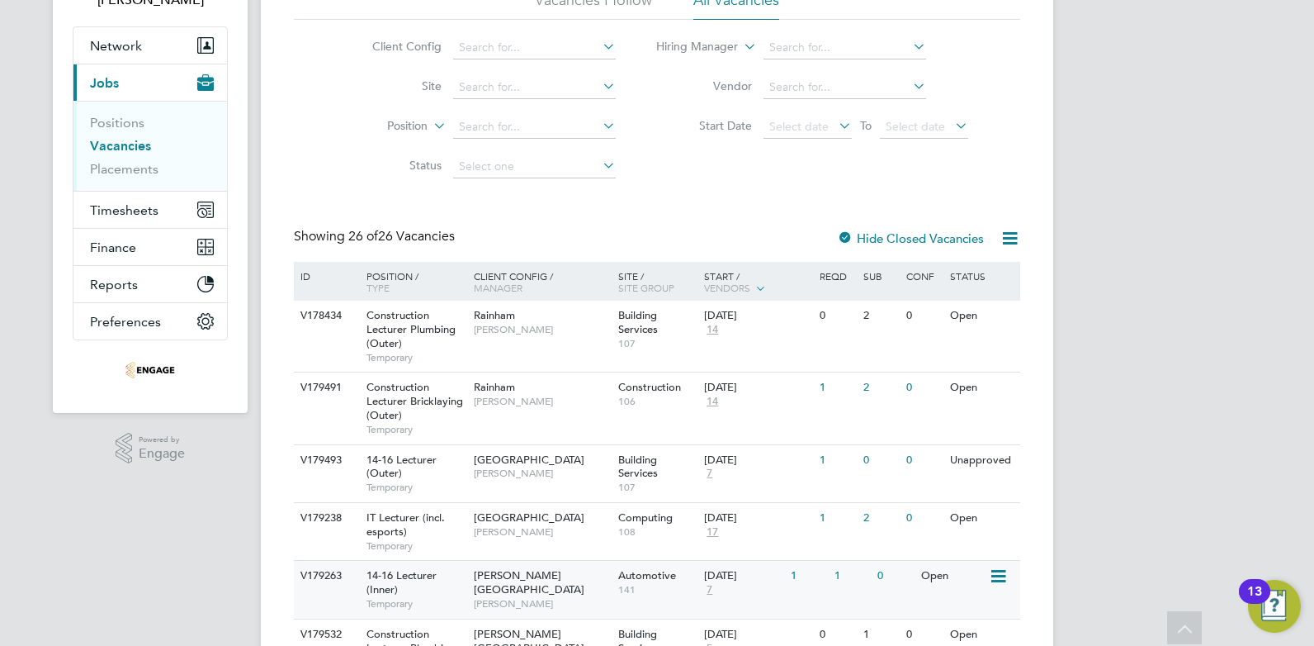
click at [513, 580] on span "[PERSON_NAME][GEOGRAPHIC_DATA]" at bounding box center [529, 582] width 111 height 28
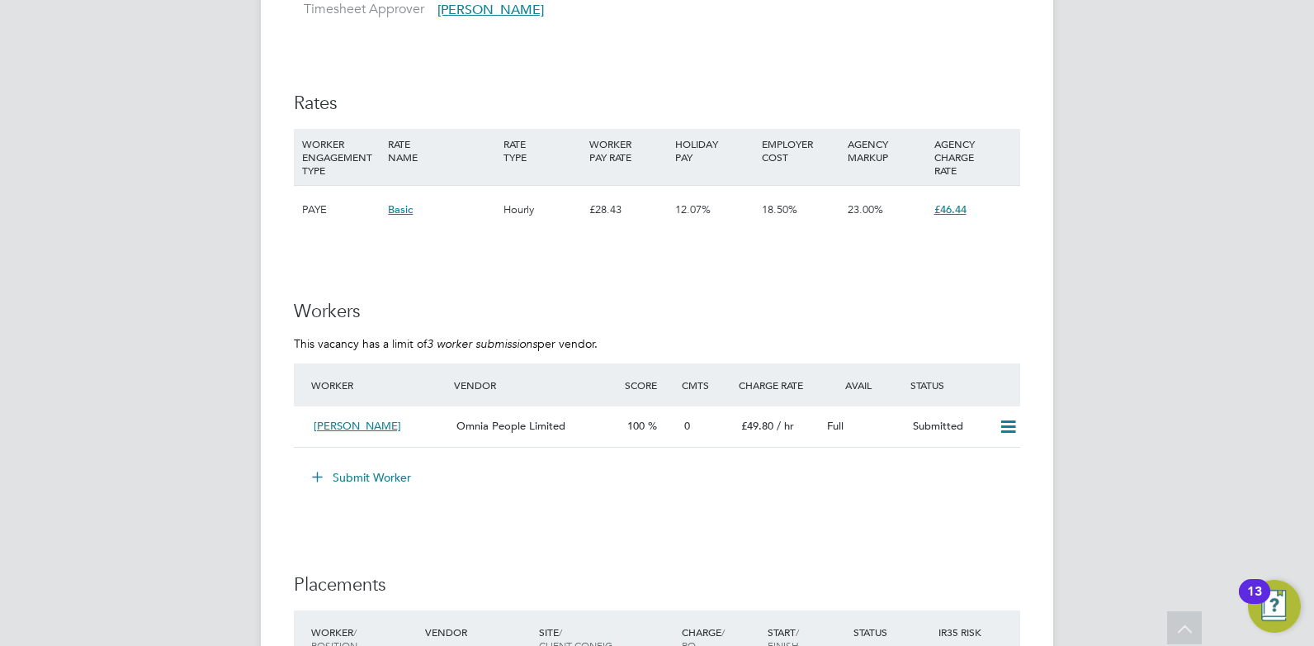
scroll to position [2873, 0]
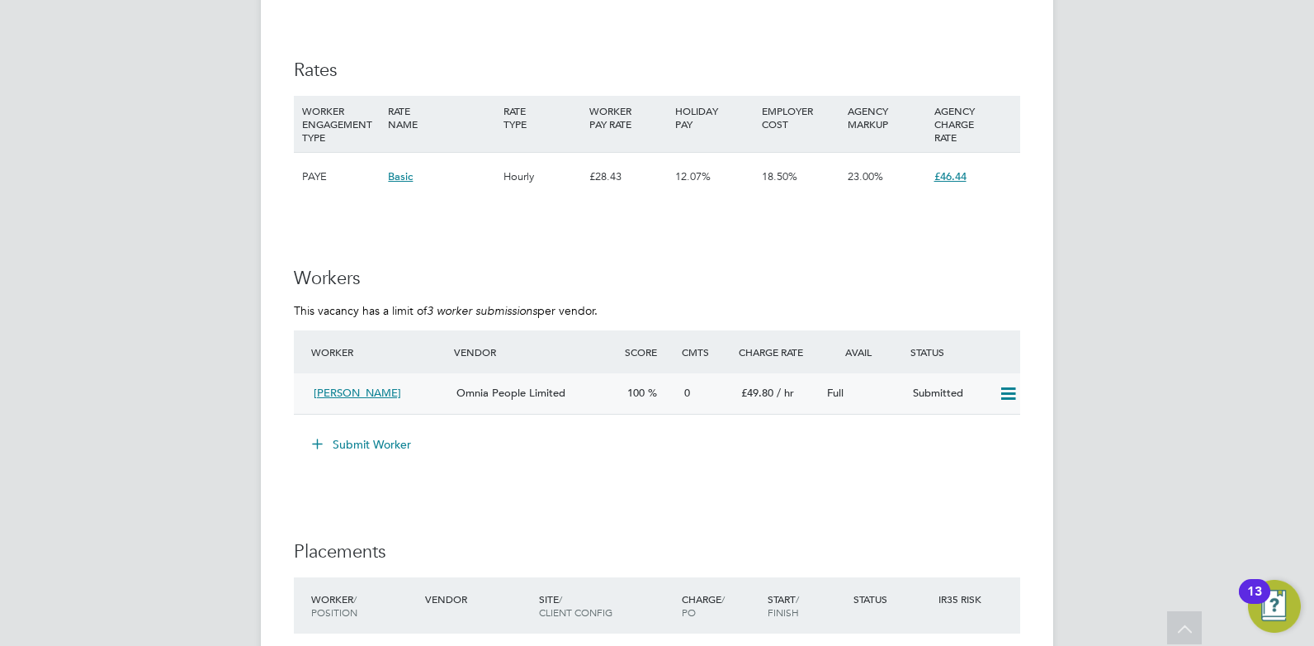
click at [376, 389] on span "[PERSON_NAME]" at bounding box center [358, 393] width 88 height 14
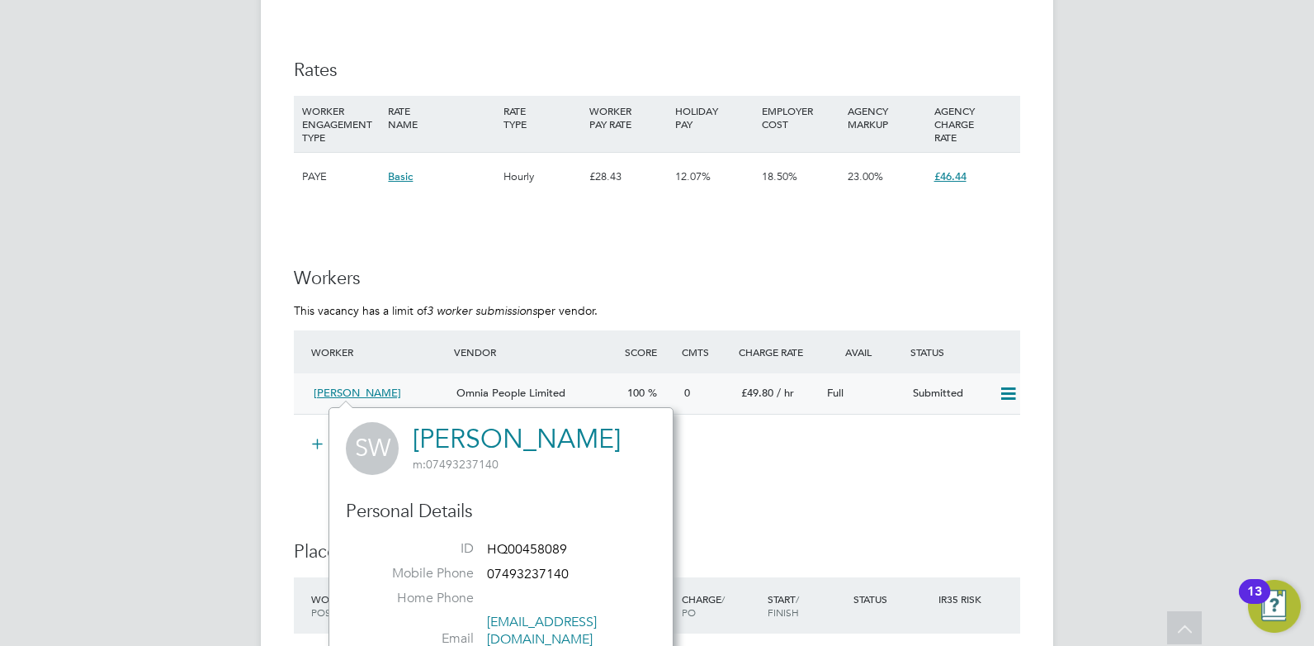
click at [572, 387] on div "Omnia People Limited" at bounding box center [535, 393] width 171 height 27
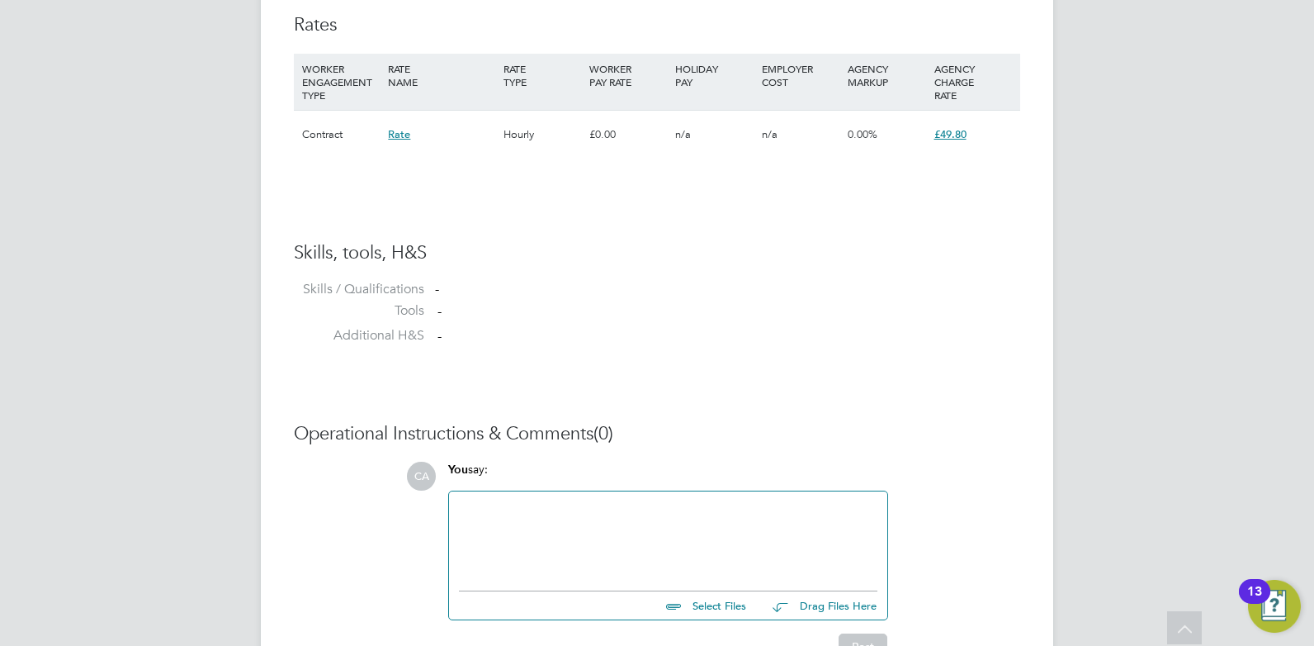
scroll to position [1234, 0]
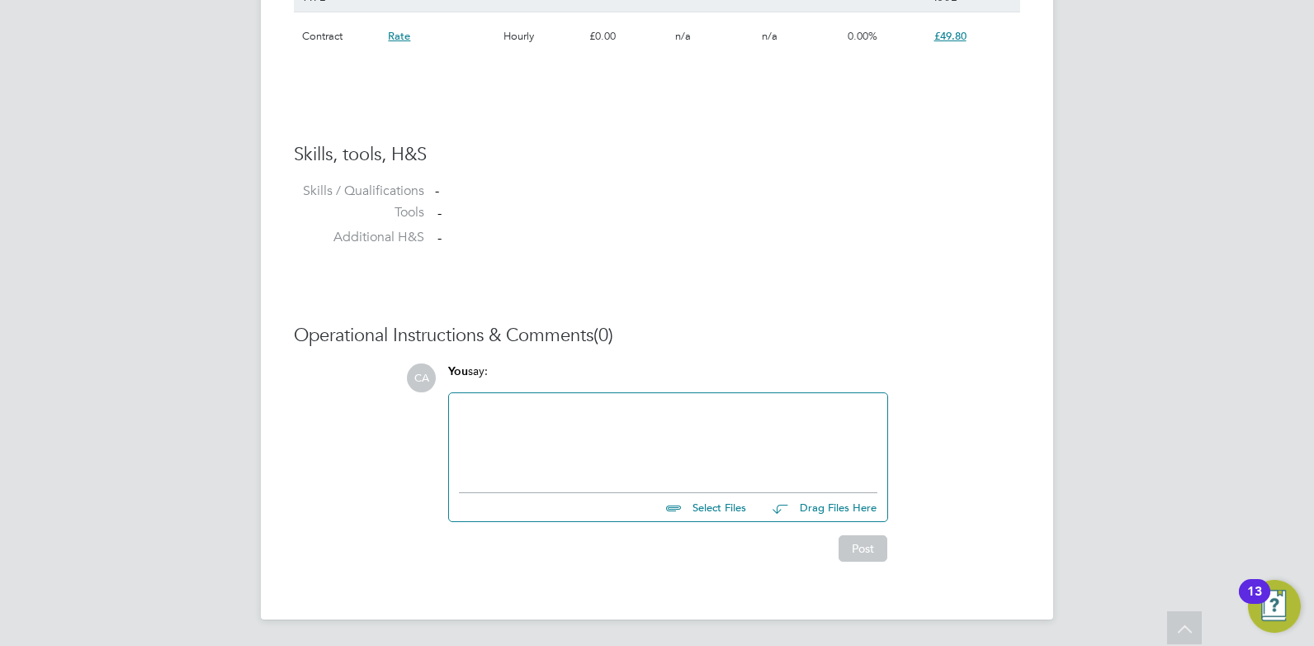
click at [521, 439] on div at bounding box center [668, 438] width 419 height 71
click at [733, 505] on input "file" at bounding box center [754, 504] width 248 height 23
type input "C:\fakepath\Steven HQ00458089.docx"
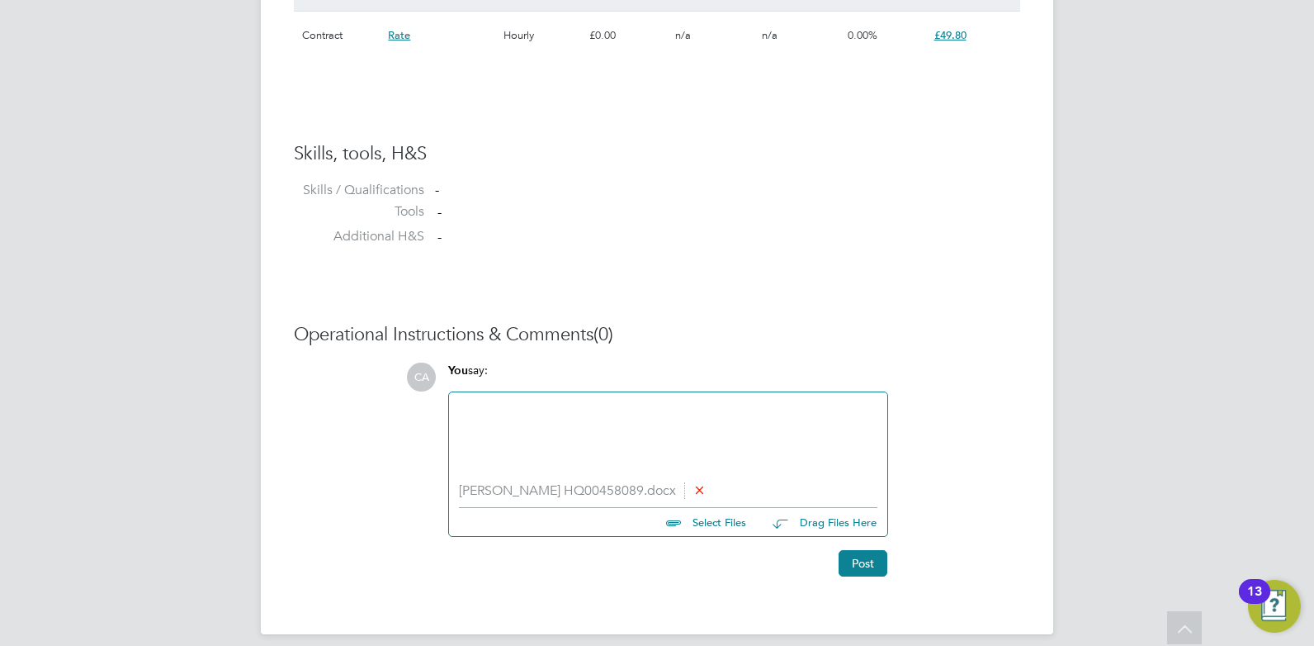
click at [531, 405] on div at bounding box center [668, 437] width 419 height 71
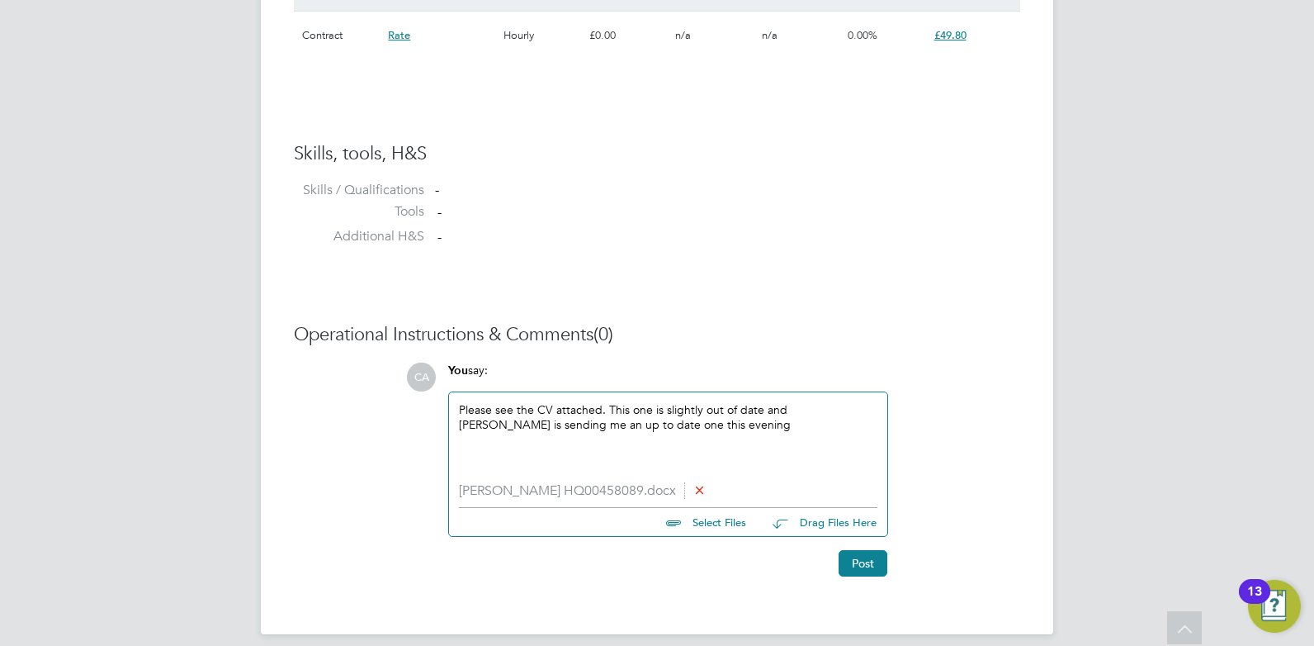
click at [987, 372] on div "CA You say: Please see the CV attached. This one is slightly out of date and St…" at bounding box center [713, 469] width 614 height 214
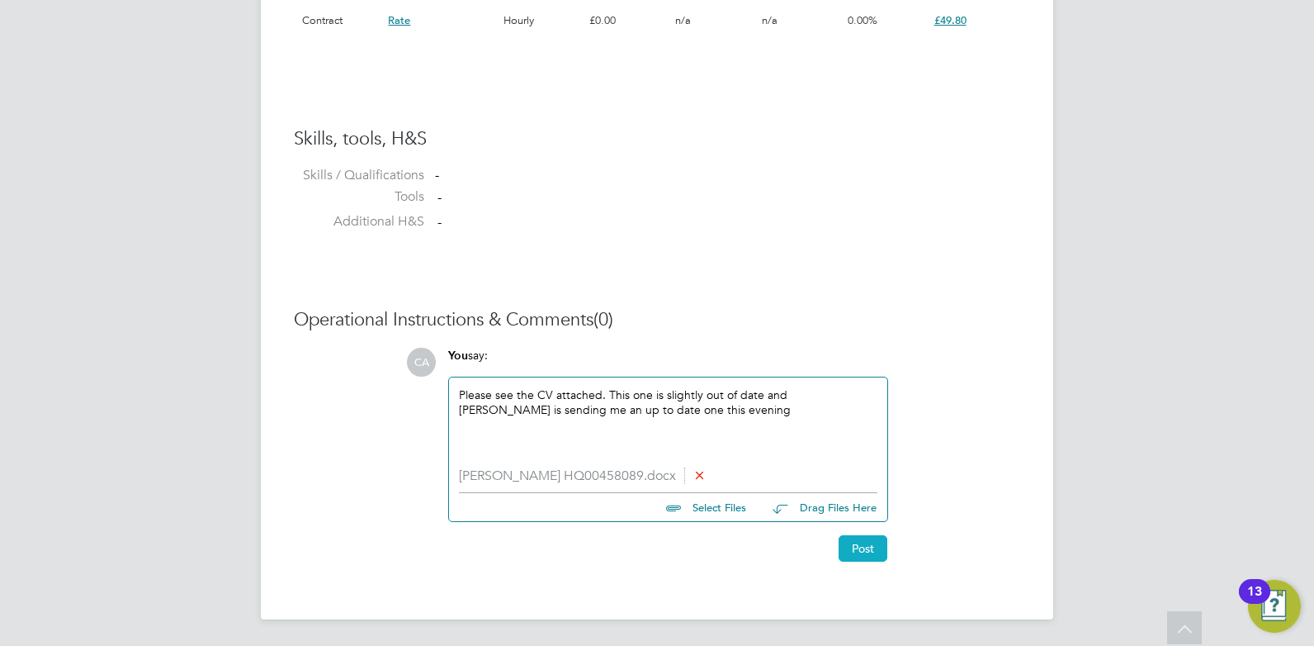
click at [863, 551] on button "Post" at bounding box center [863, 548] width 49 height 26
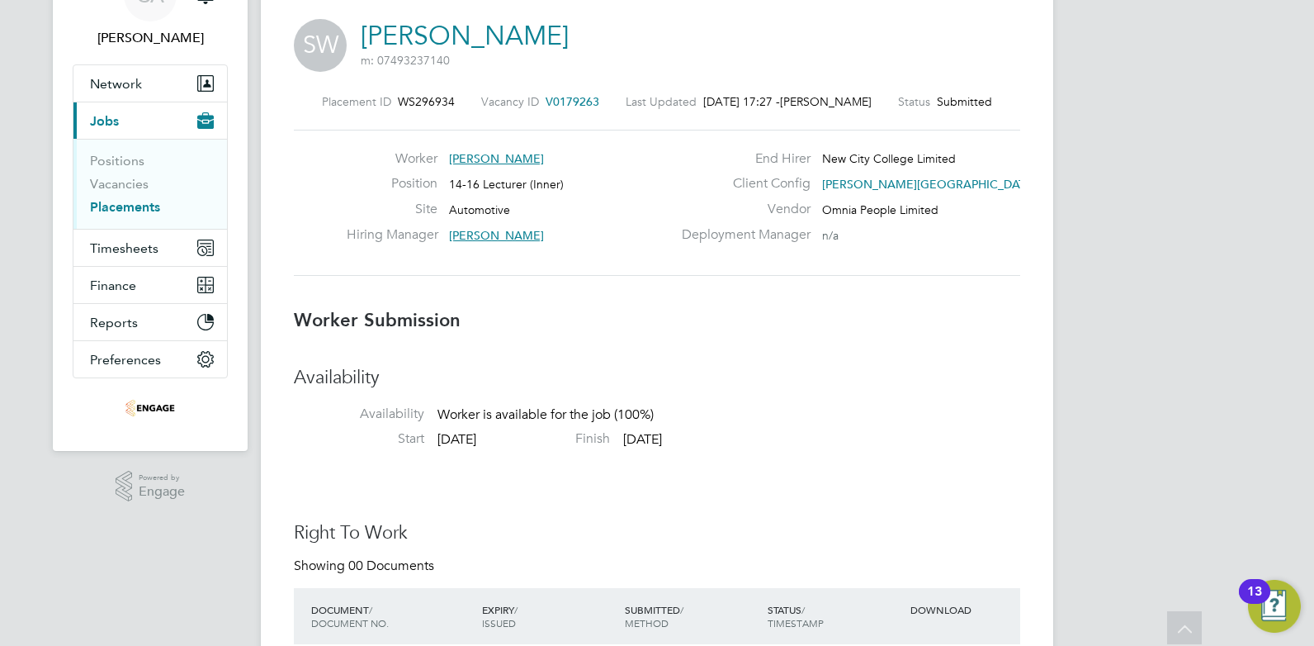
scroll to position [0, 0]
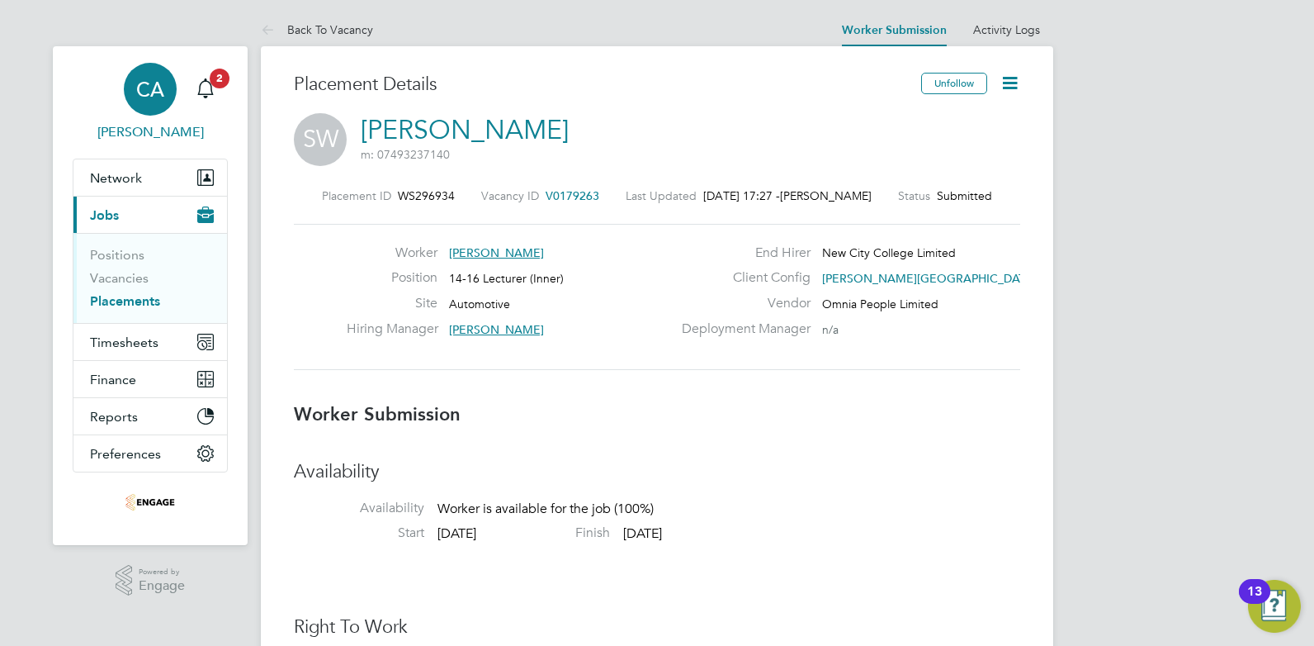
click at [222, 89] on link "CA Charlotte Allen" at bounding box center [150, 102] width 155 height 79
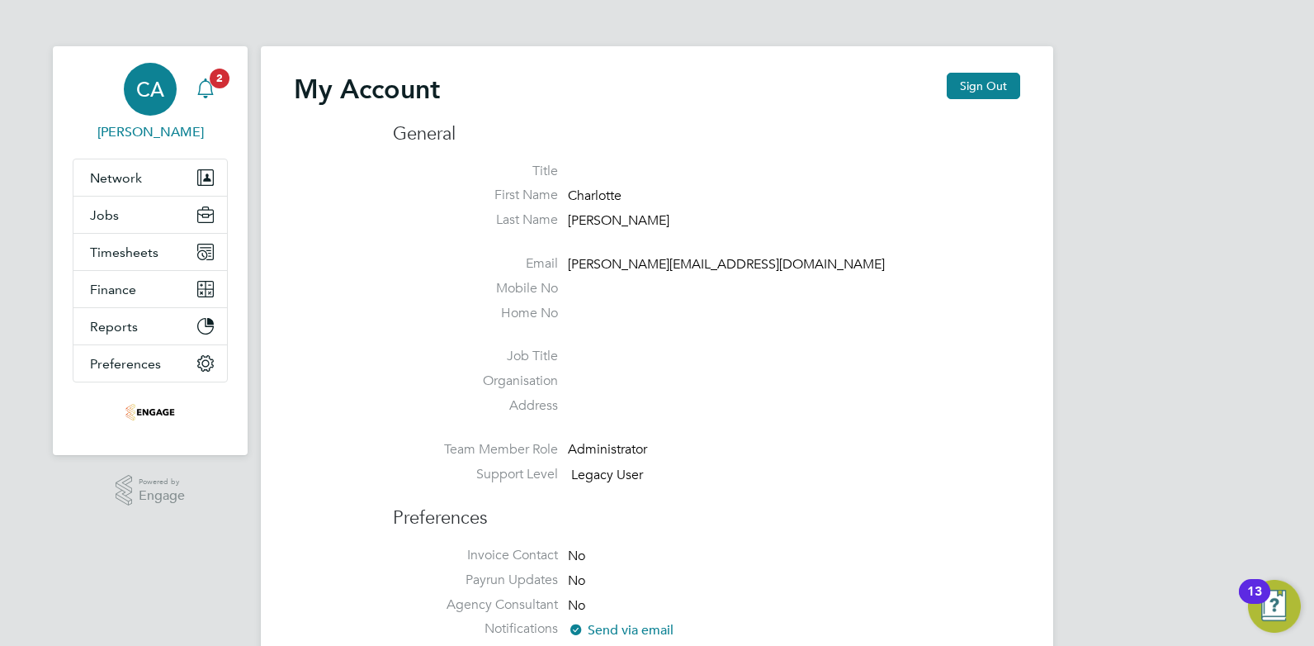
click at [206, 97] on icon "Main navigation" at bounding box center [205, 97] width 4 height 2
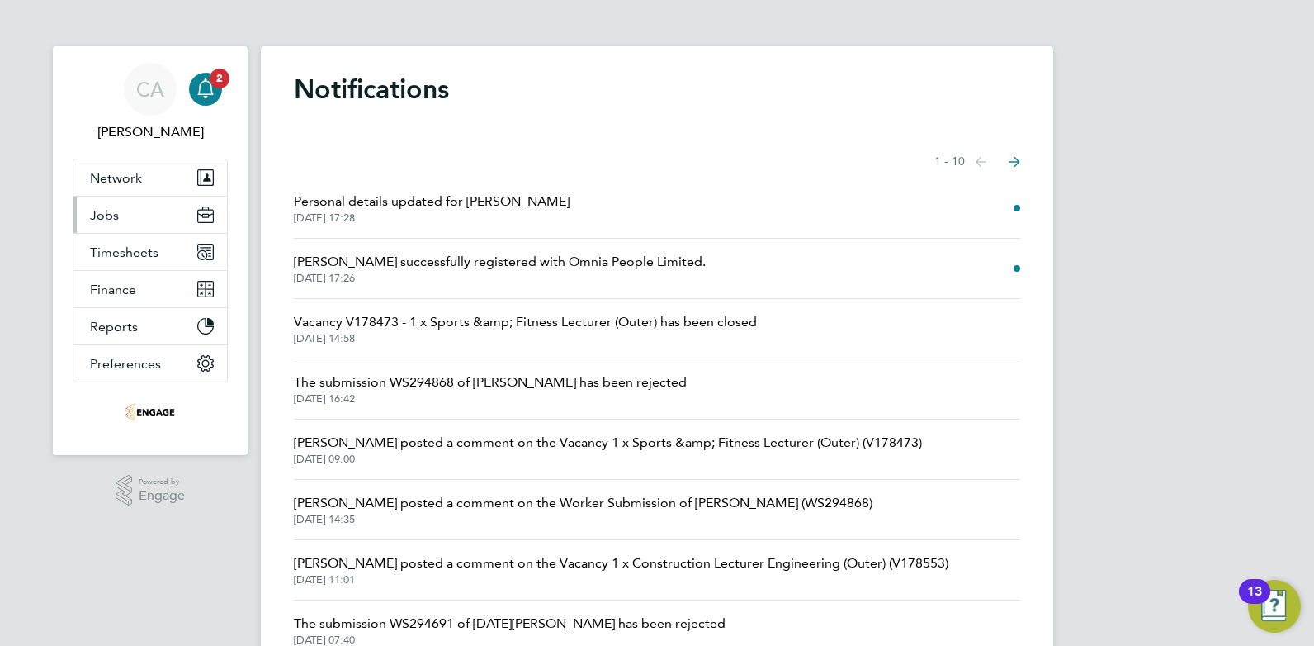
click at [121, 220] on button "Jobs" at bounding box center [150, 214] width 154 height 36
click at [113, 199] on button "Jobs" at bounding box center [150, 214] width 154 height 36
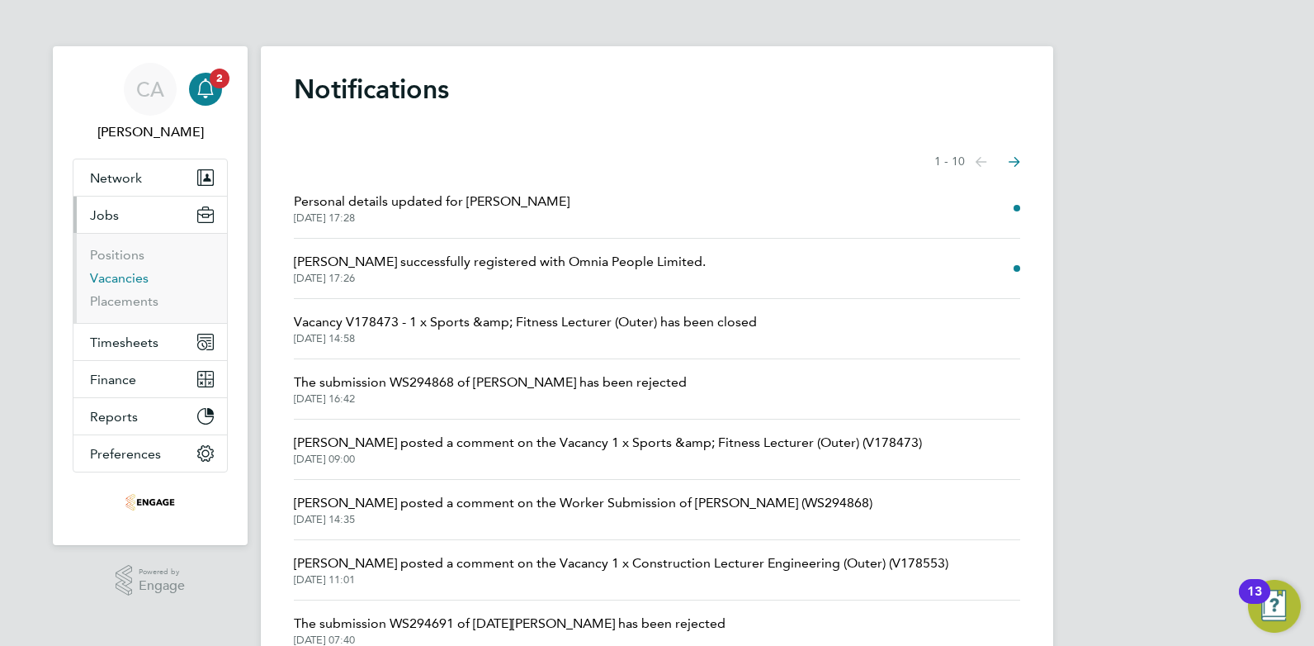
click at [125, 270] on link "Vacancies" at bounding box center [119, 278] width 59 height 16
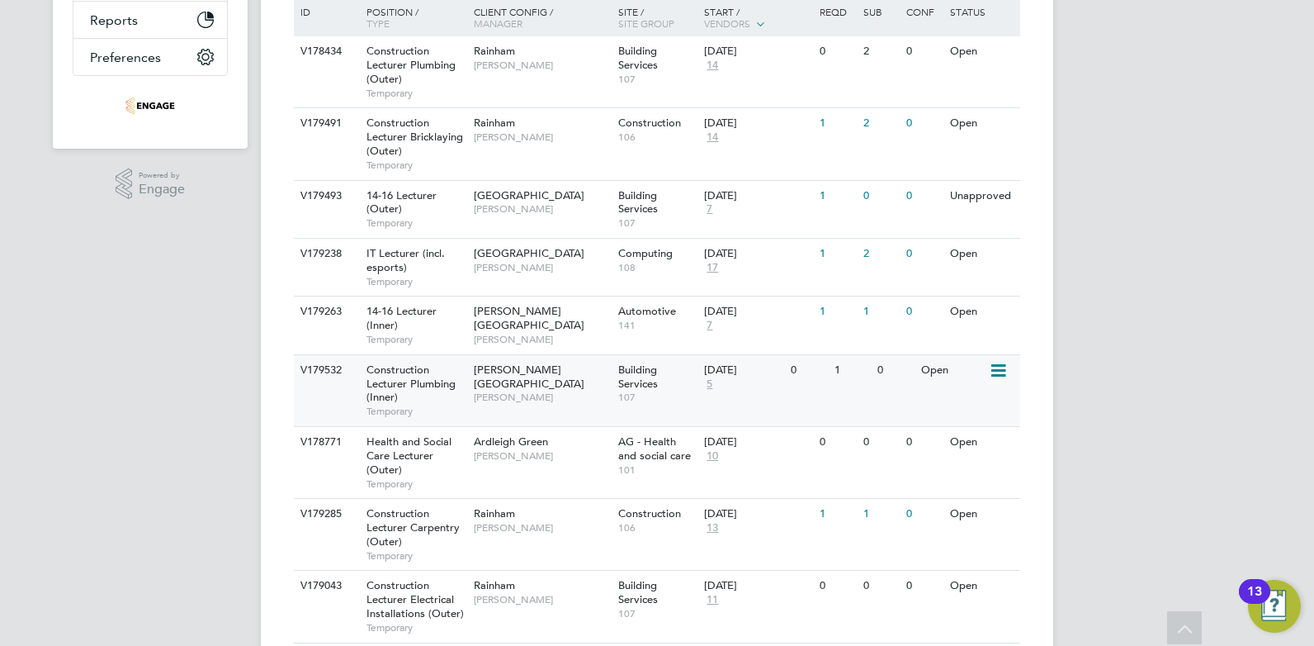
scroll to position [363, 0]
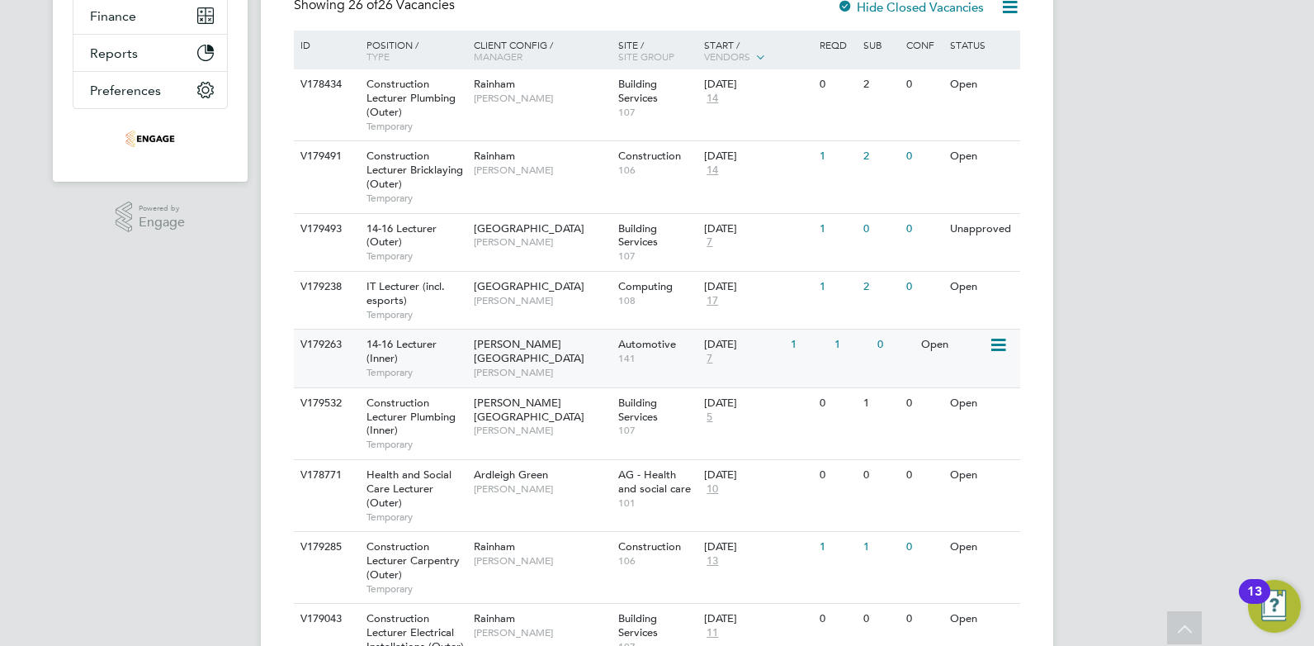
click at [513, 366] on span "[PERSON_NAME]" at bounding box center [542, 372] width 136 height 13
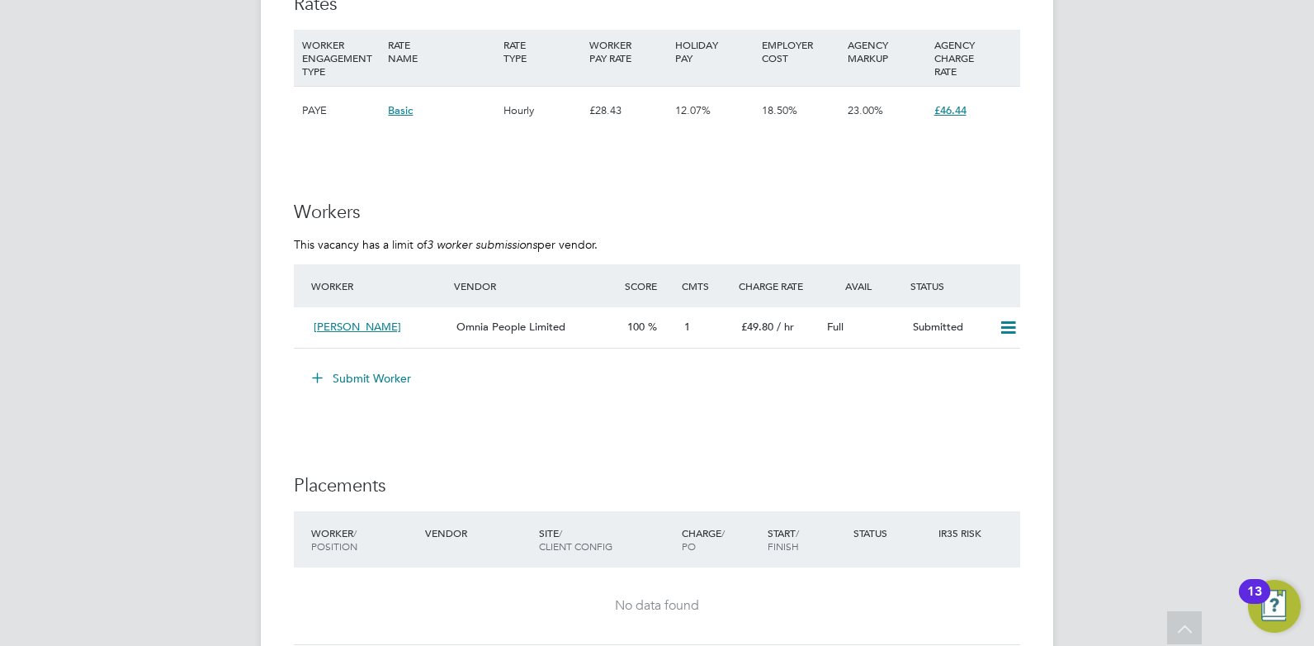
scroll to position [2906, 0]
